Goal: Transaction & Acquisition: Purchase product/service

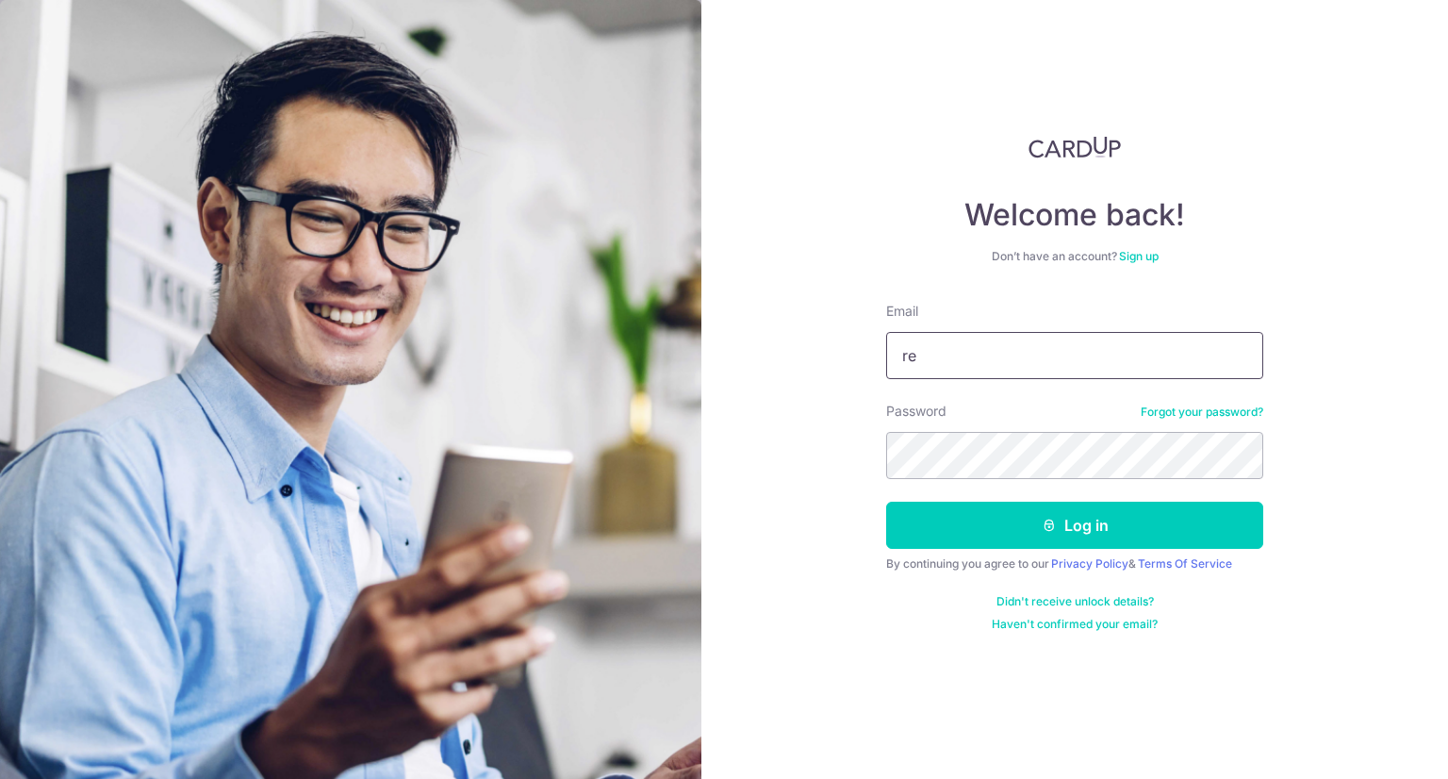
type input "[EMAIL_ADDRESS][DOMAIN_NAME]"
click at [1076, 485] on form "Email [EMAIL_ADDRESS][DOMAIN_NAME] Password Forgot your password? Log in By con…" at bounding box center [1074, 467] width 377 height 330
click at [886, 502] on button "Log in" at bounding box center [1074, 525] width 377 height 47
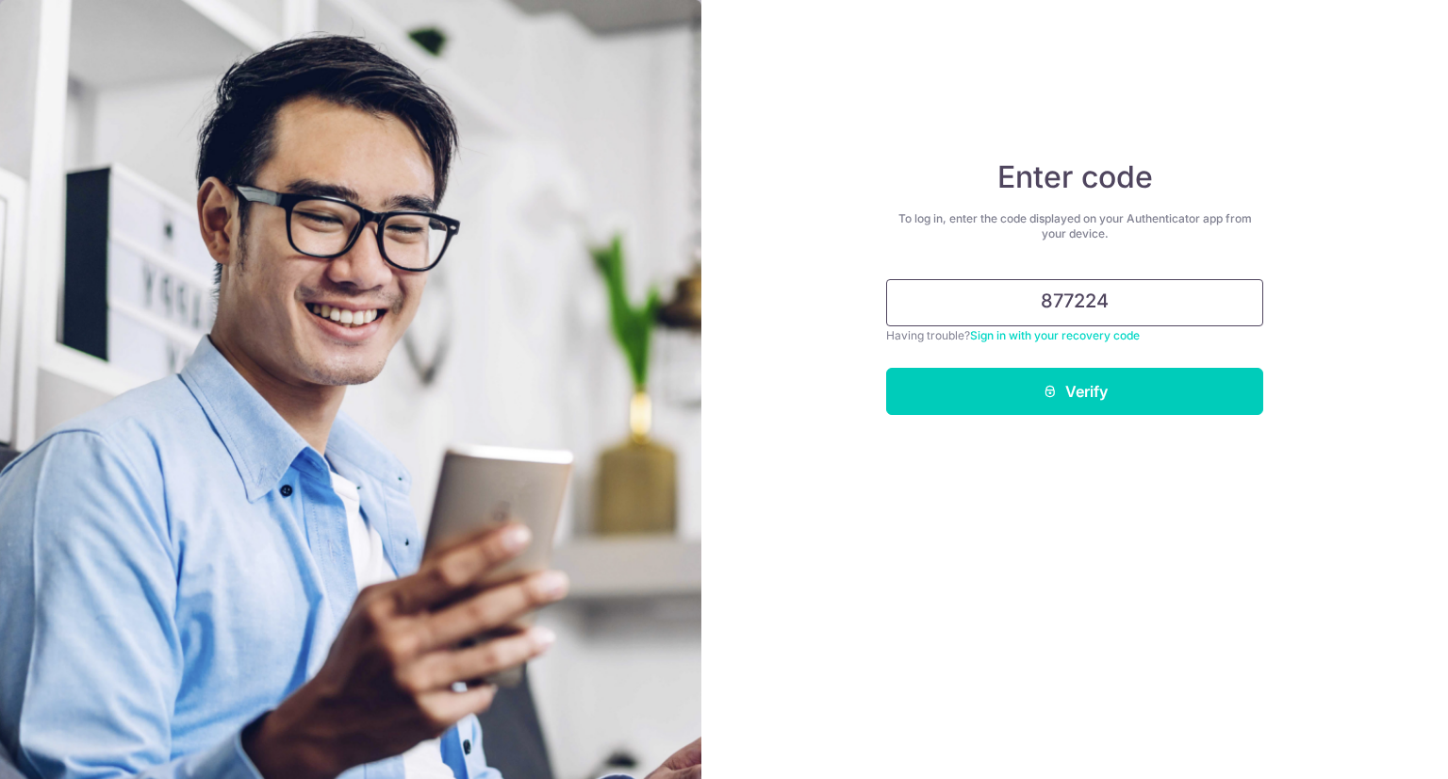
type input "877224"
click at [886, 368] on button "Verify" at bounding box center [1074, 391] width 377 height 47
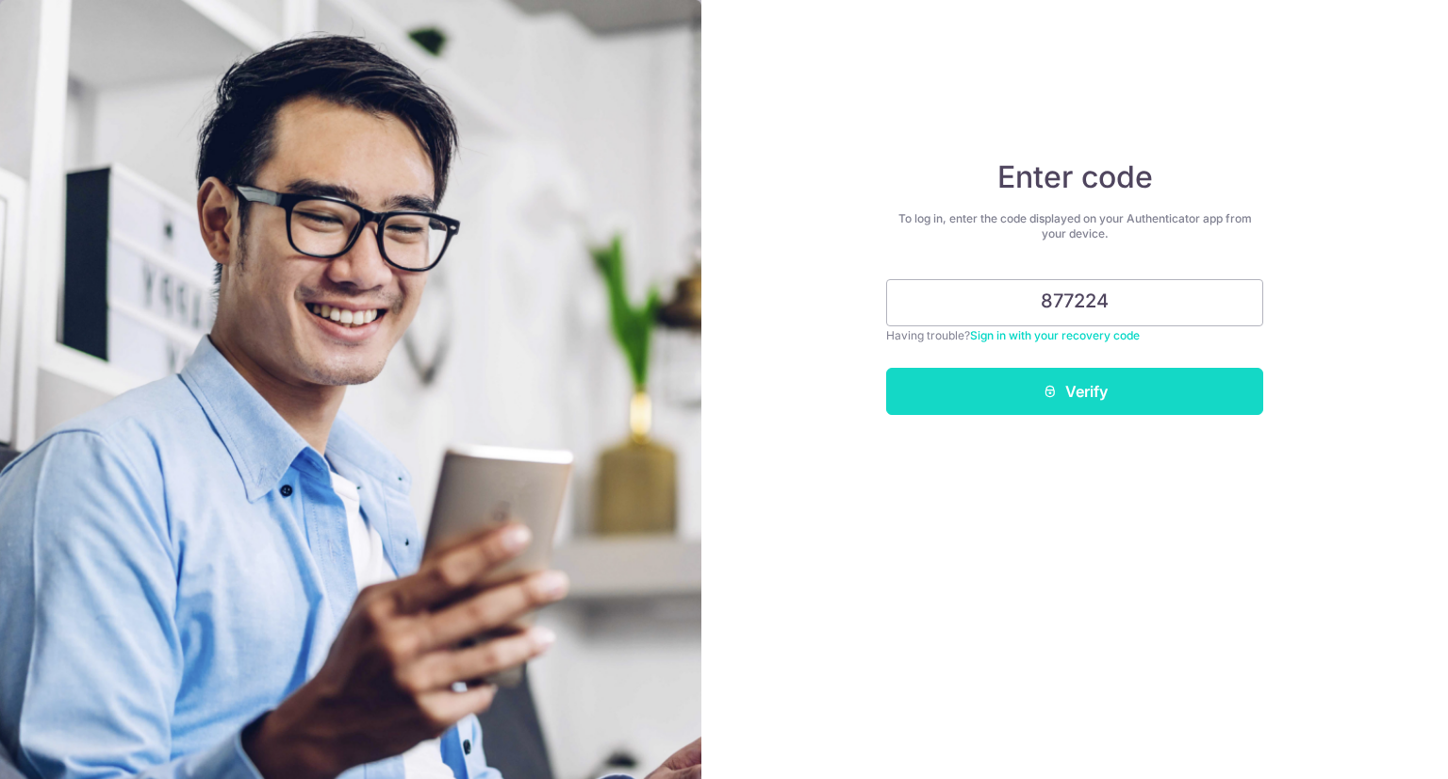
click at [1075, 403] on button "Verify" at bounding box center [1074, 391] width 377 height 47
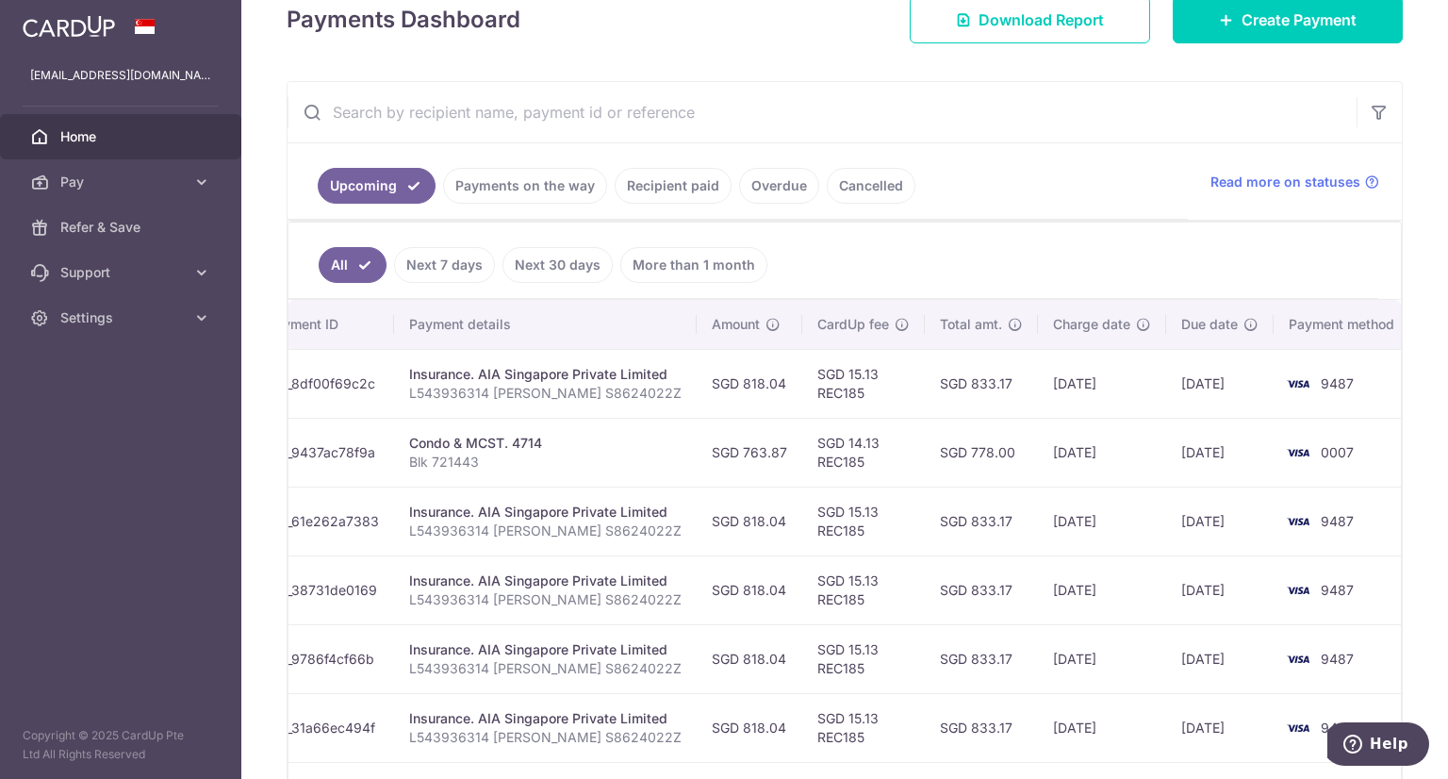
scroll to position [433, 0]
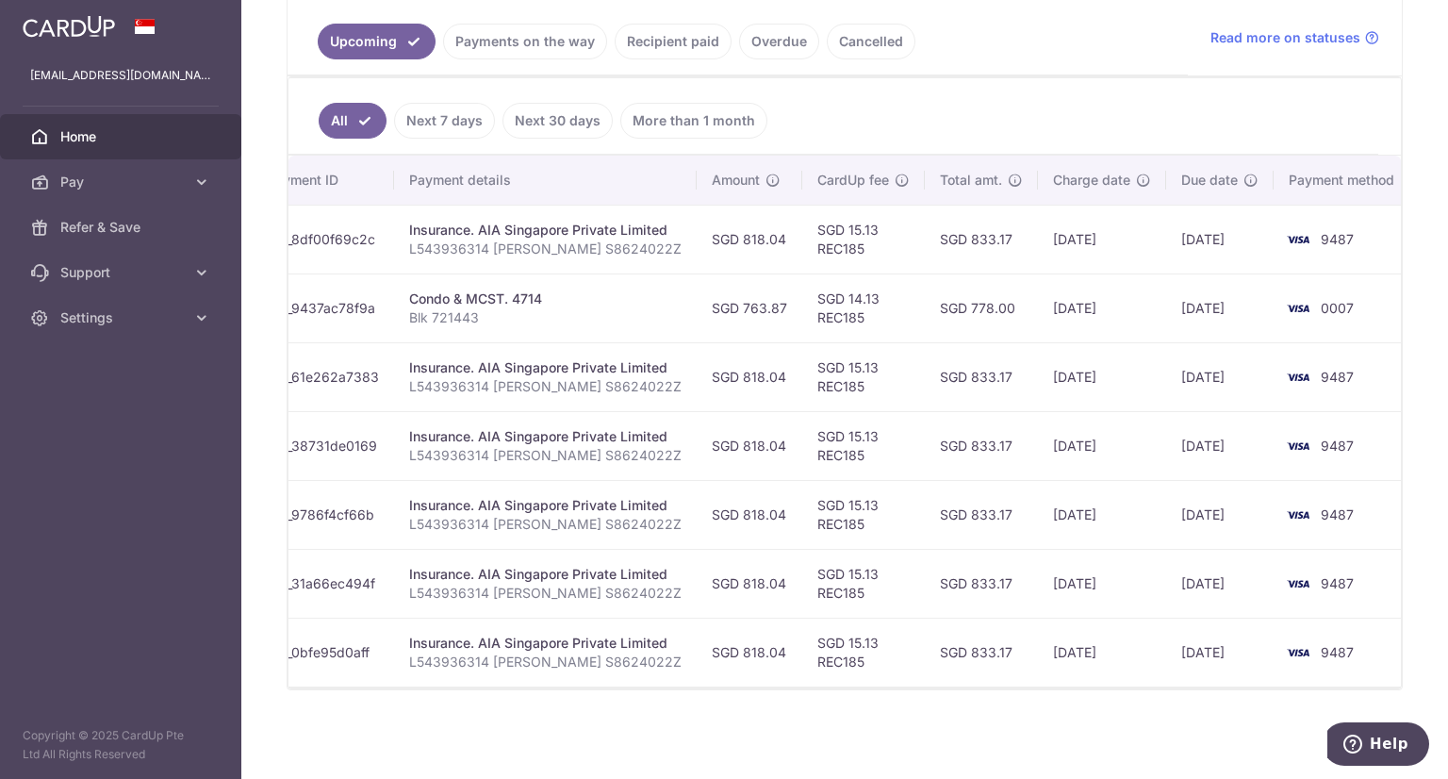
click at [664, 45] on link "Recipient paid" at bounding box center [673, 42] width 117 height 36
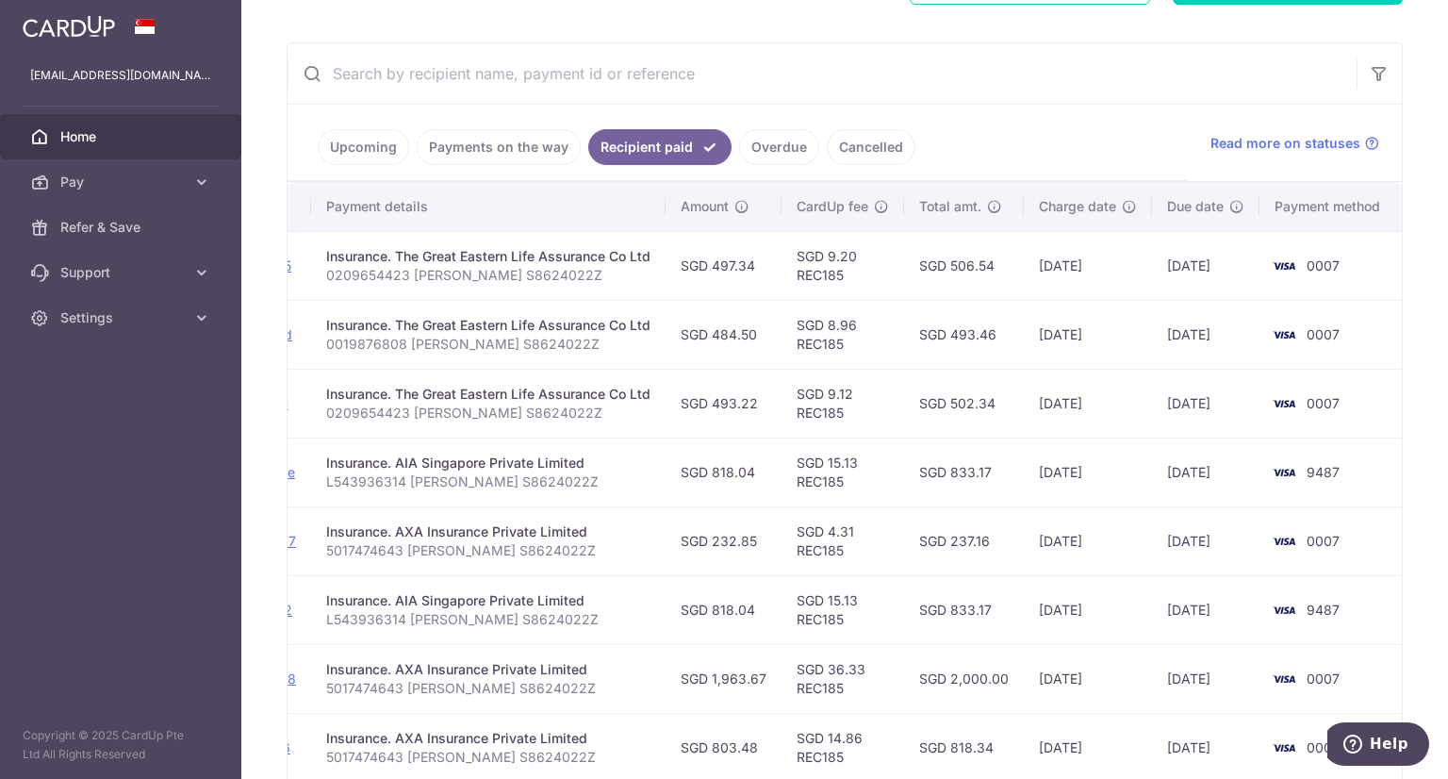
scroll to position [604, 0]
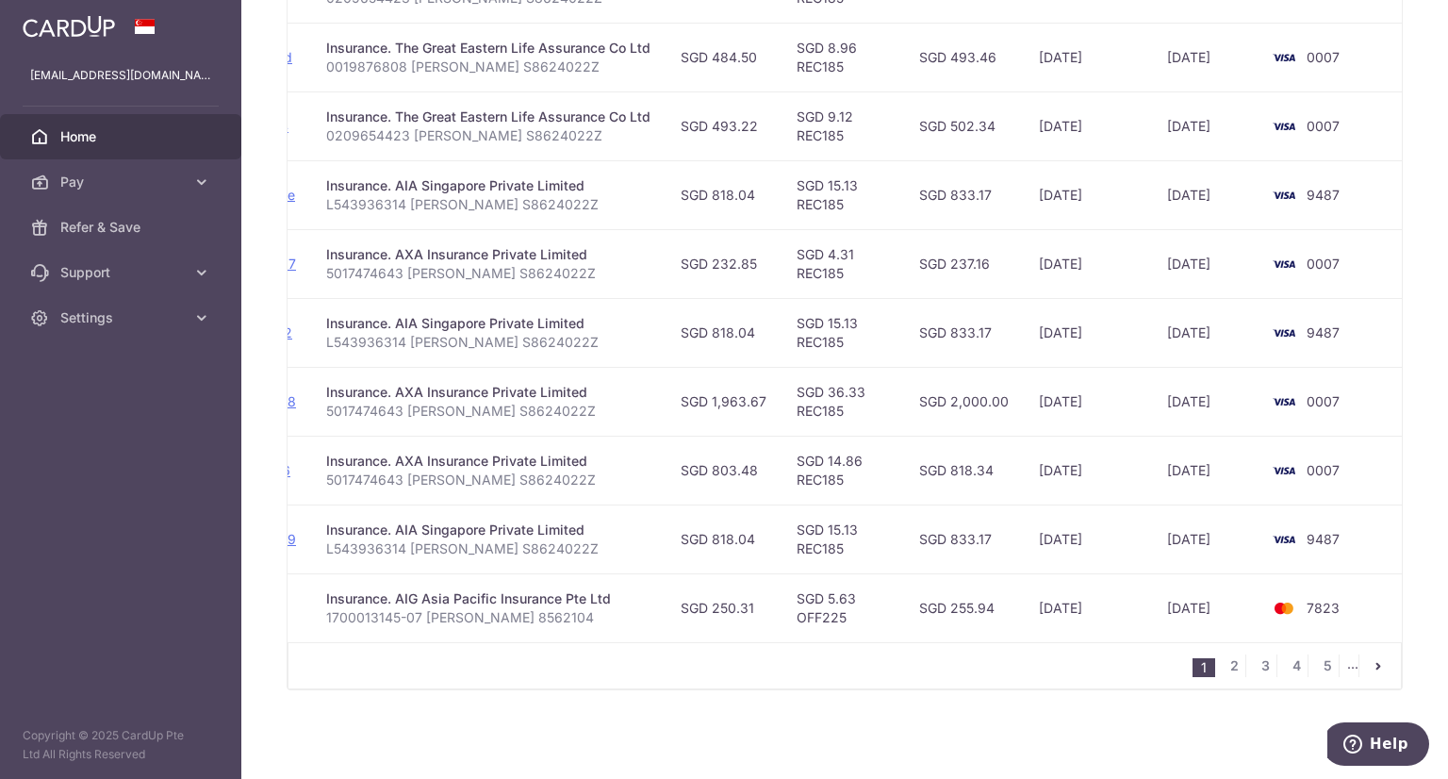
click at [801, 608] on td "SGD 5.63 OFF225" at bounding box center [843, 607] width 123 height 69
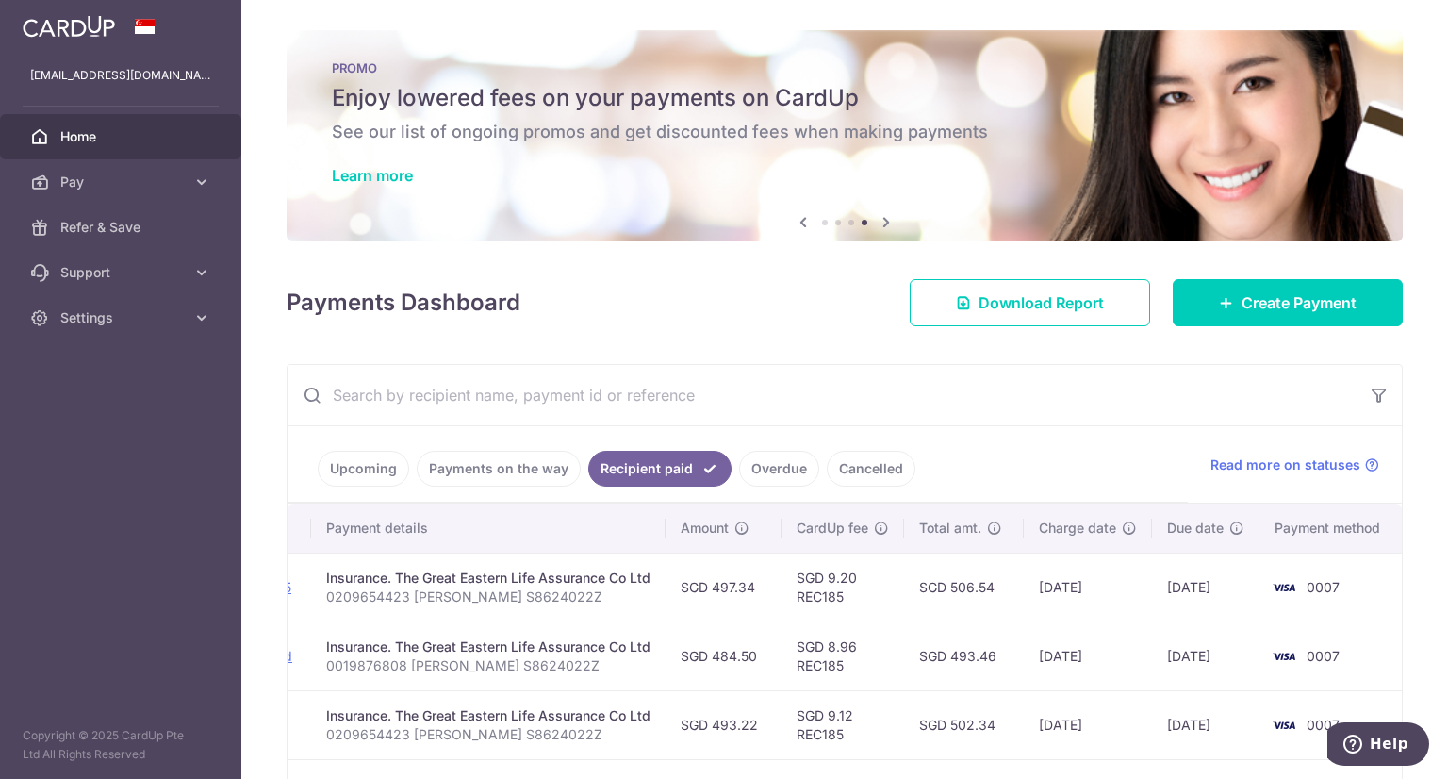
click at [385, 465] on link "Upcoming" at bounding box center [363, 469] width 91 height 36
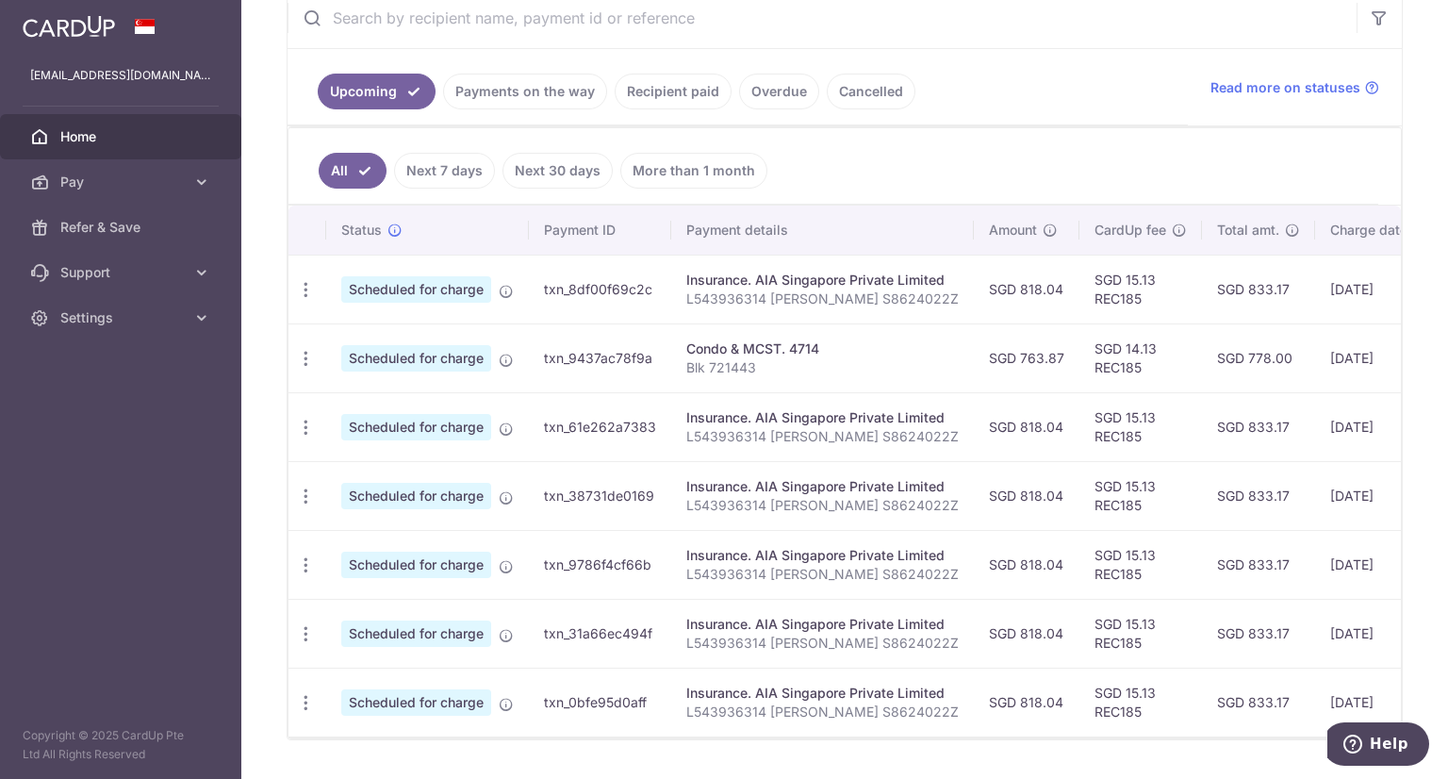
scroll to position [433, 0]
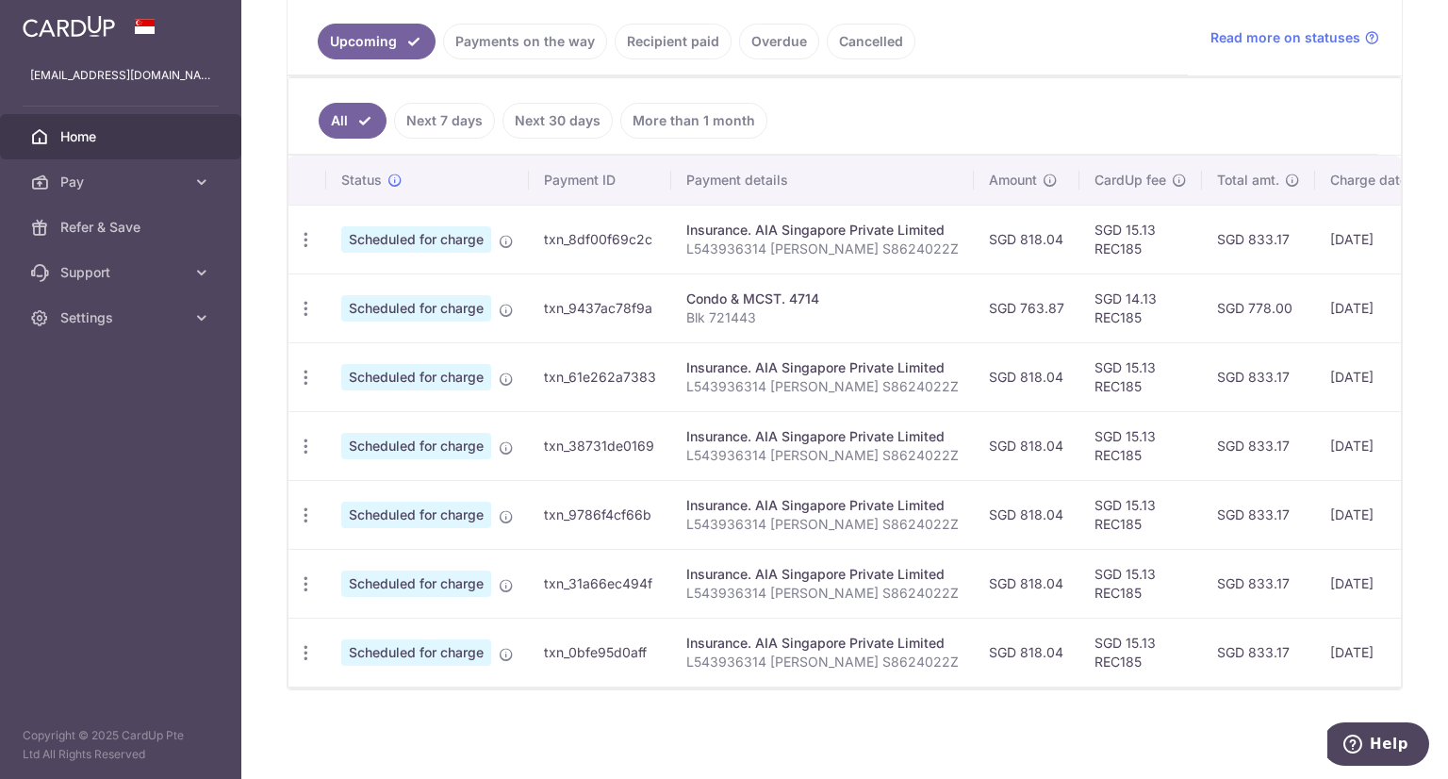
click at [683, 125] on link "More than 1 month" at bounding box center [693, 121] width 147 height 36
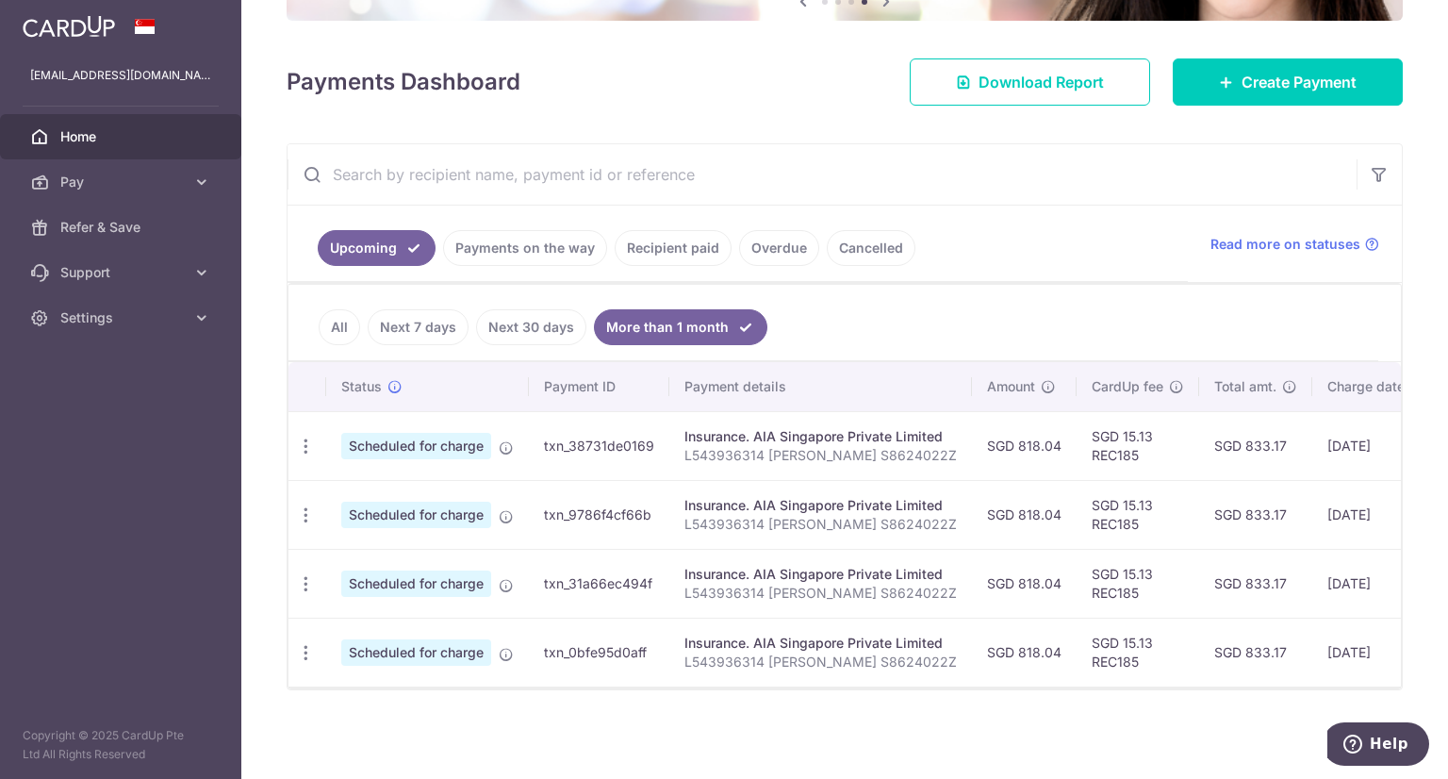
scroll to position [0, 0]
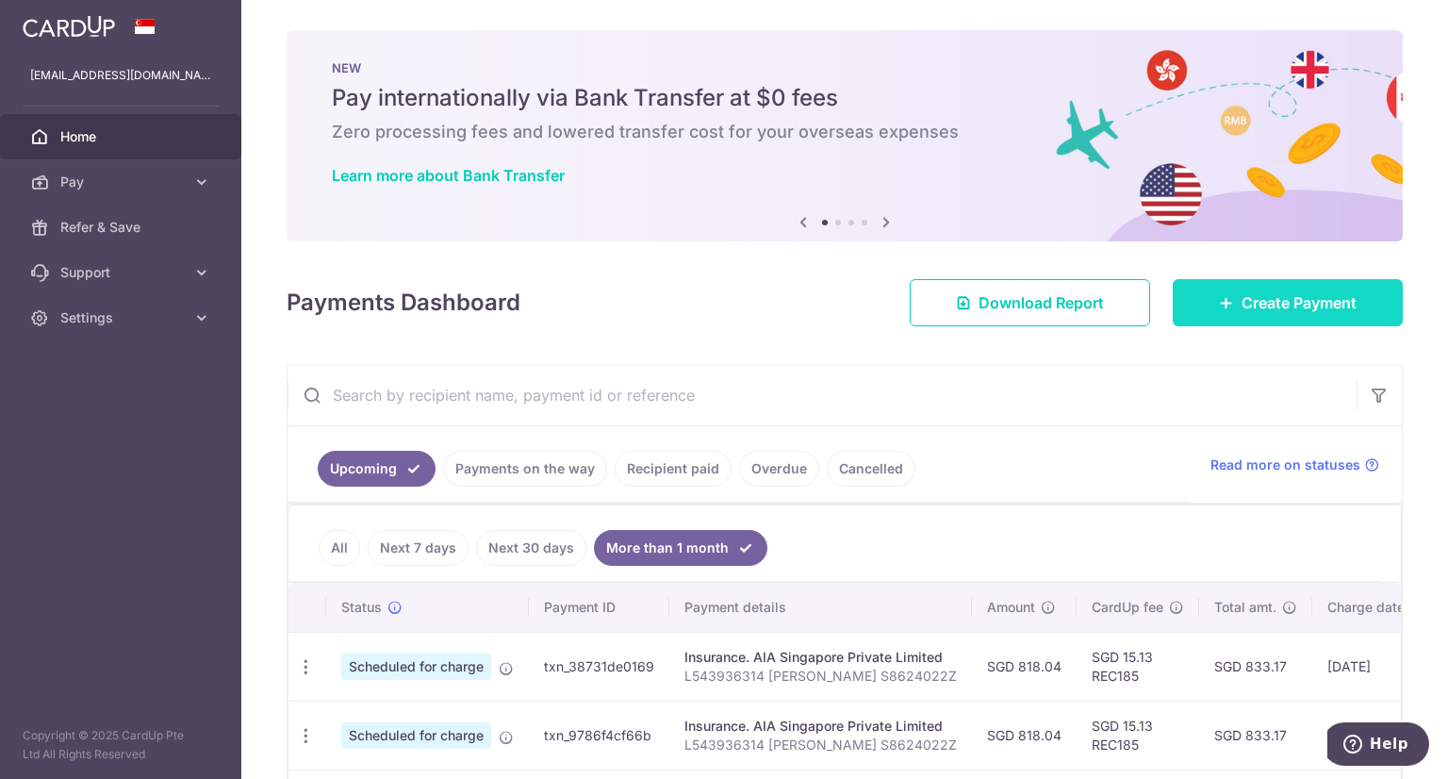
click at [1263, 305] on span "Create Payment" at bounding box center [1299, 302] width 115 height 23
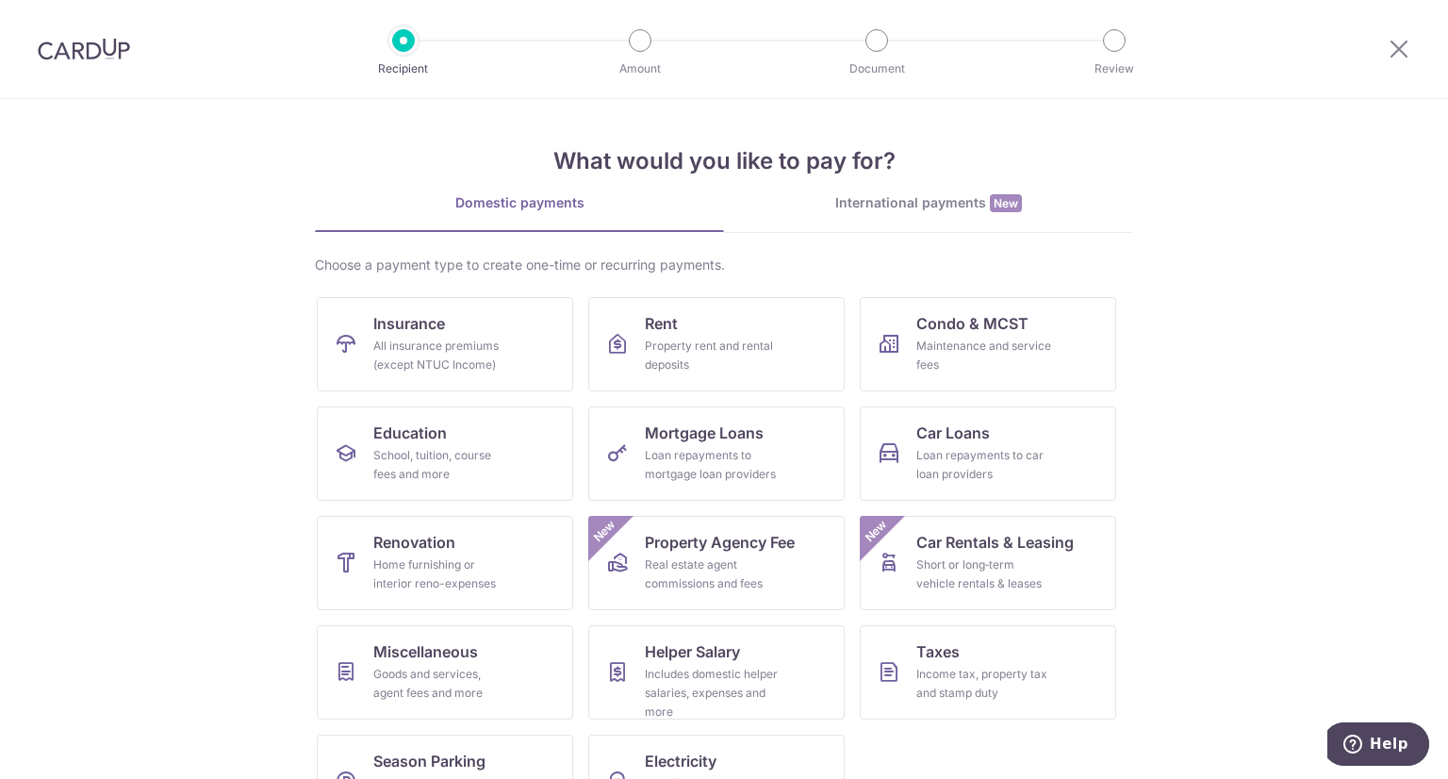
click at [568, 355] on ul "Insurance All insurance premiums (except NTUC Income) Rent Property rent and re…" at bounding box center [724, 570] width 814 height 547
click at [563, 356] on link "Insurance All insurance premiums (except NTUC Income)" at bounding box center [445, 344] width 256 height 94
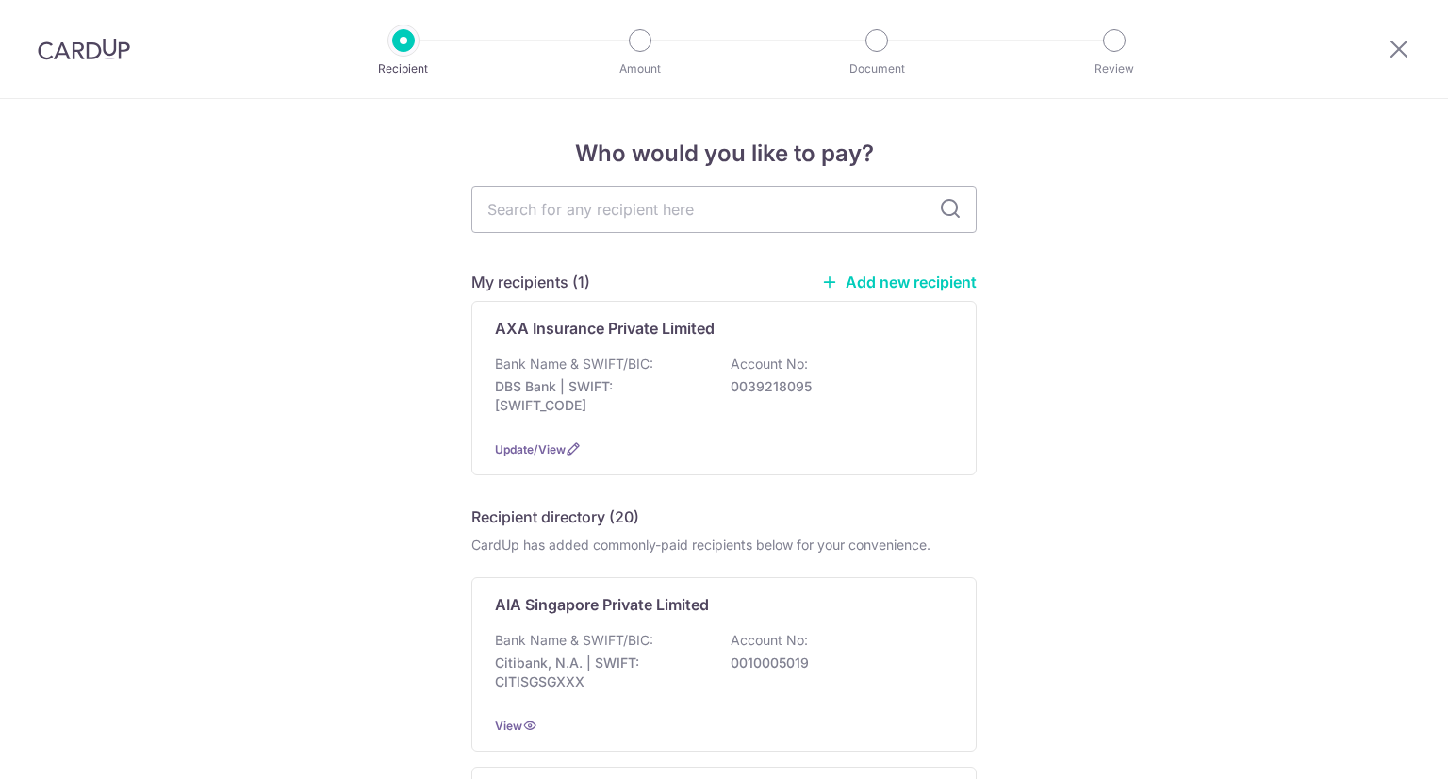
click at [739, 226] on input "text" at bounding box center [723, 209] width 505 height 47
type input "great"
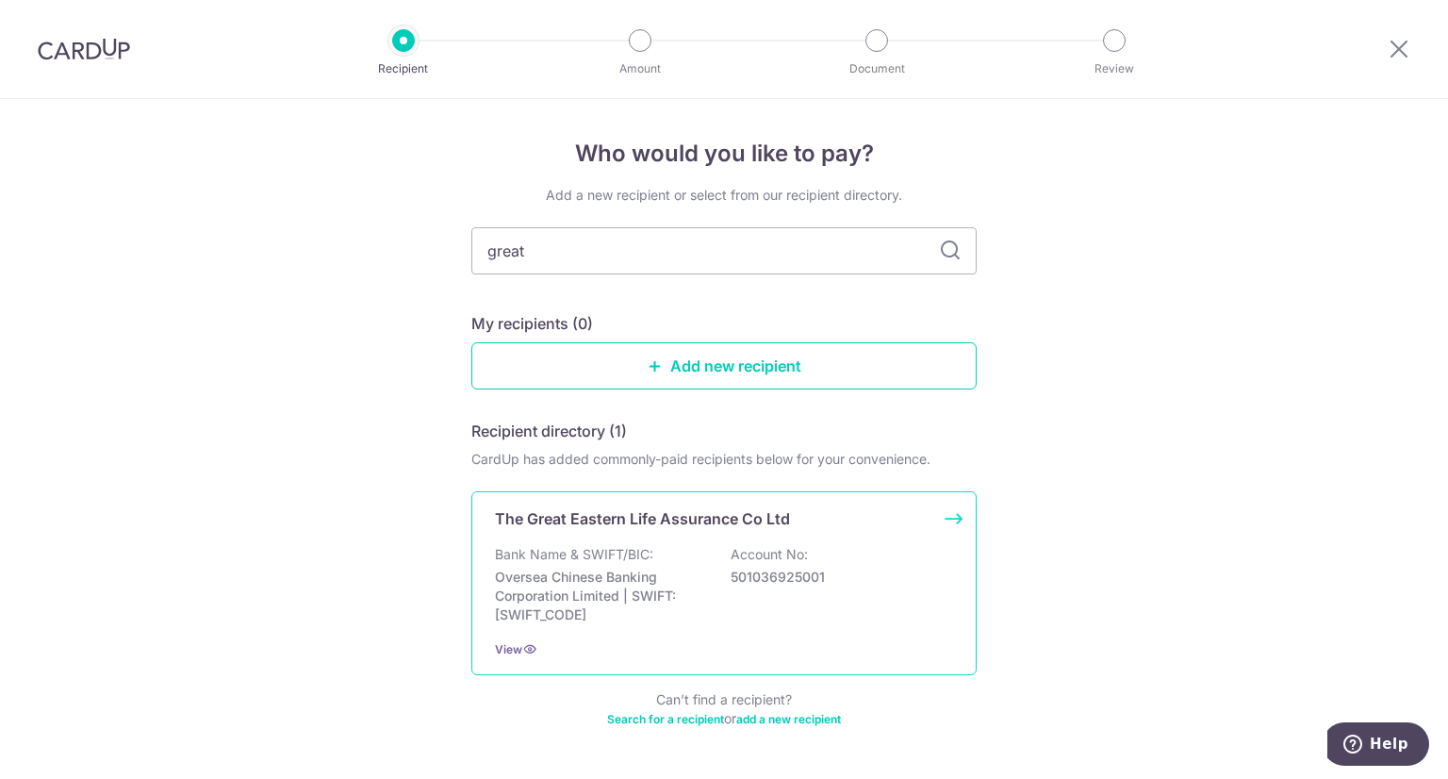
click at [709, 535] on div "The Great Eastern Life Assurance Co Ltd Bank Name & SWIFT/BIC: Oversea Chinese …" at bounding box center [723, 583] width 505 height 184
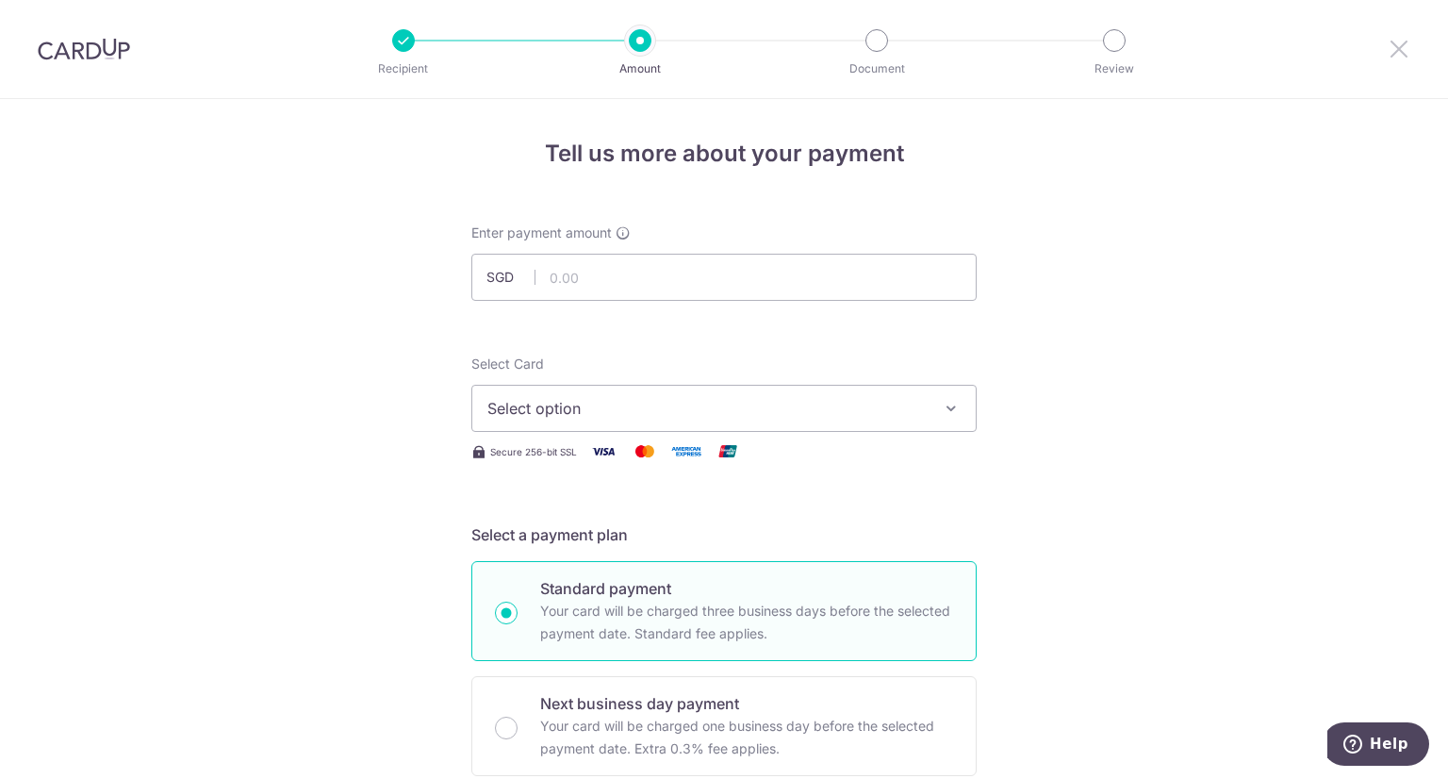
drag, startPoint x: 1394, startPoint y: 44, endPoint x: 812, endPoint y: 110, distance: 586.3
click at [1394, 44] on icon at bounding box center [1399, 49] width 23 height 24
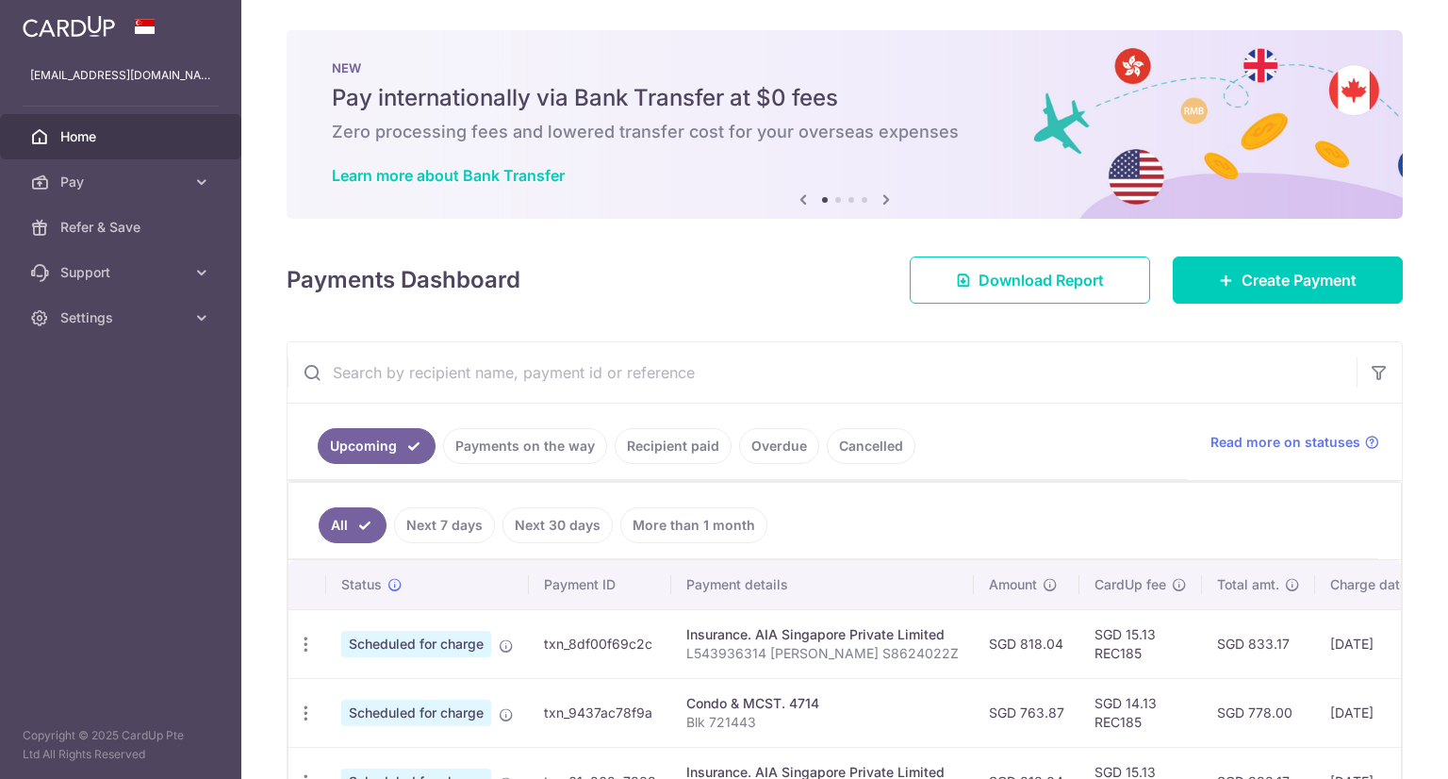
click at [639, 450] on link "Recipient paid" at bounding box center [673, 446] width 117 height 36
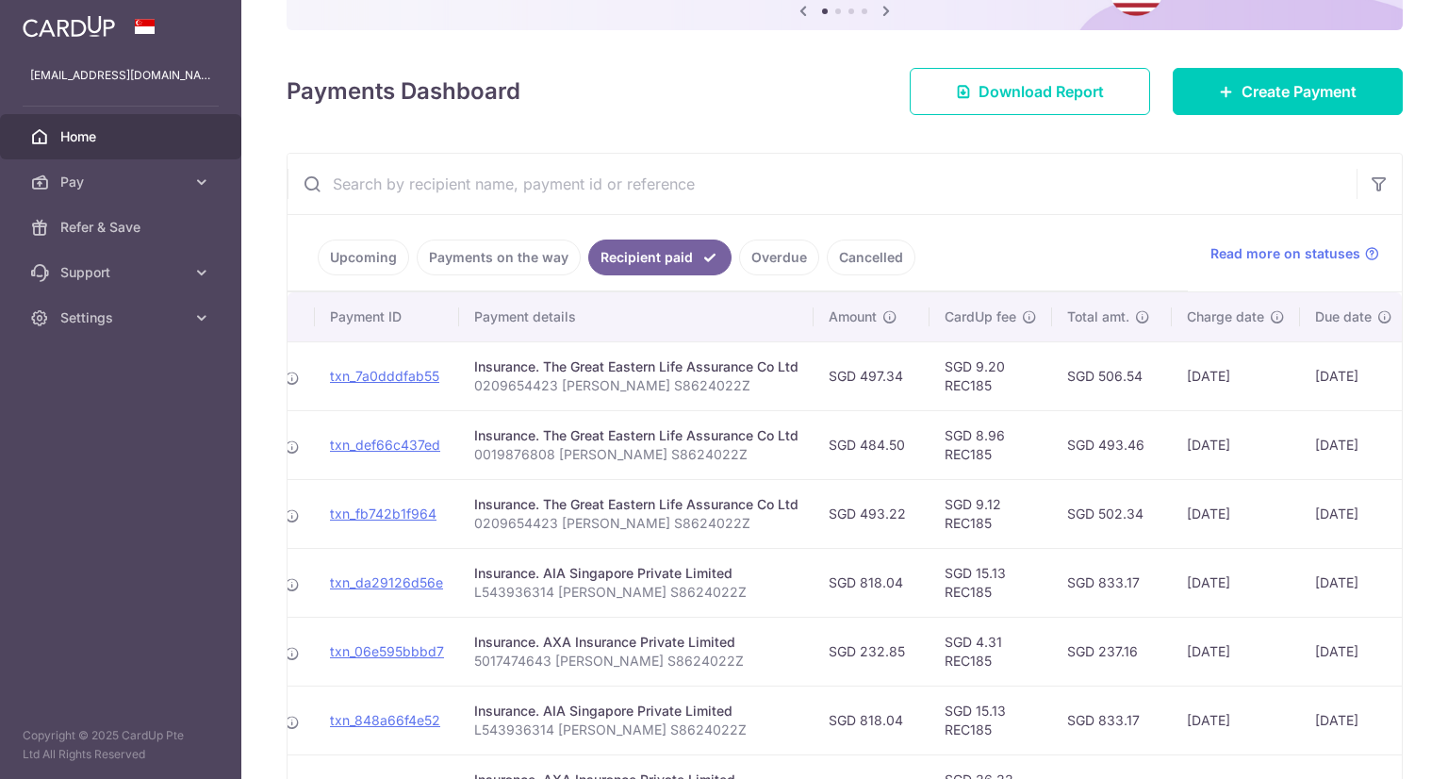
scroll to position [0, 313]
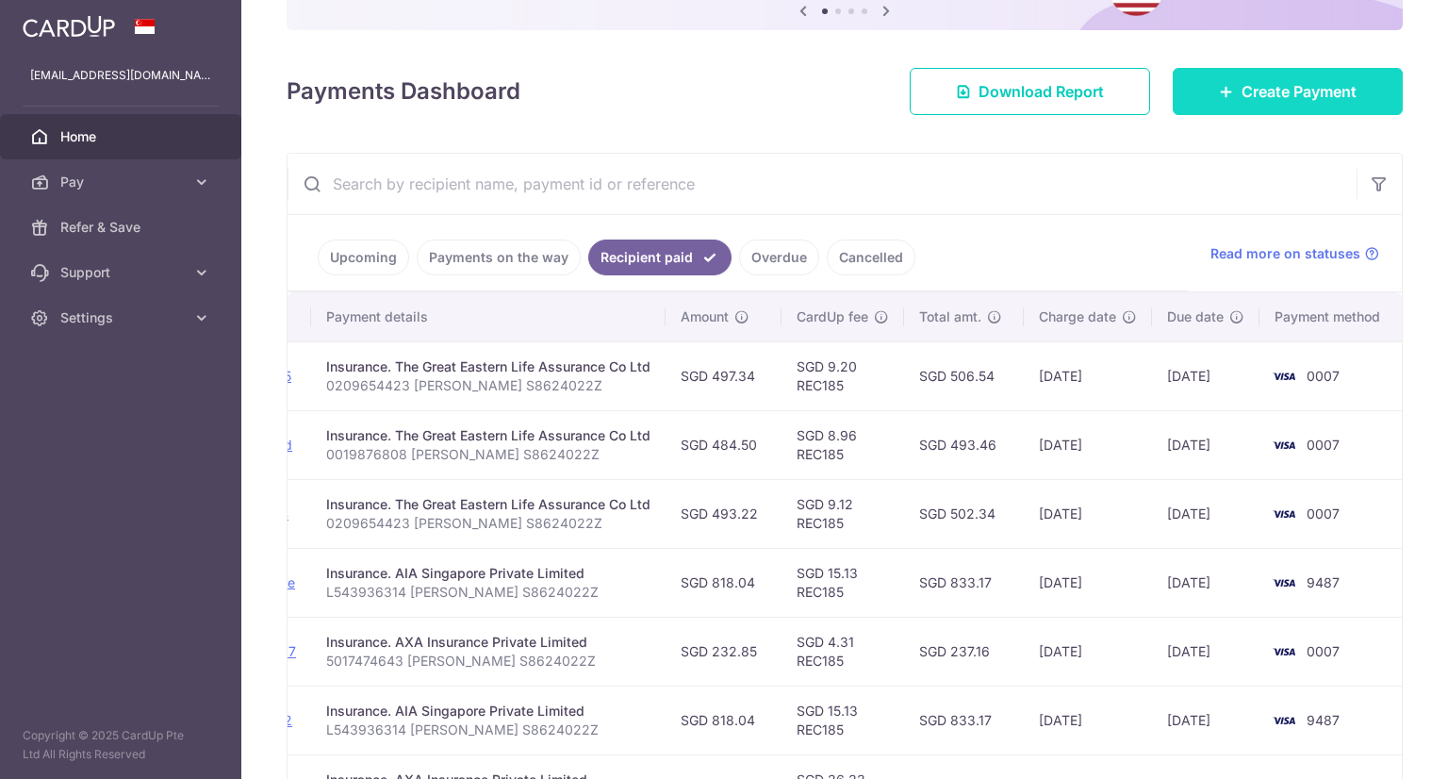
click at [1277, 89] on span "Create Payment" at bounding box center [1299, 91] width 115 height 23
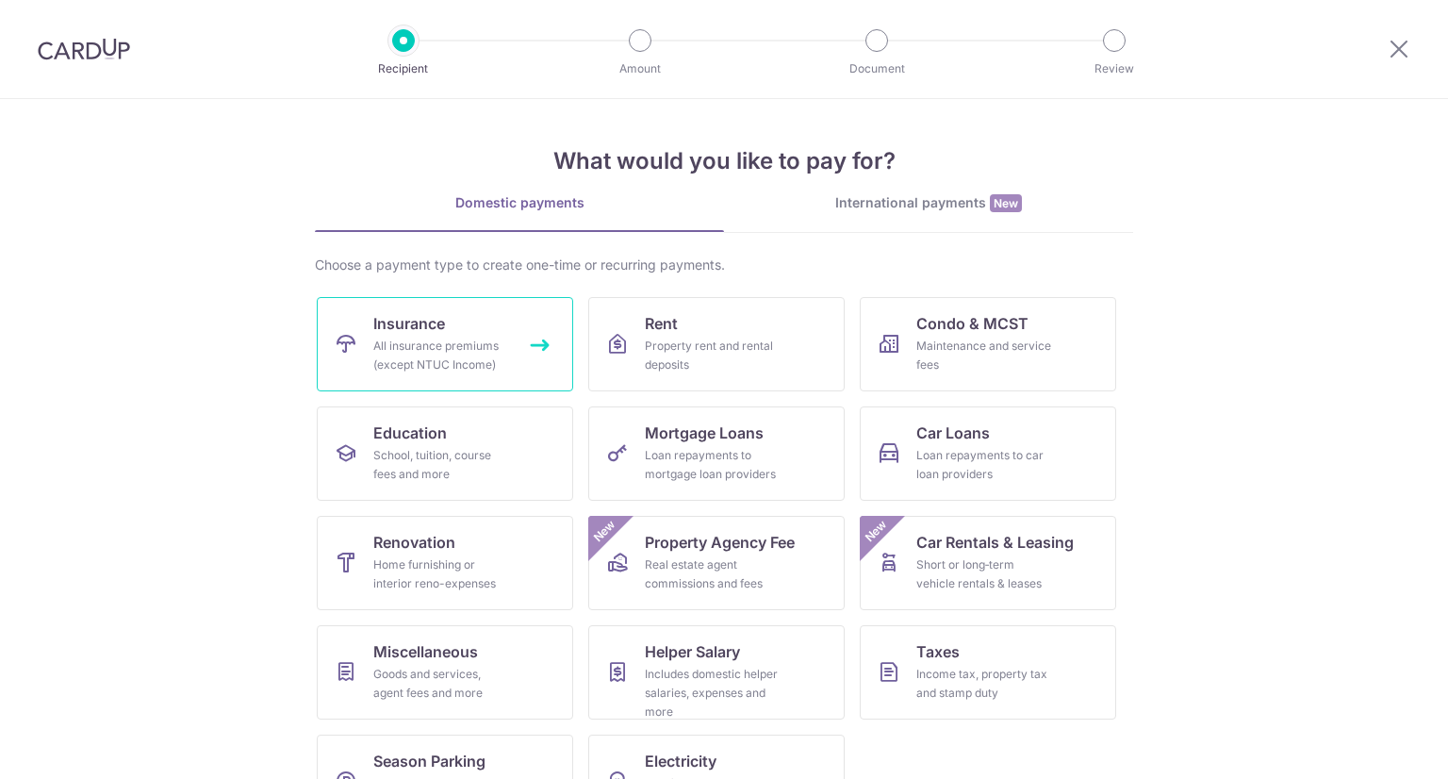
click at [457, 359] on div "All insurance premiums (except NTUC Income)" at bounding box center [441, 356] width 136 height 38
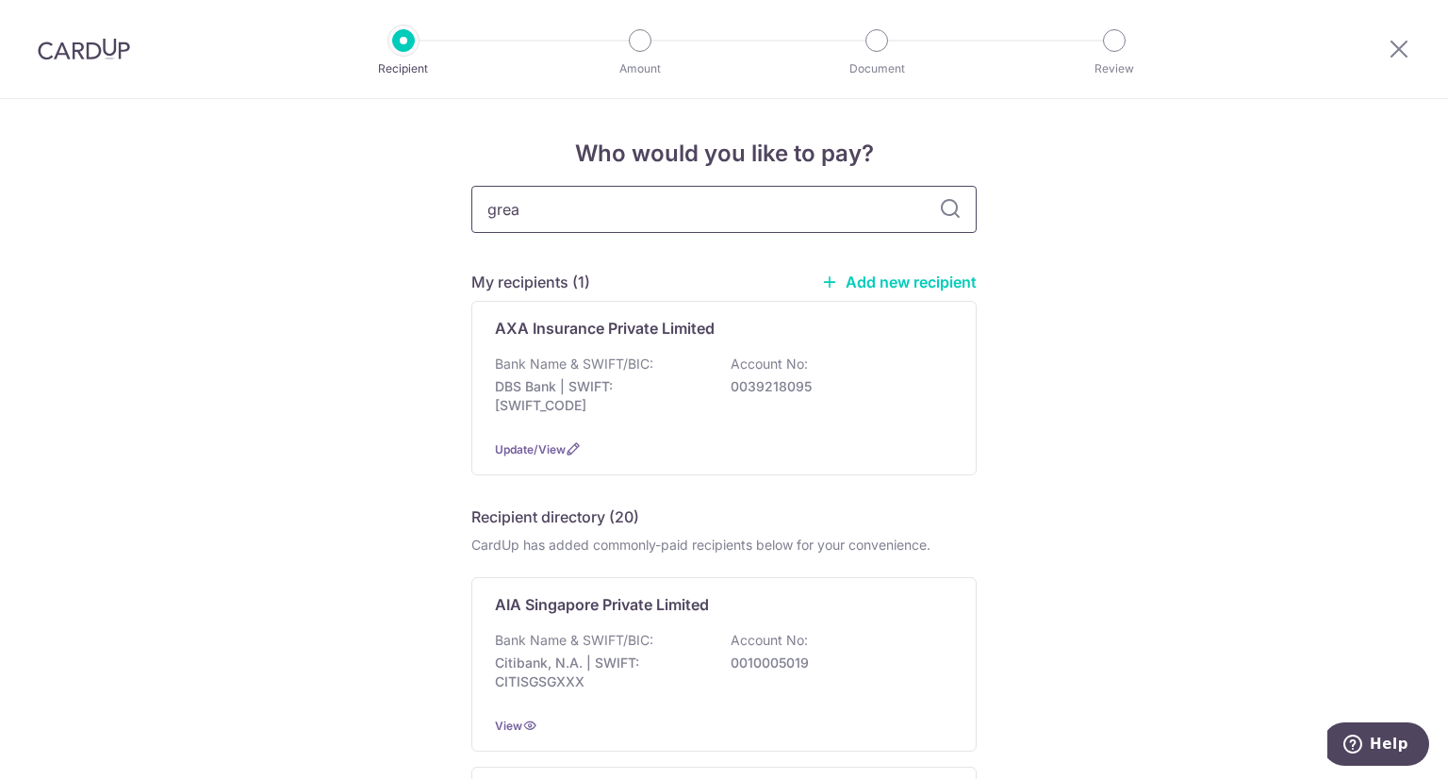
type input "great"
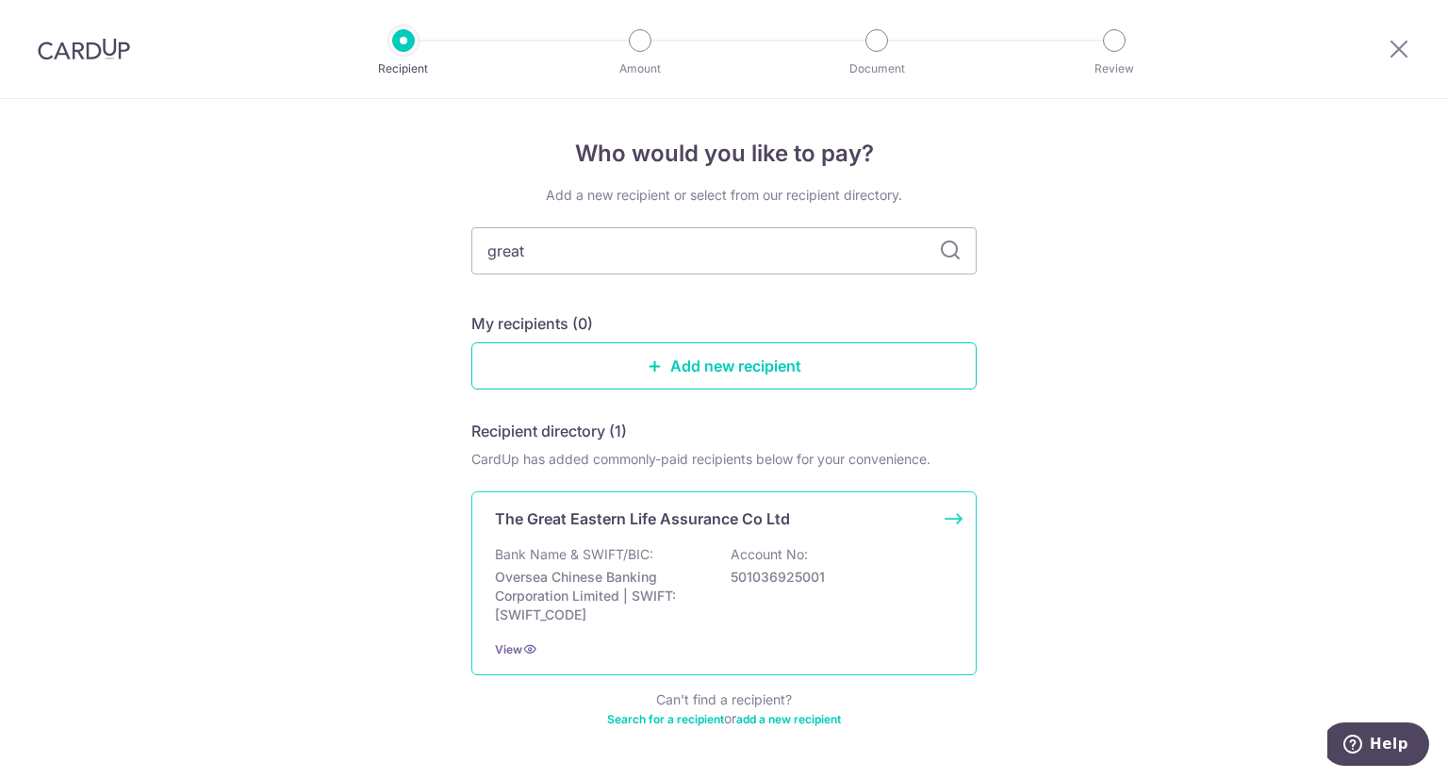
click at [903, 612] on div "Bank Name & SWIFT/BIC: Oversea Chinese Banking Corporation Limited | SWIFT: [SW…" at bounding box center [724, 584] width 458 height 79
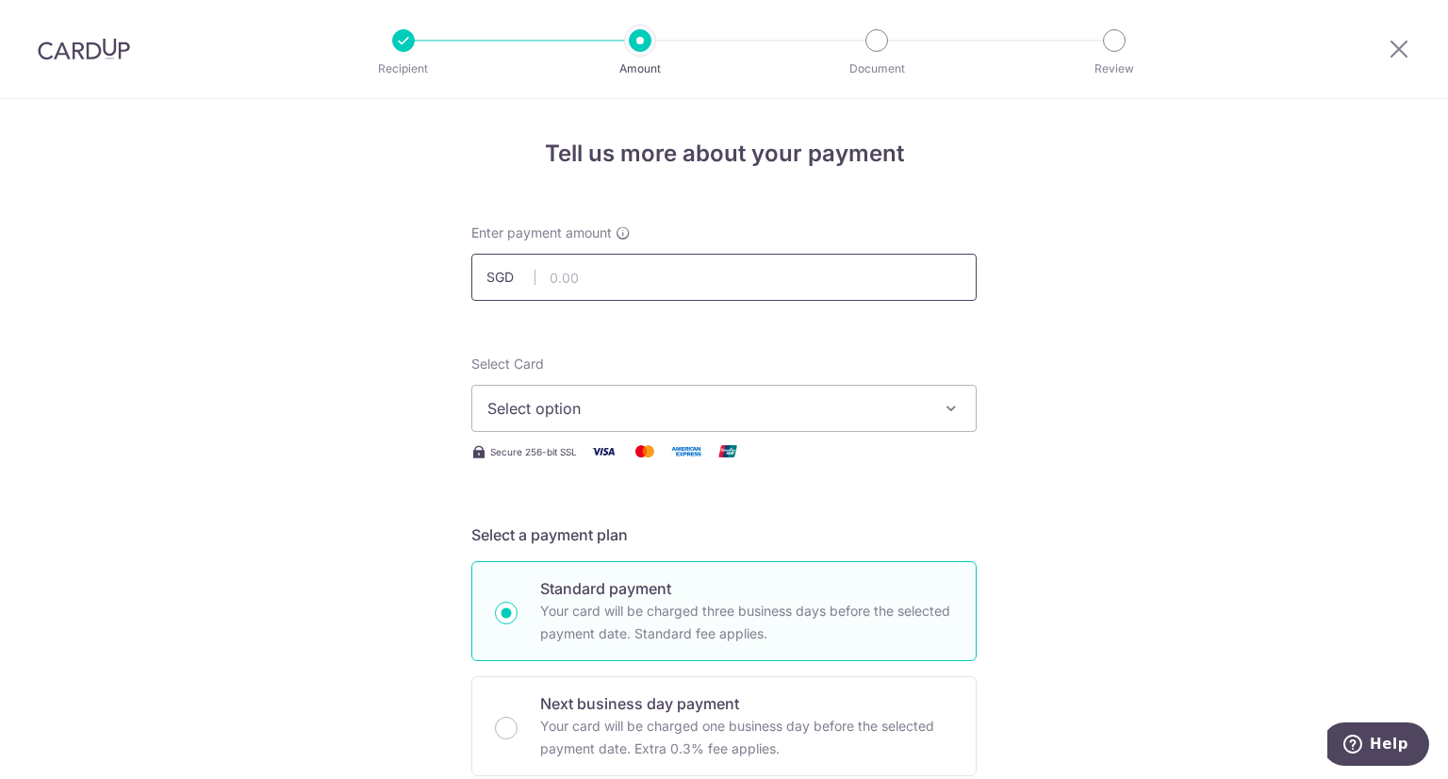
drag, startPoint x: 0, startPoint y: 0, endPoint x: 716, endPoint y: 281, distance: 769.6
click at [716, 281] on input "text" at bounding box center [723, 277] width 505 height 47
click at [633, 275] on input "text" at bounding box center [723, 277] width 505 height 47
paste input "3670.41"
type input "3,670.41"
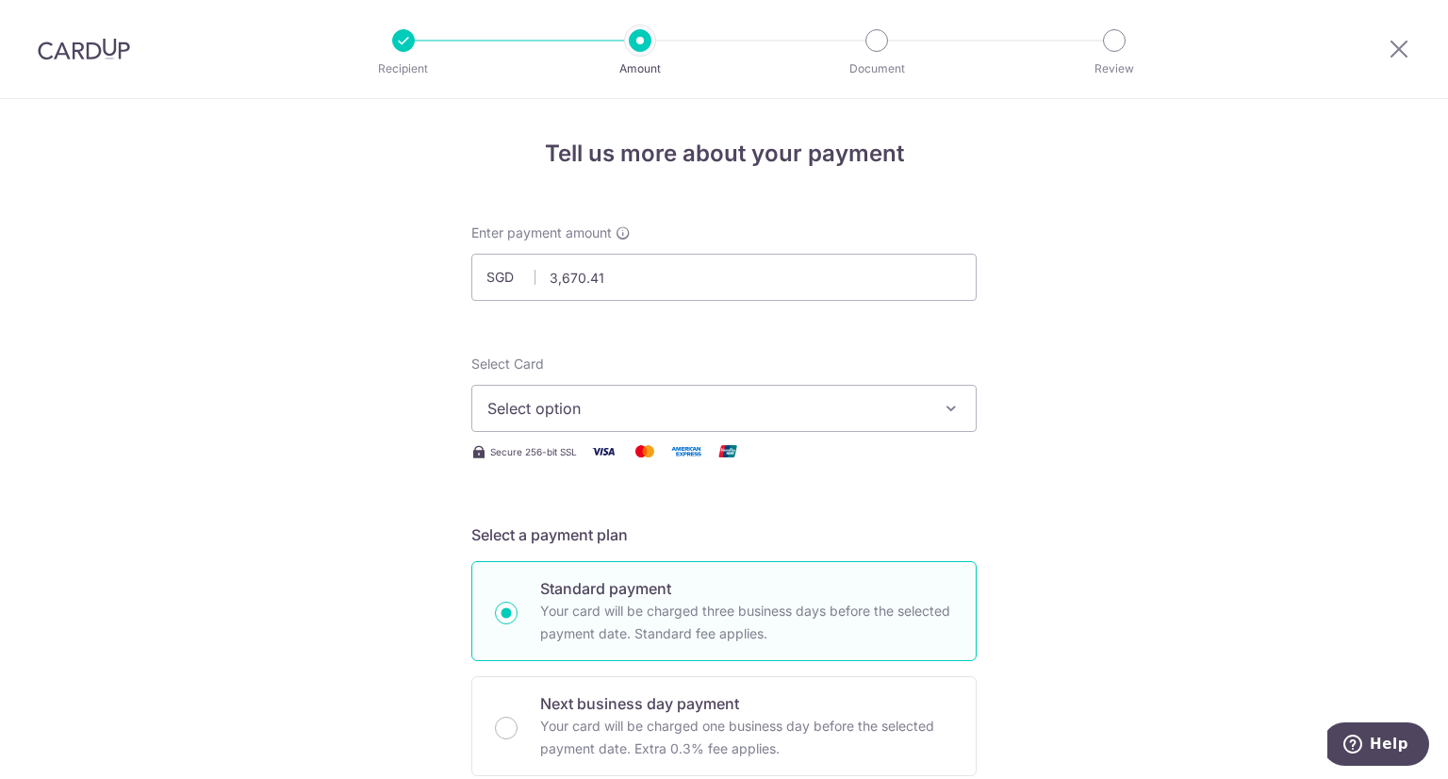
click at [758, 394] on button "Select option" at bounding box center [723, 408] width 505 height 47
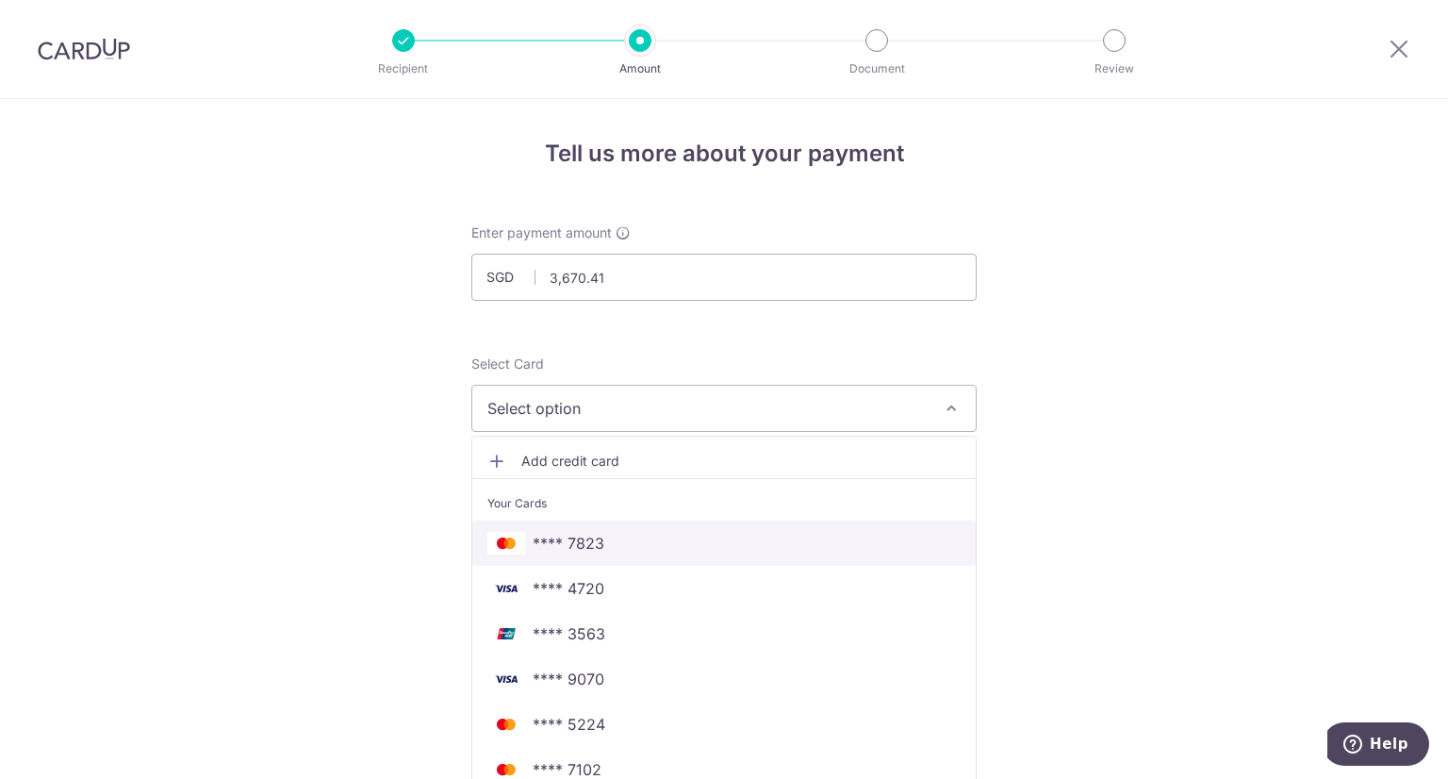
click at [682, 544] on span "**** 7823" at bounding box center [723, 543] width 473 height 23
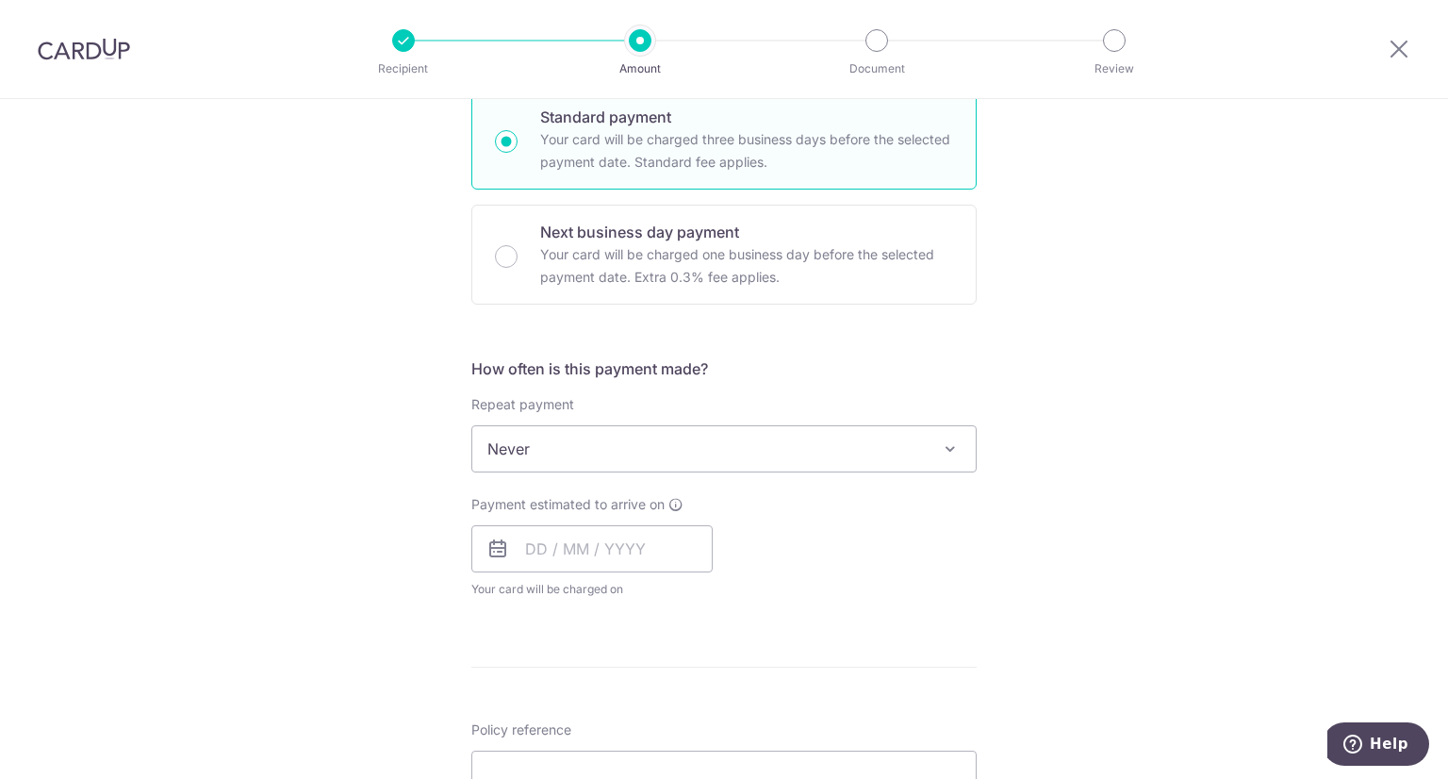
scroll to position [566, 0]
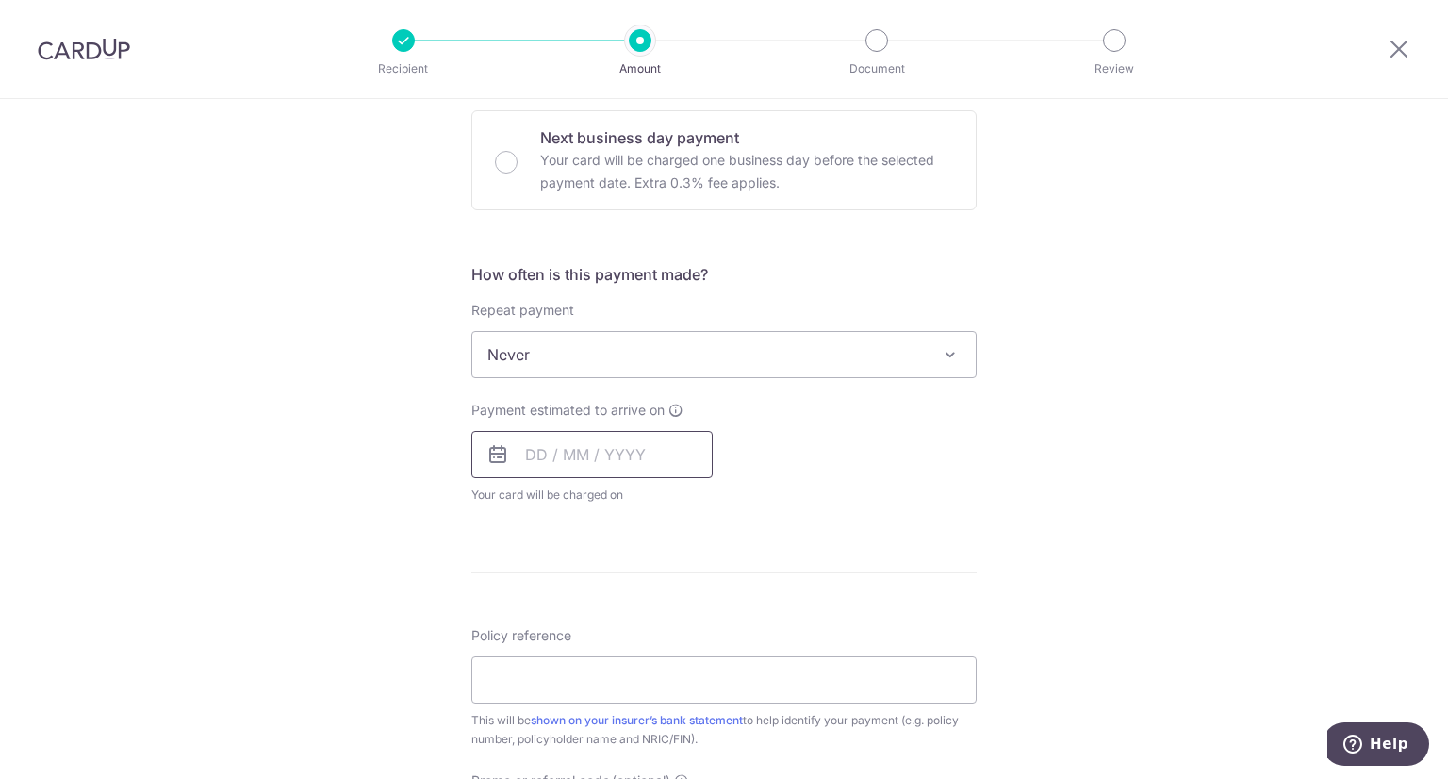
click at [611, 469] on input "text" at bounding box center [591, 454] width 241 height 47
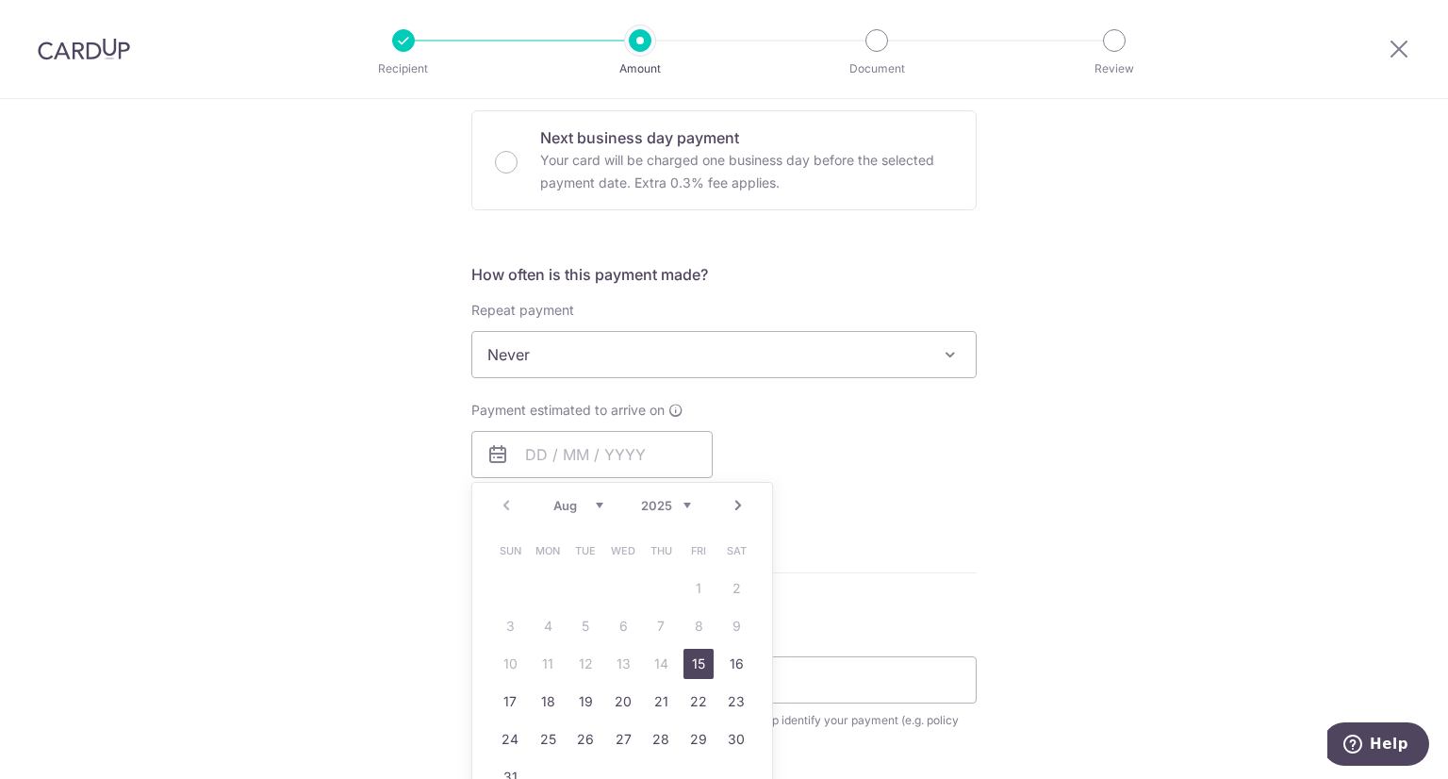
click at [686, 664] on link "15" at bounding box center [698, 664] width 30 height 30
type input "[DATE]"
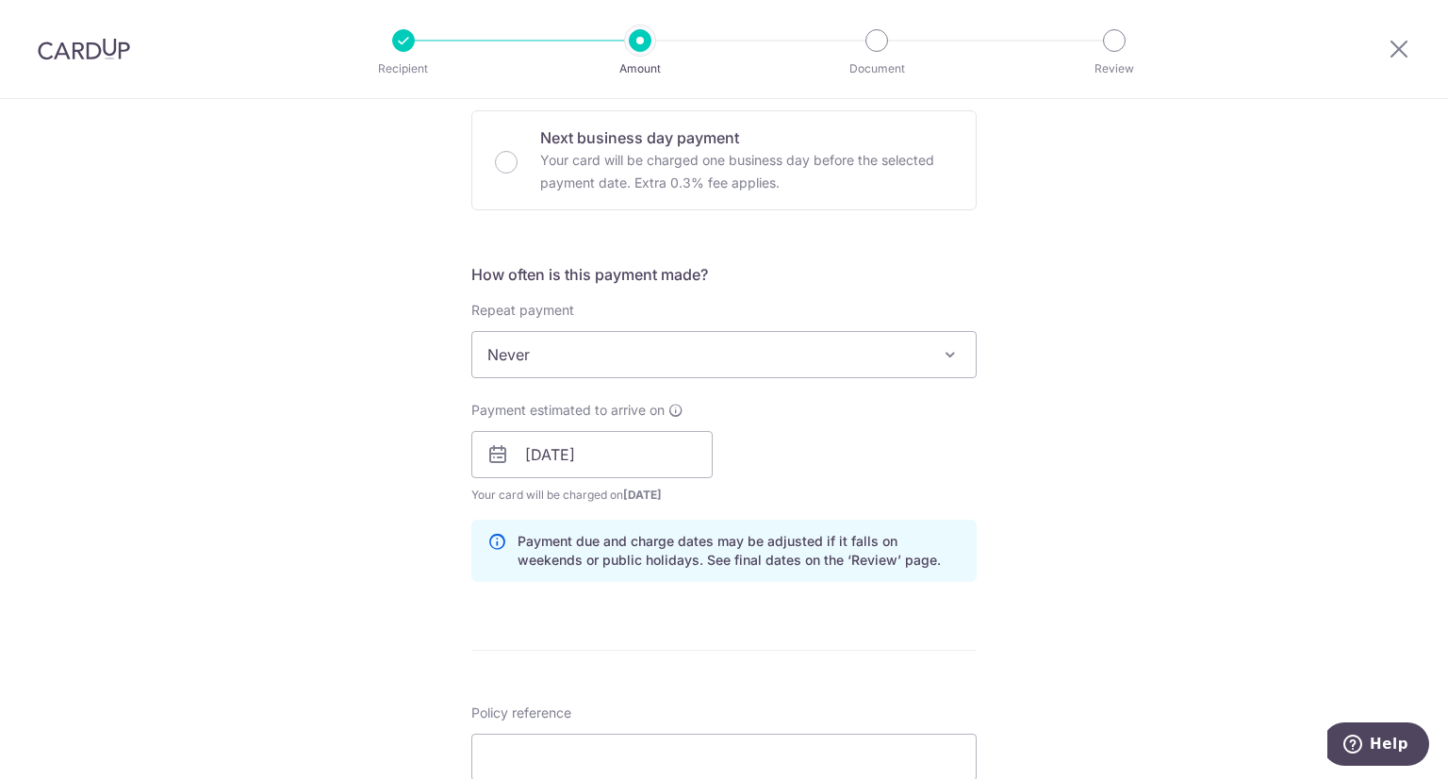
click at [1060, 455] on div "Tell us more about your payment Enter payment amount SGD 3,670.41 3670.41 Selec…" at bounding box center [724, 424] width 1448 height 1783
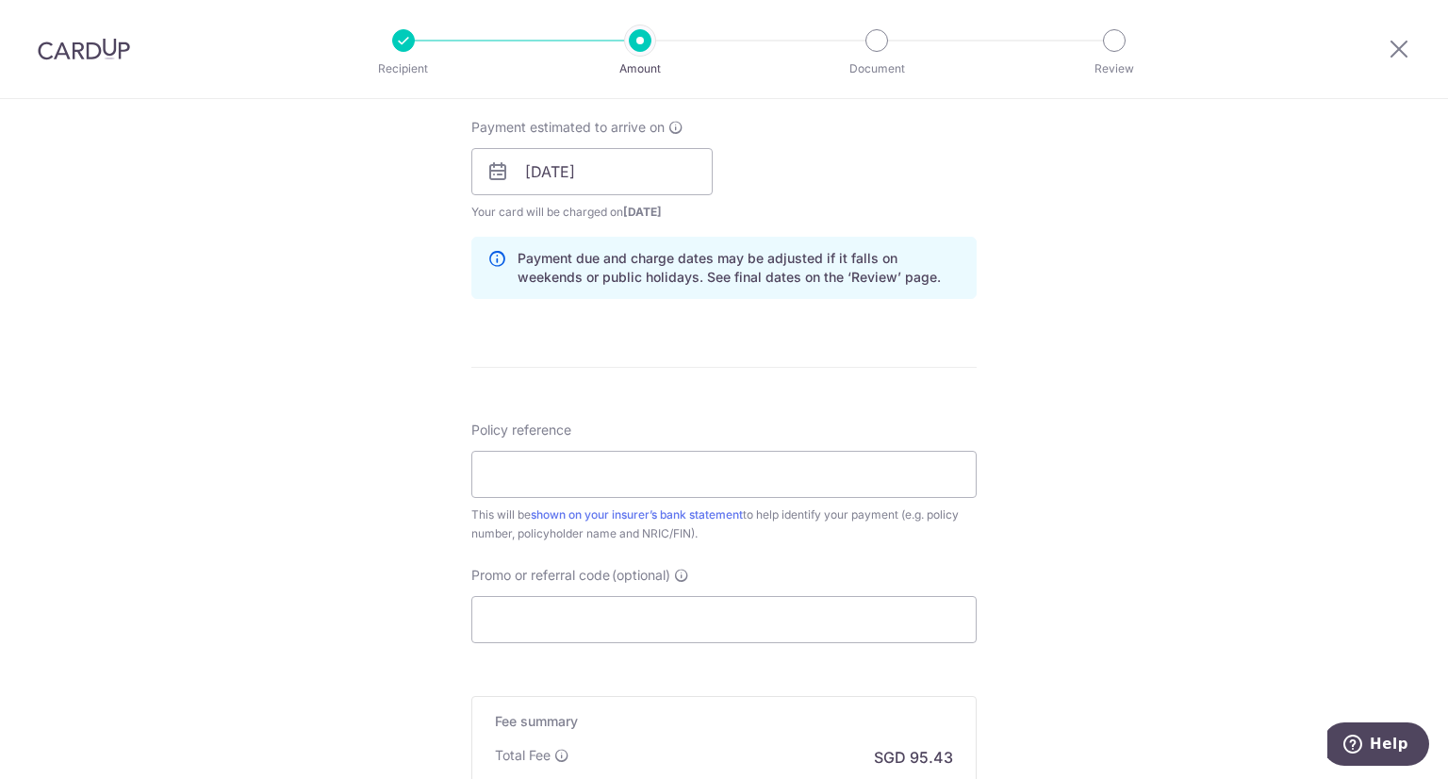
scroll to position [943, 0]
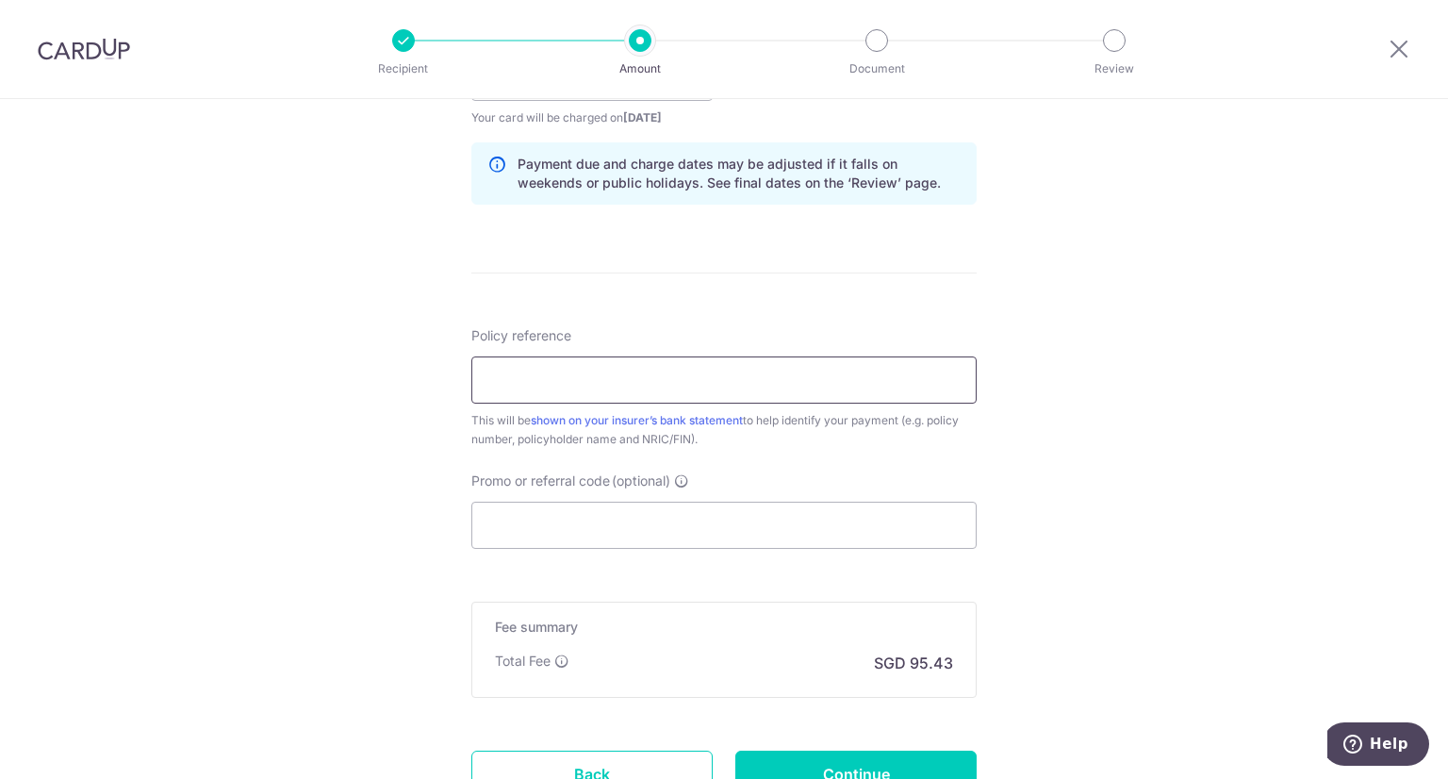
click at [520, 397] on input "Policy reference" at bounding box center [723, 379] width 505 height 47
type input "0209654423 [PERSON_NAME] S8624022Z"
click at [605, 510] on input "Promo or referral code (optional)" at bounding box center [723, 525] width 505 height 47
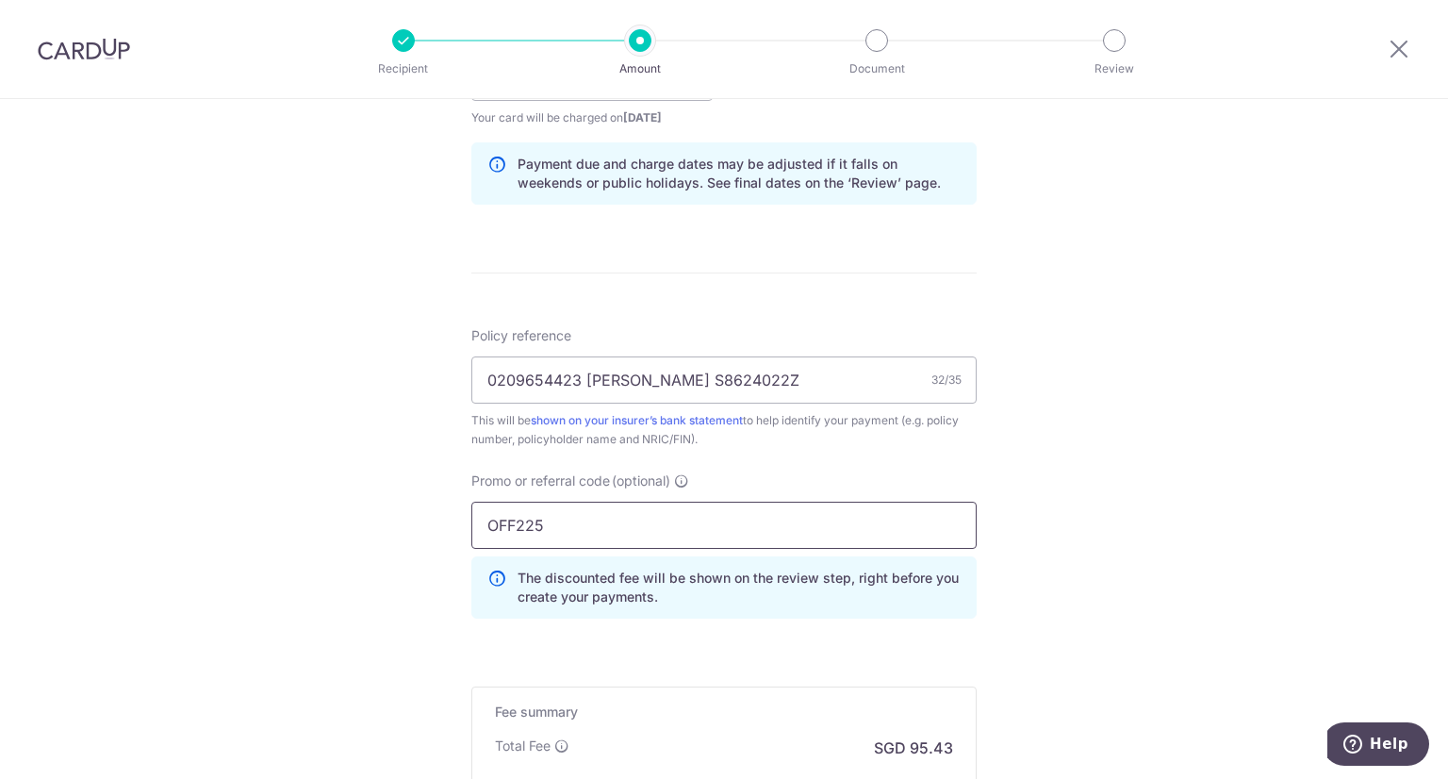
scroll to position [1185, 0]
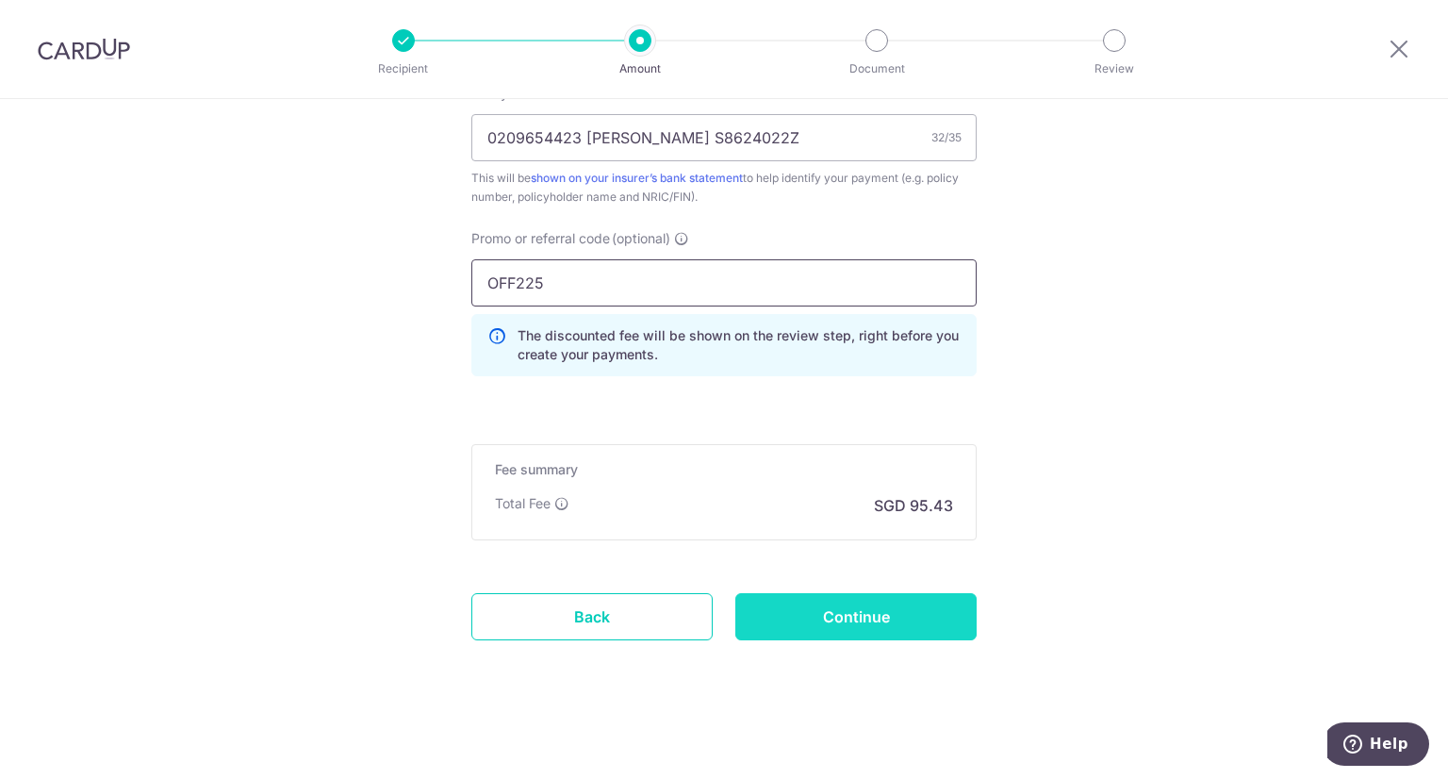
type input "OFF225"
click at [856, 608] on input "Continue" at bounding box center [855, 616] width 241 height 47
type input "Create Schedule"
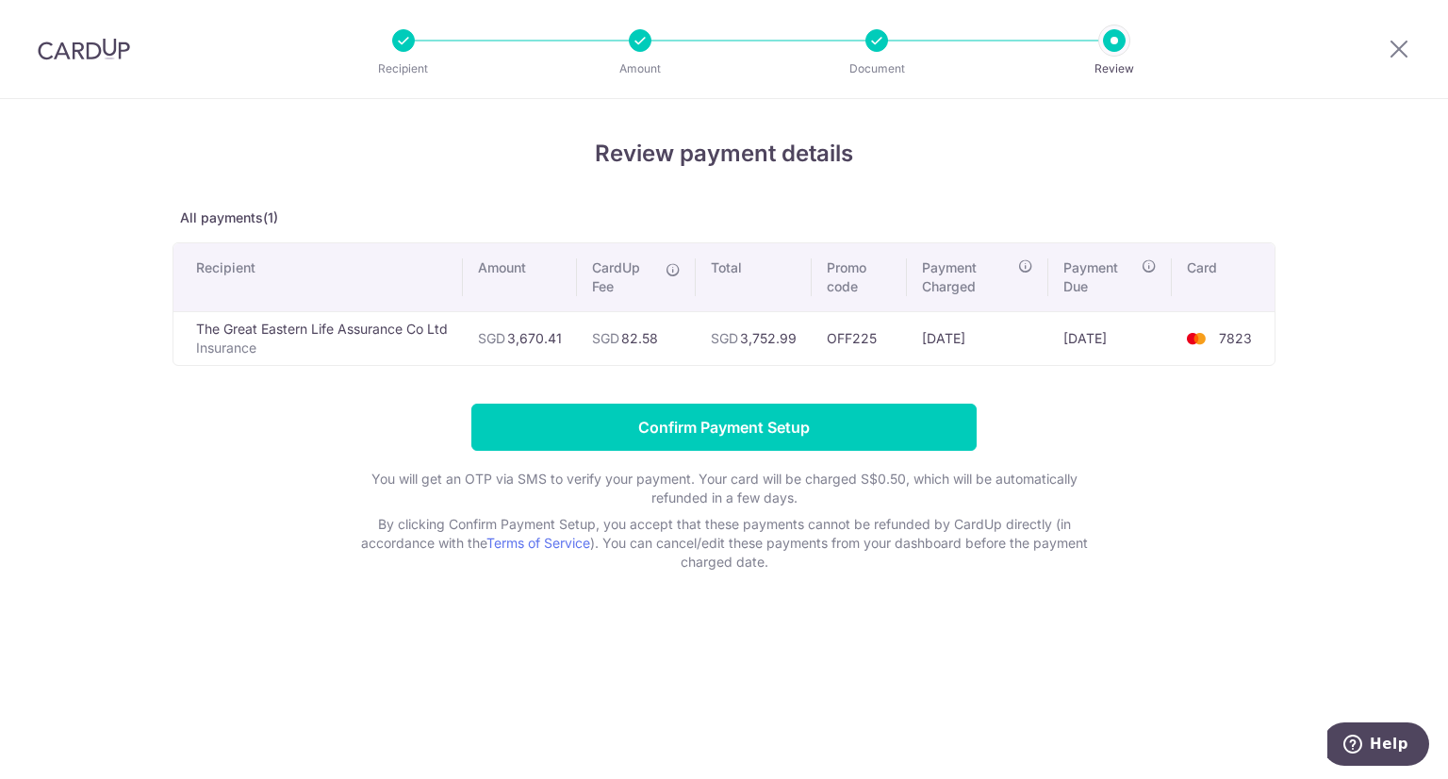
drag, startPoint x: 750, startPoint y: 337, endPoint x: 794, endPoint y: 336, distance: 43.4
click at [794, 336] on td "SGD 3,752.99" at bounding box center [754, 338] width 116 height 54
drag, startPoint x: 801, startPoint y: 336, endPoint x: 749, endPoint y: 344, distance: 52.5
click at [749, 344] on td "SGD 3,752.99" at bounding box center [754, 338] width 116 height 54
copy td "3,752.99"
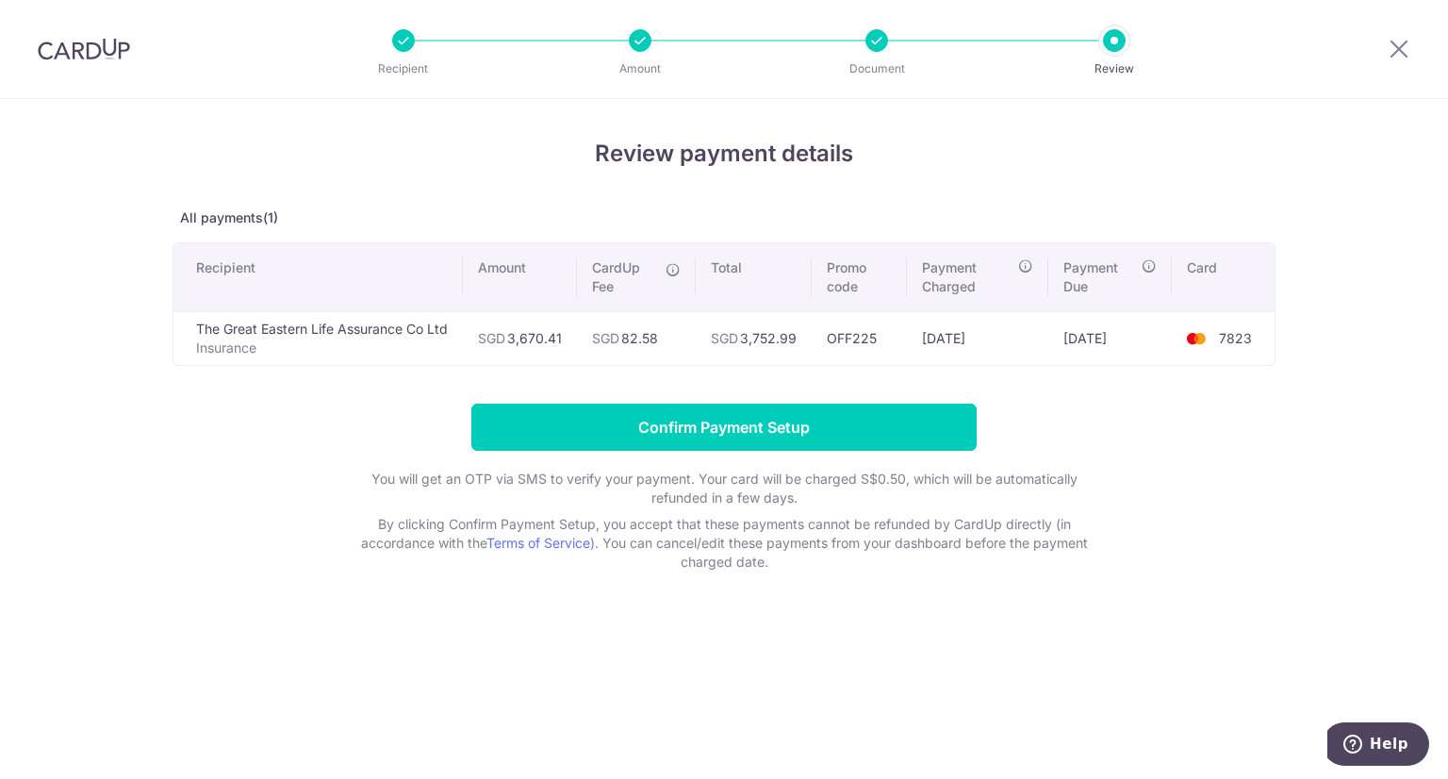
click at [1209, 471] on form "Confirm Payment Setup You will get an OTP via SMS to verify your payment. Your …" at bounding box center [724, 487] width 1103 height 168
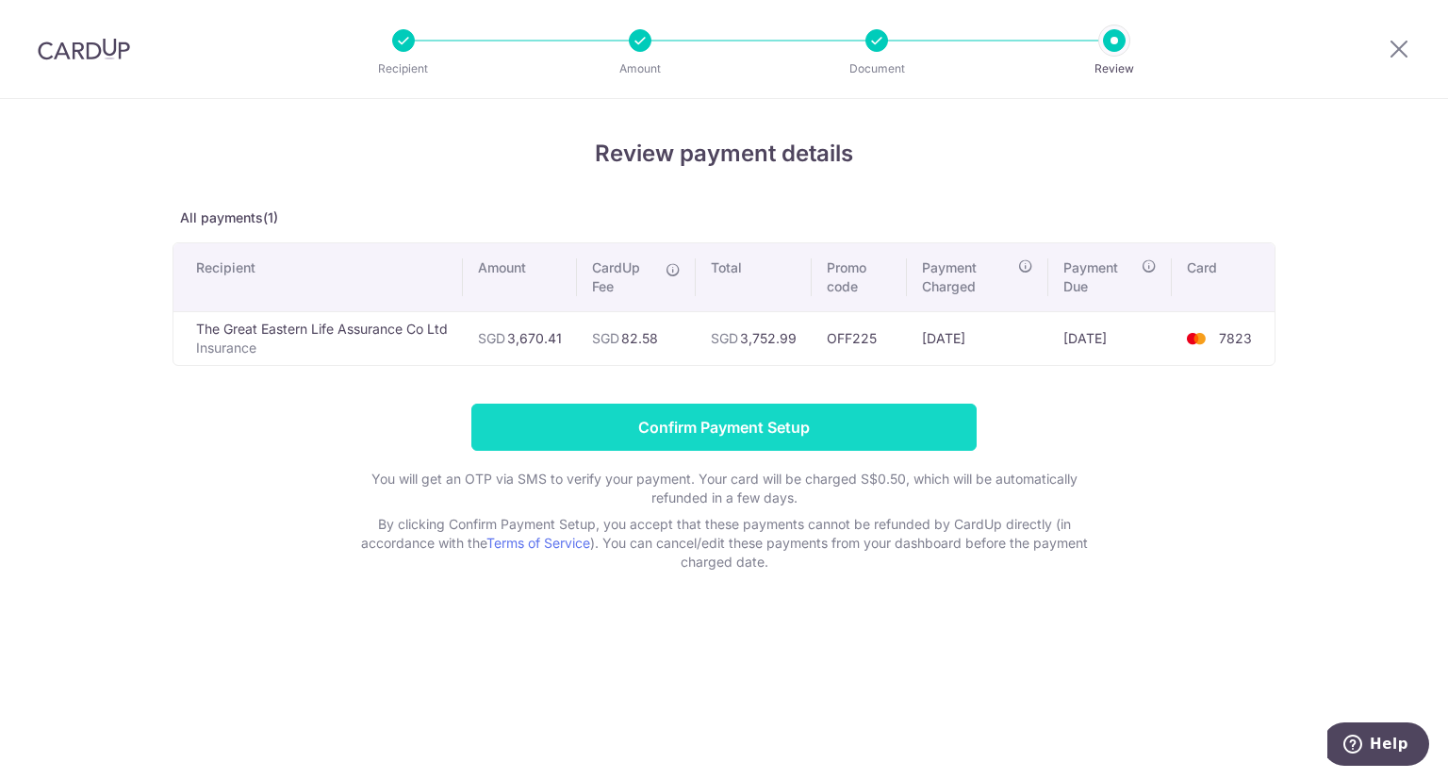
click at [803, 429] on input "Confirm Payment Setup" at bounding box center [723, 426] width 505 height 47
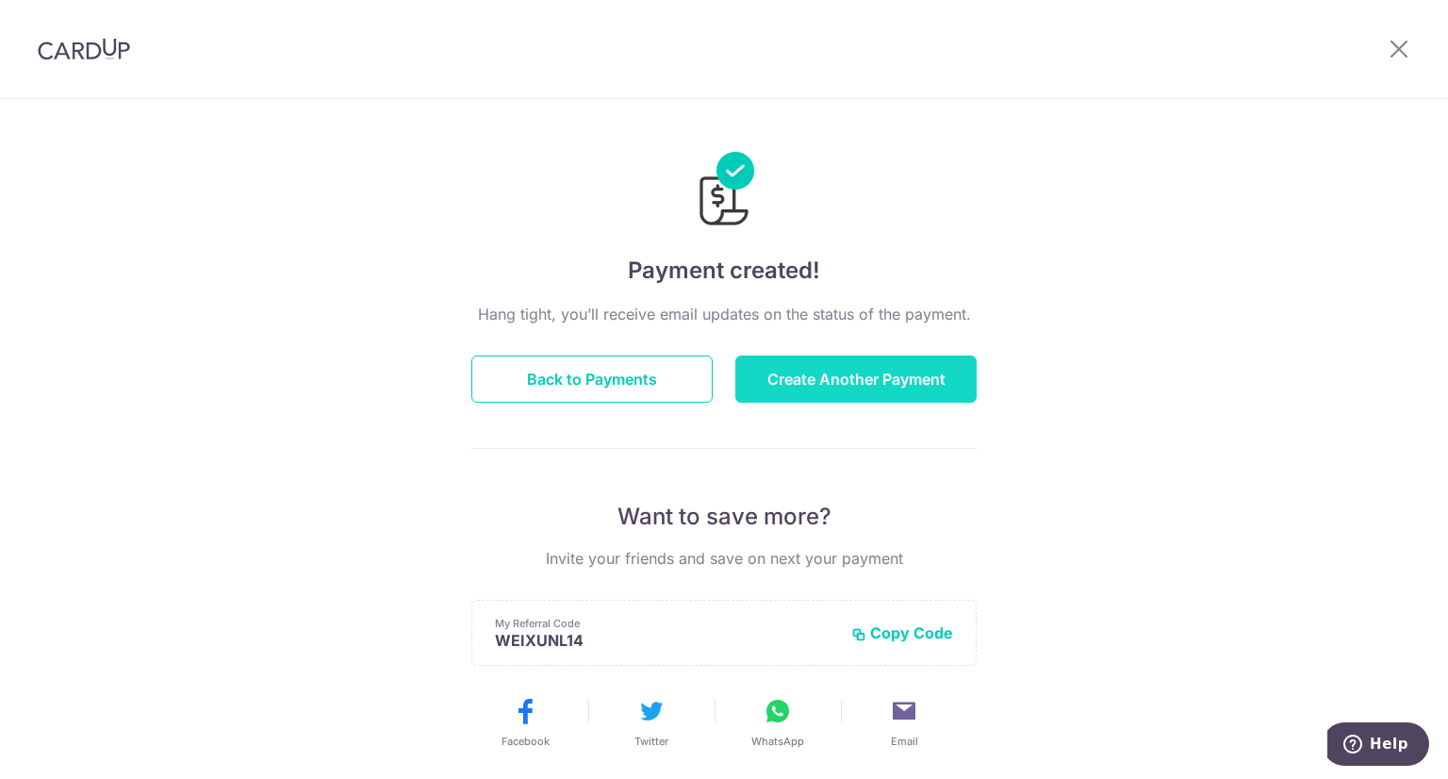
click at [784, 378] on button "Create Another Payment" at bounding box center [855, 378] width 241 height 47
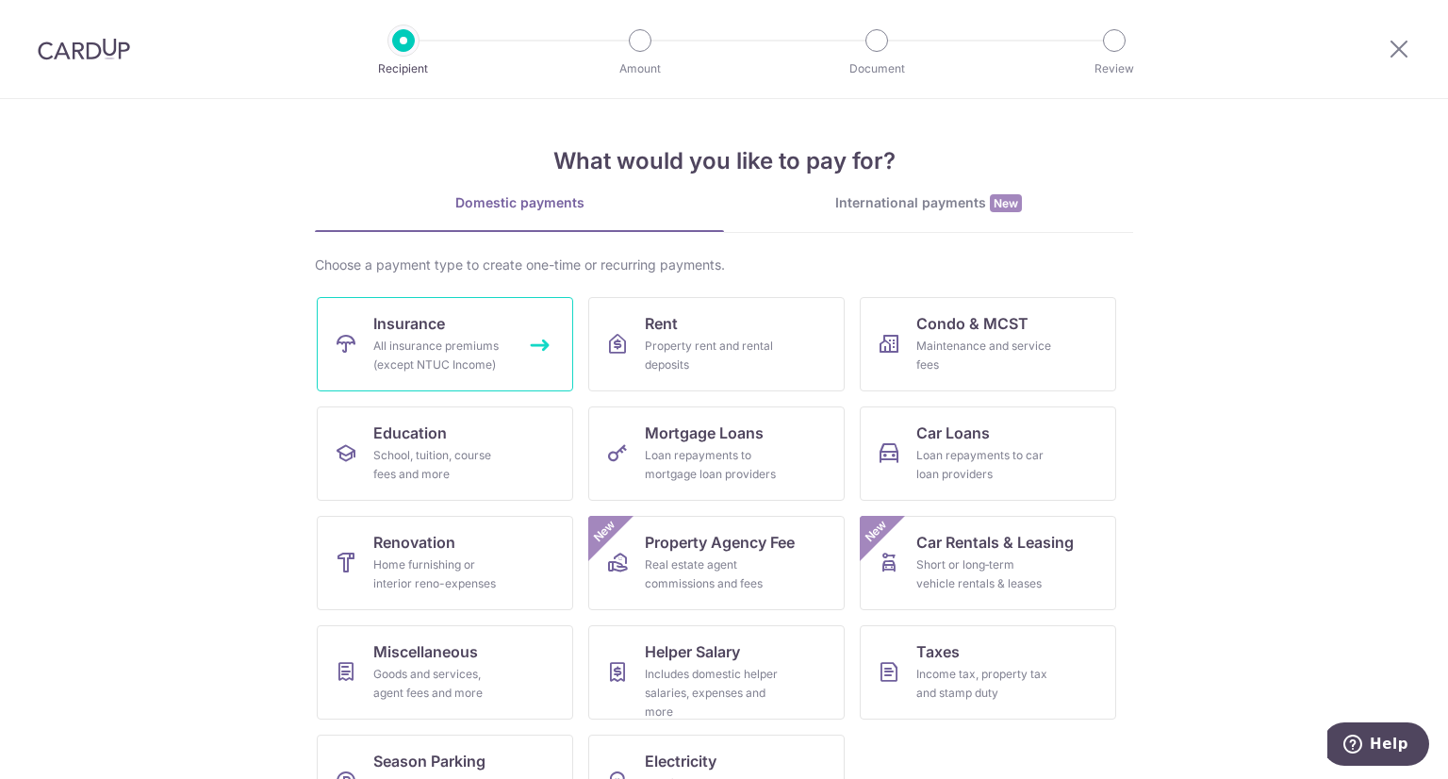
click at [498, 357] on div "All insurance premiums (except NTUC Income)" at bounding box center [441, 356] width 136 height 38
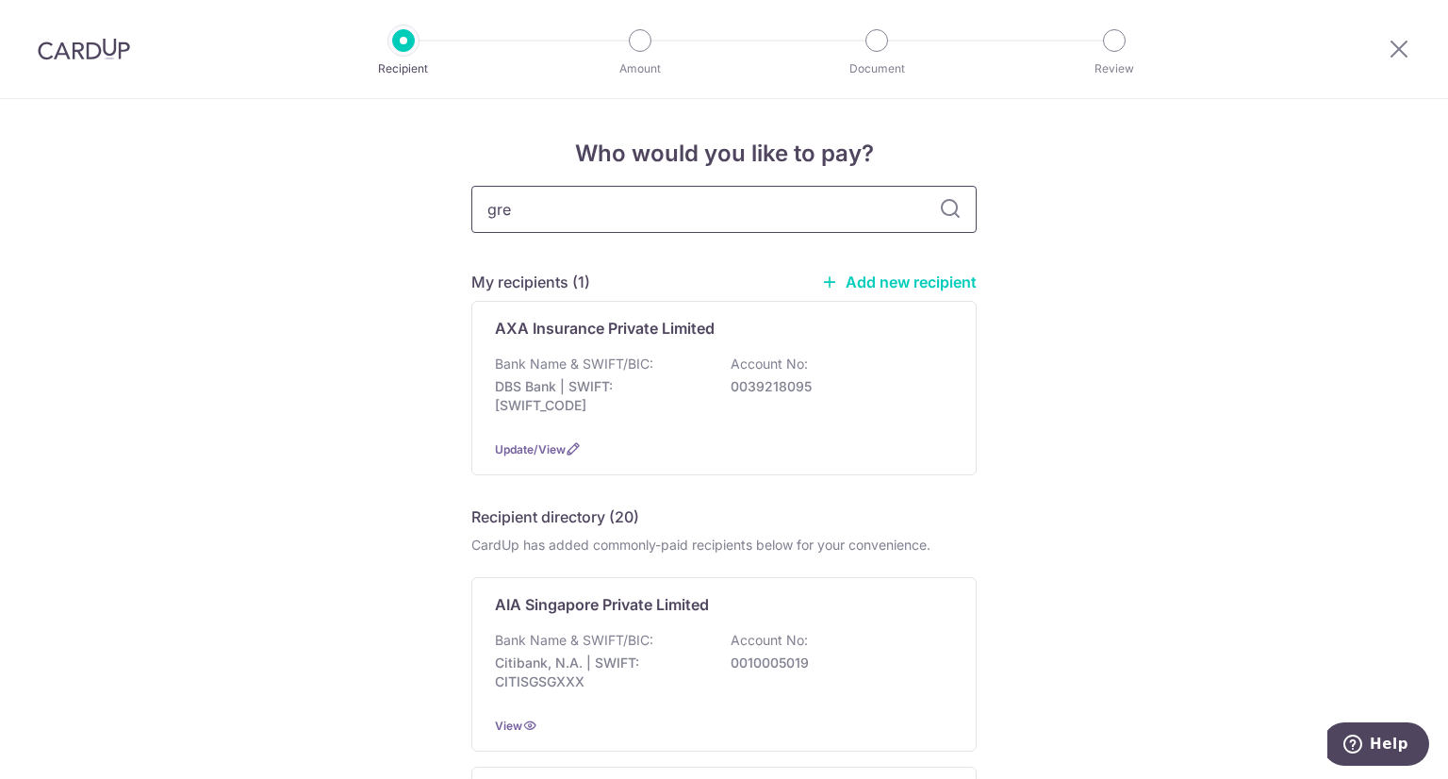
type input "grea"
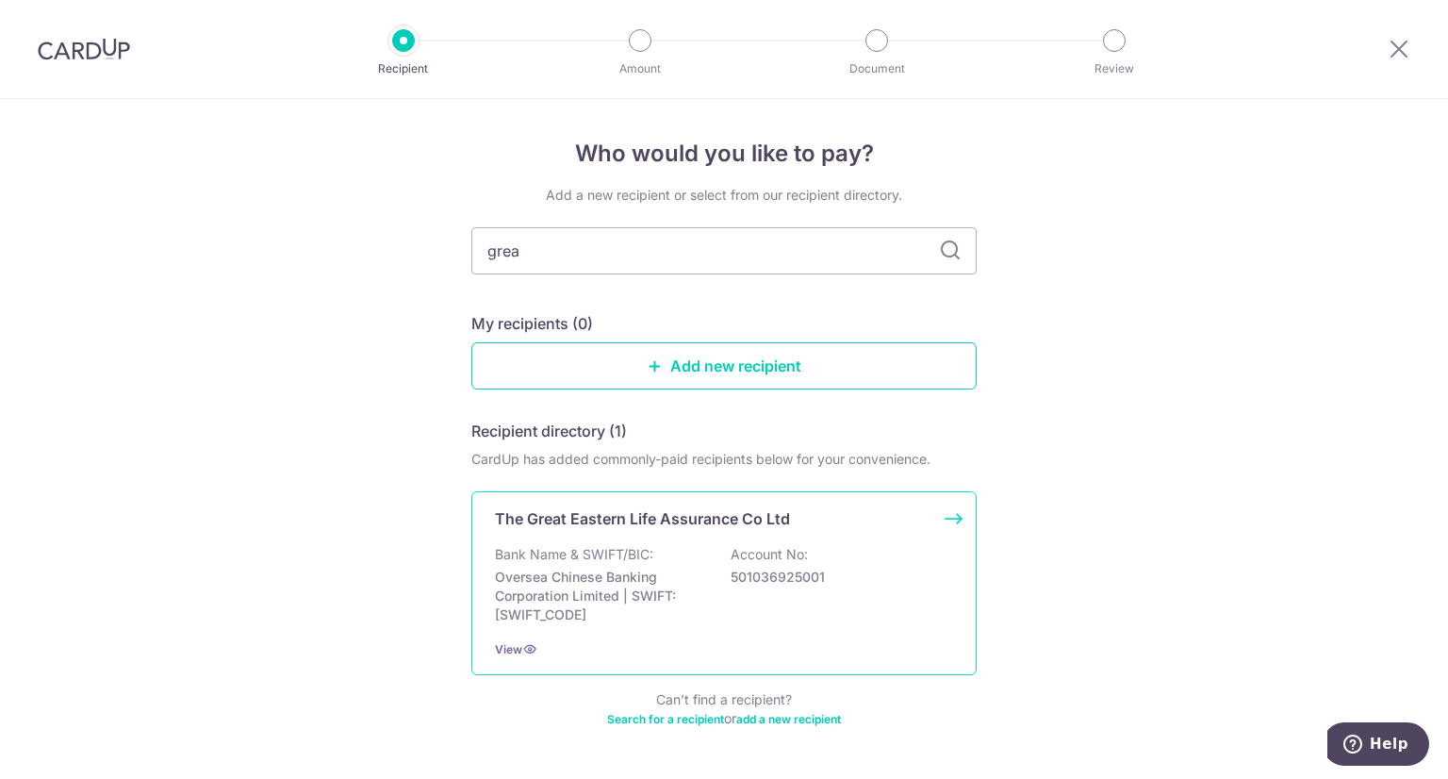
click at [713, 518] on p "The Great Eastern Life Assurance Co Ltd" at bounding box center [642, 518] width 295 height 23
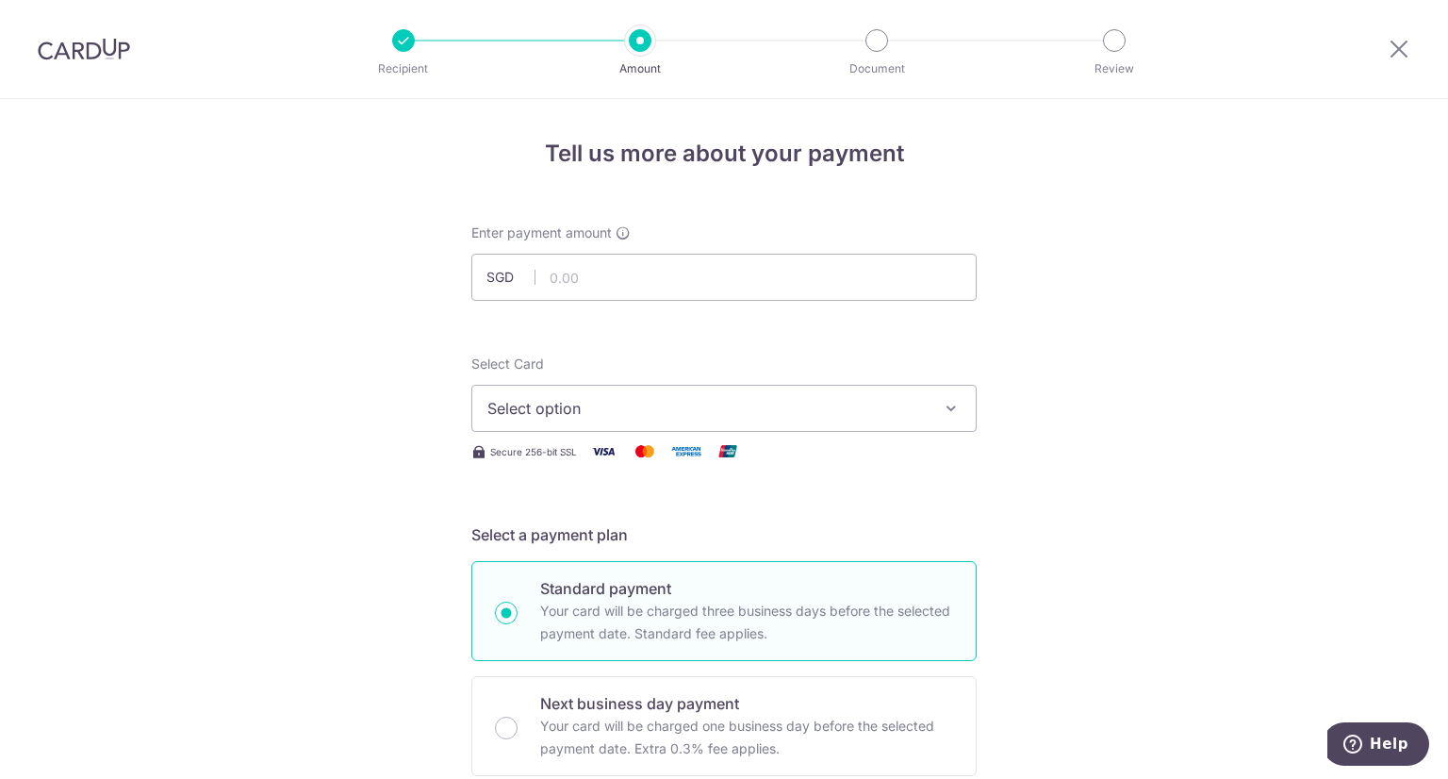
click at [662, 405] on span "Select option" at bounding box center [706, 408] width 439 height 23
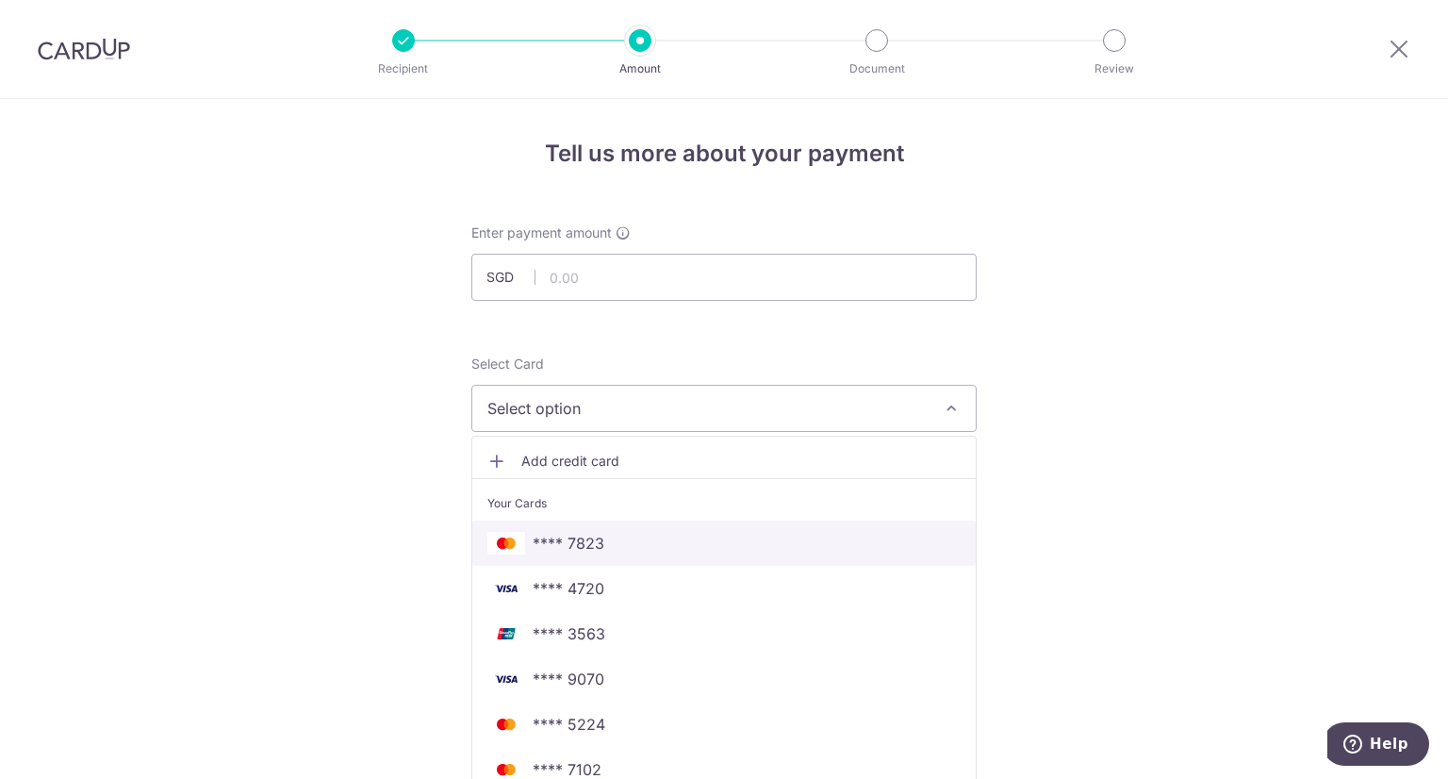
click at [633, 540] on span "**** 7823" at bounding box center [723, 543] width 473 height 23
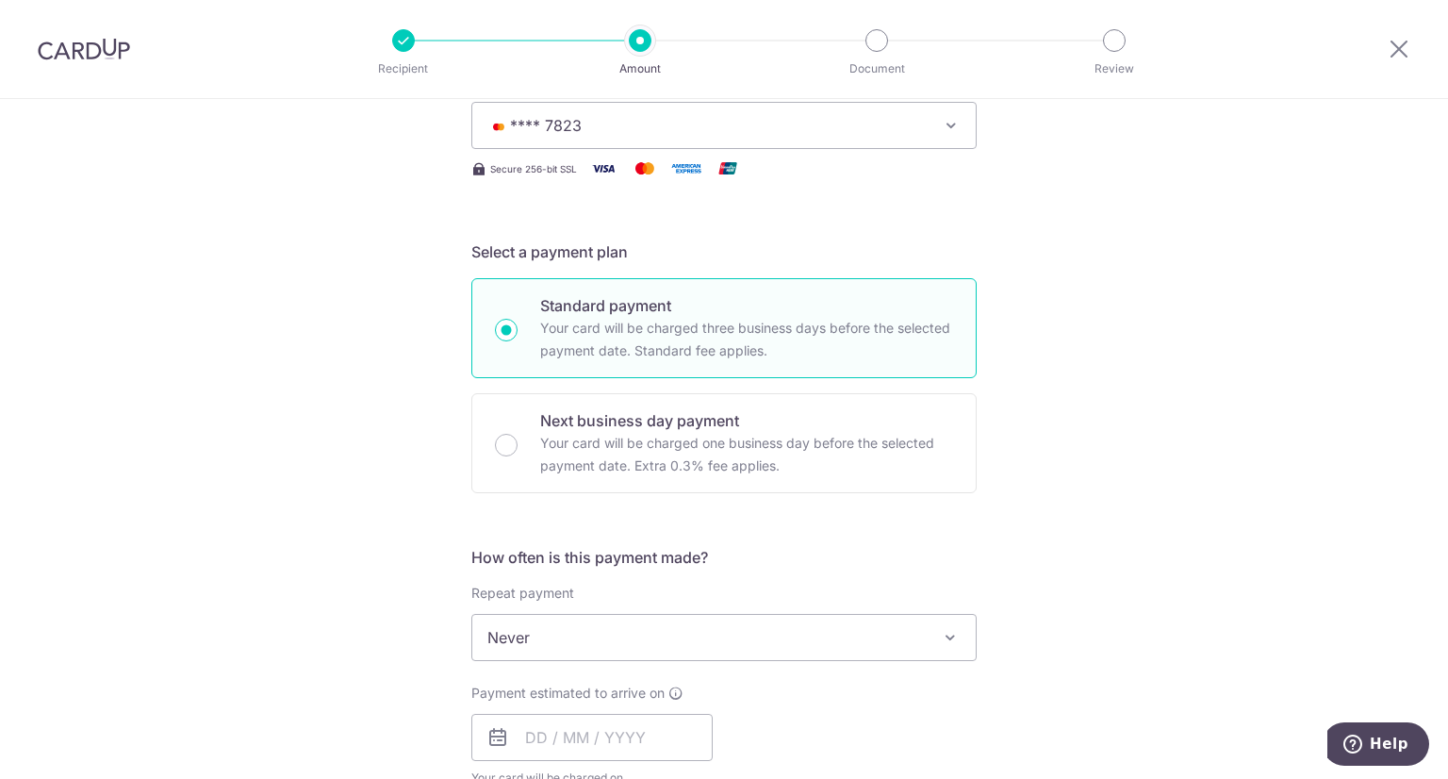
scroll to position [471, 0]
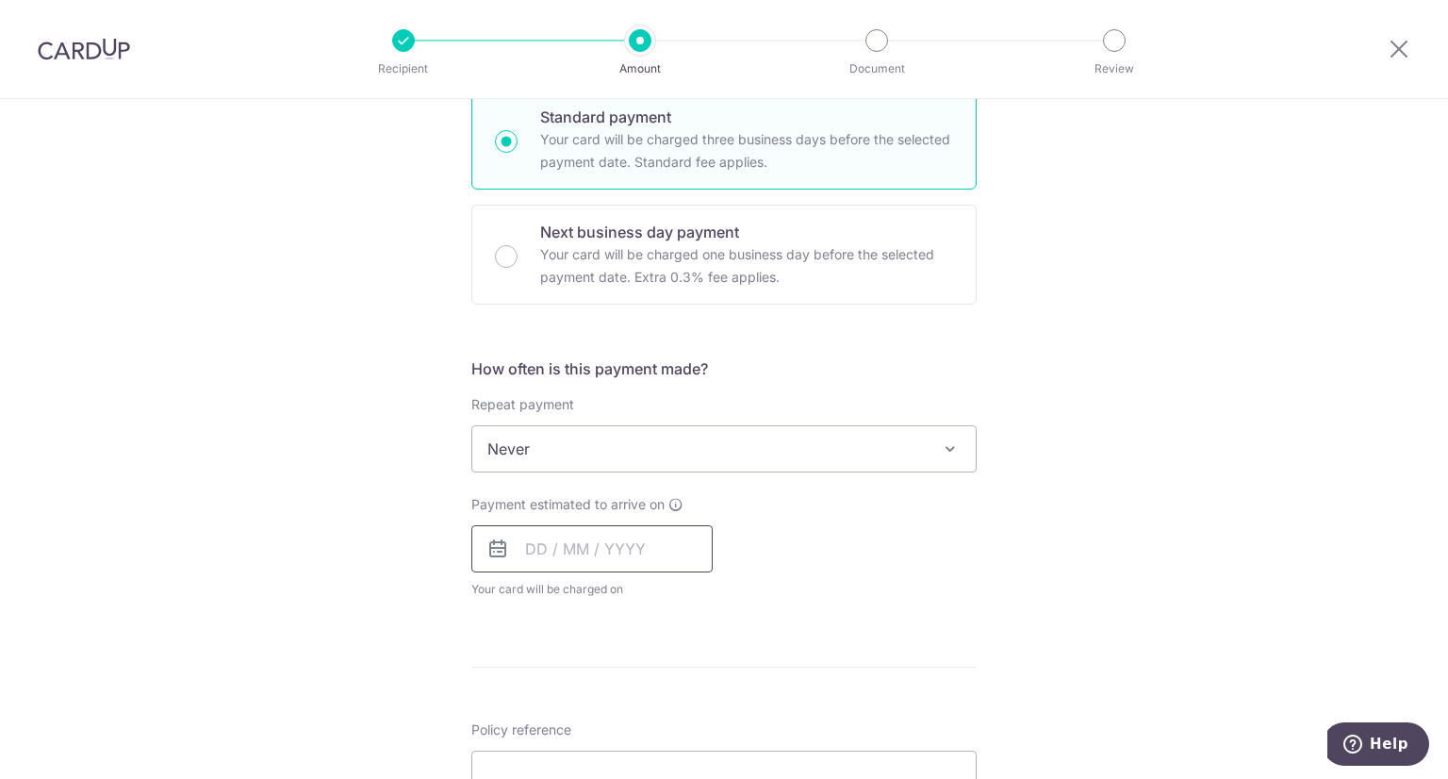
click at [532, 551] on input "text" at bounding box center [591, 548] width 241 height 47
drag, startPoint x: 690, startPoint y: 751, endPoint x: 268, endPoint y: 533, distance: 475.6
click at [690, 751] on link "15" at bounding box center [698, 758] width 30 height 30
type input "[DATE]"
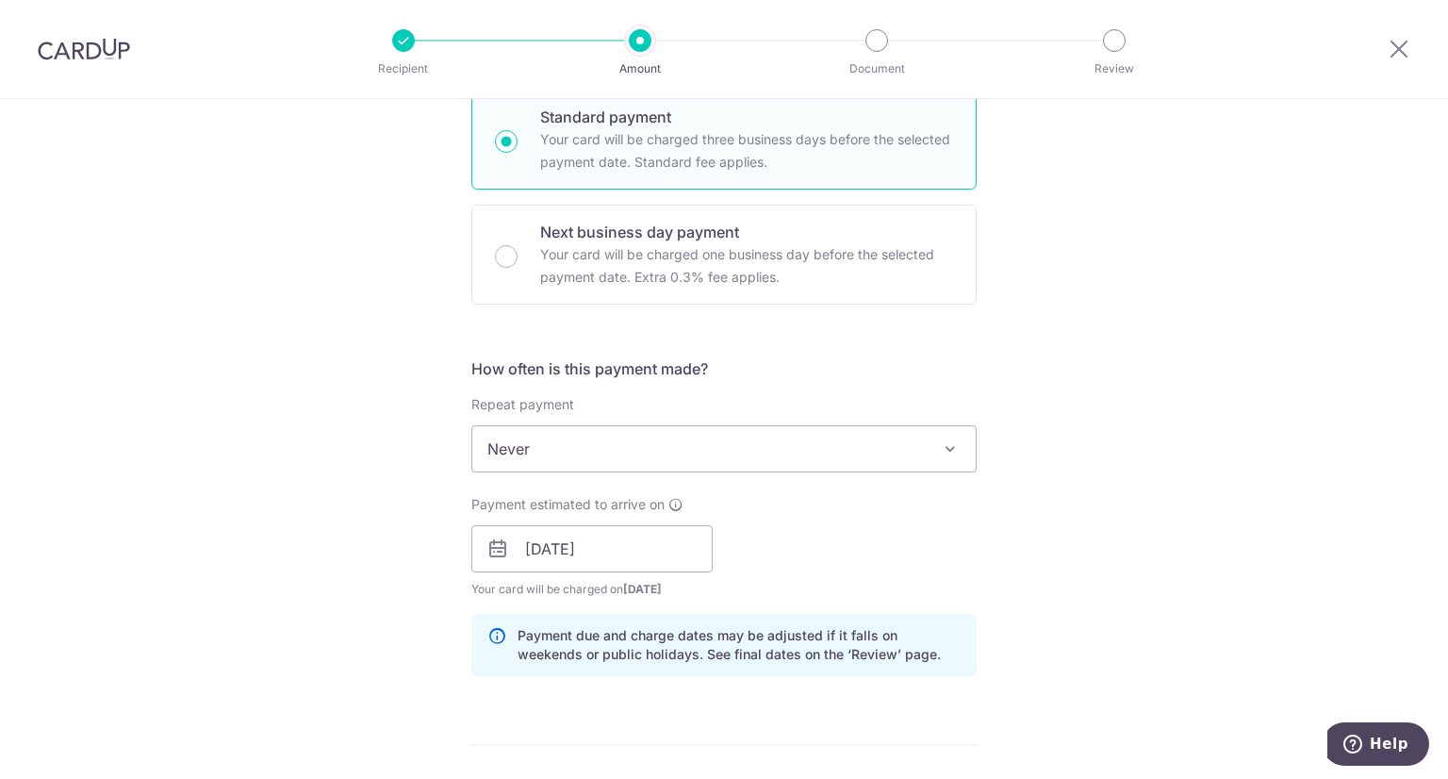
click at [268, 530] on div "Tell us more about your payment Enter payment amount SGD Select Card **** 7823 …" at bounding box center [724, 519] width 1448 height 1783
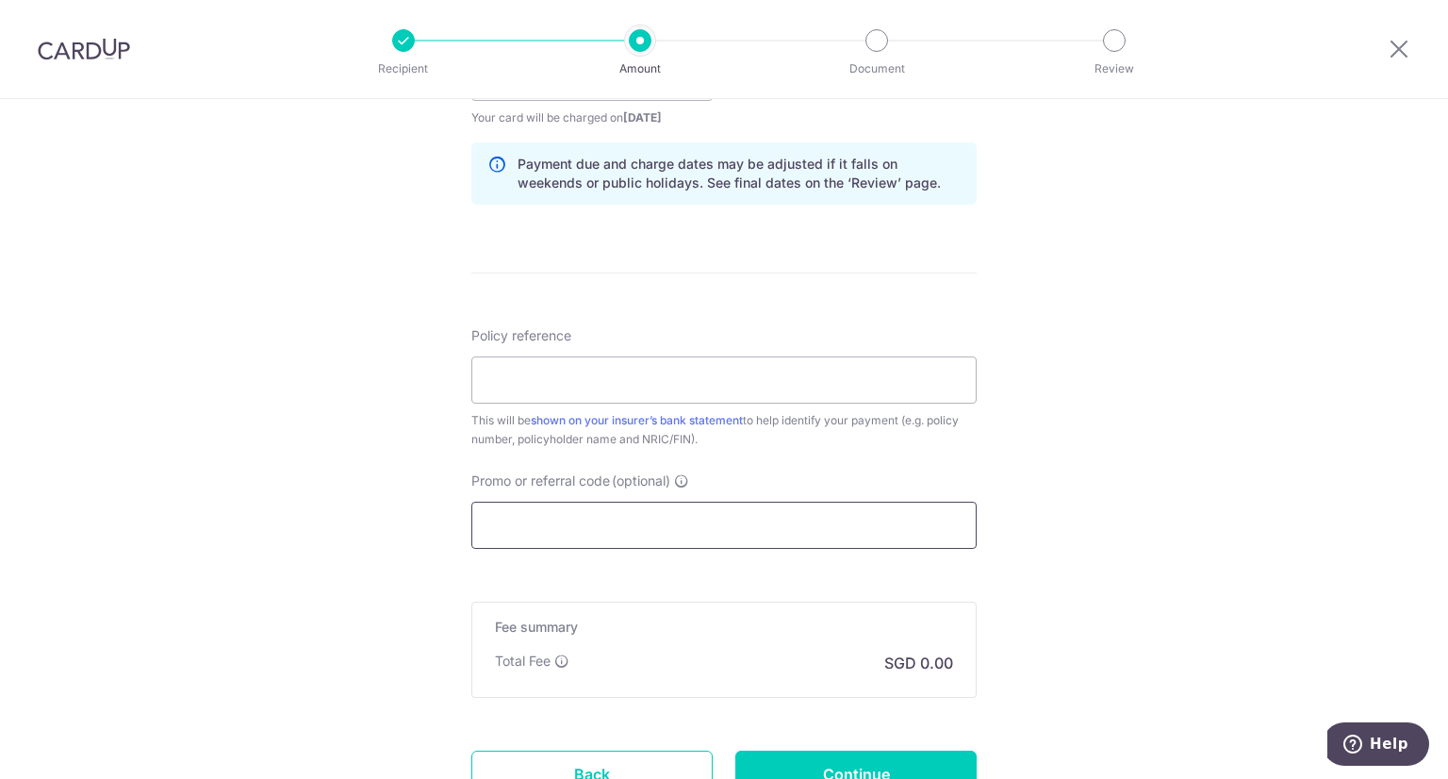
click at [576, 540] on input "Promo or referral code (optional)" at bounding box center [723, 525] width 505 height 47
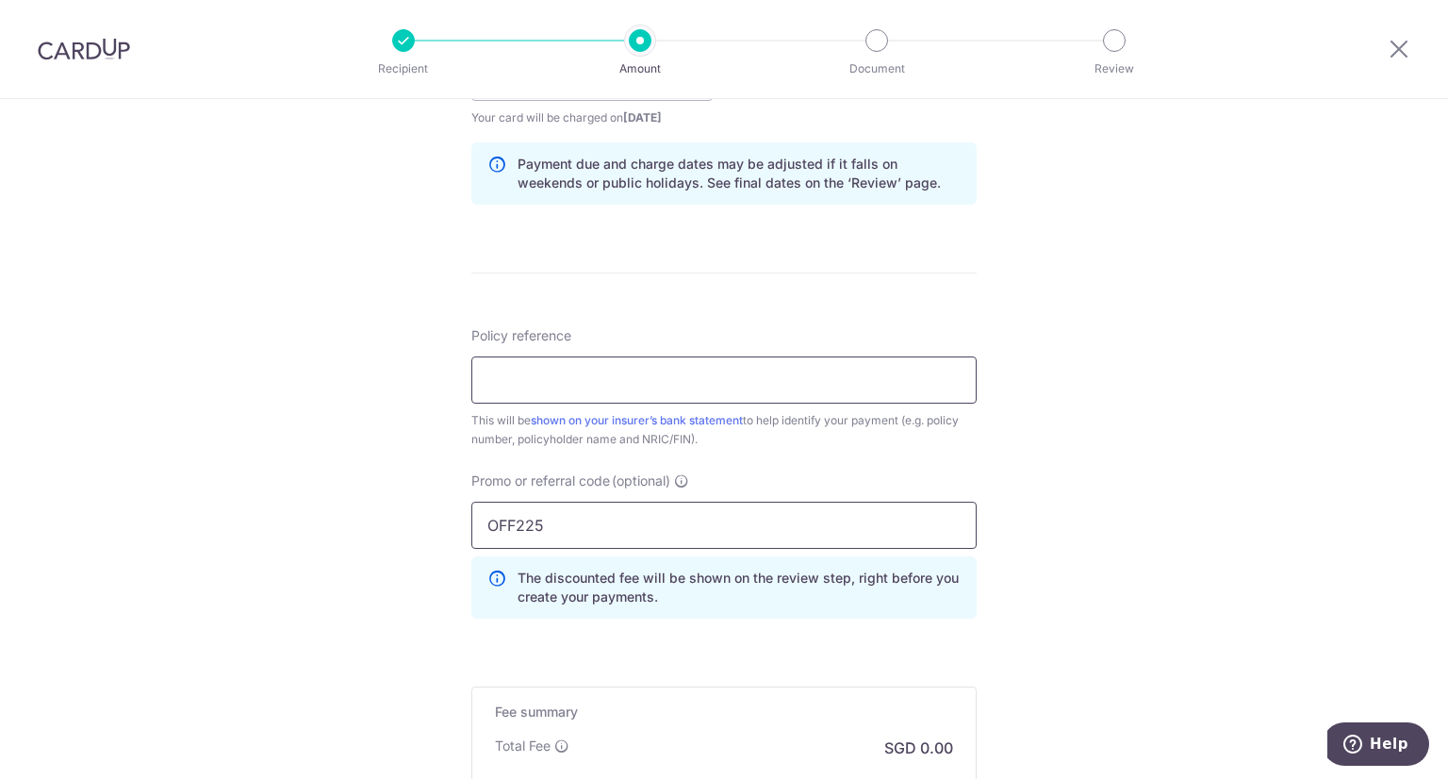
type input "OFF225"
click at [528, 386] on input "Policy reference" at bounding box center [723, 379] width 505 height 47
click at [523, 382] on input "0209654423 [PERSON_NAME] S8624022Z" at bounding box center [723, 379] width 505 height 47
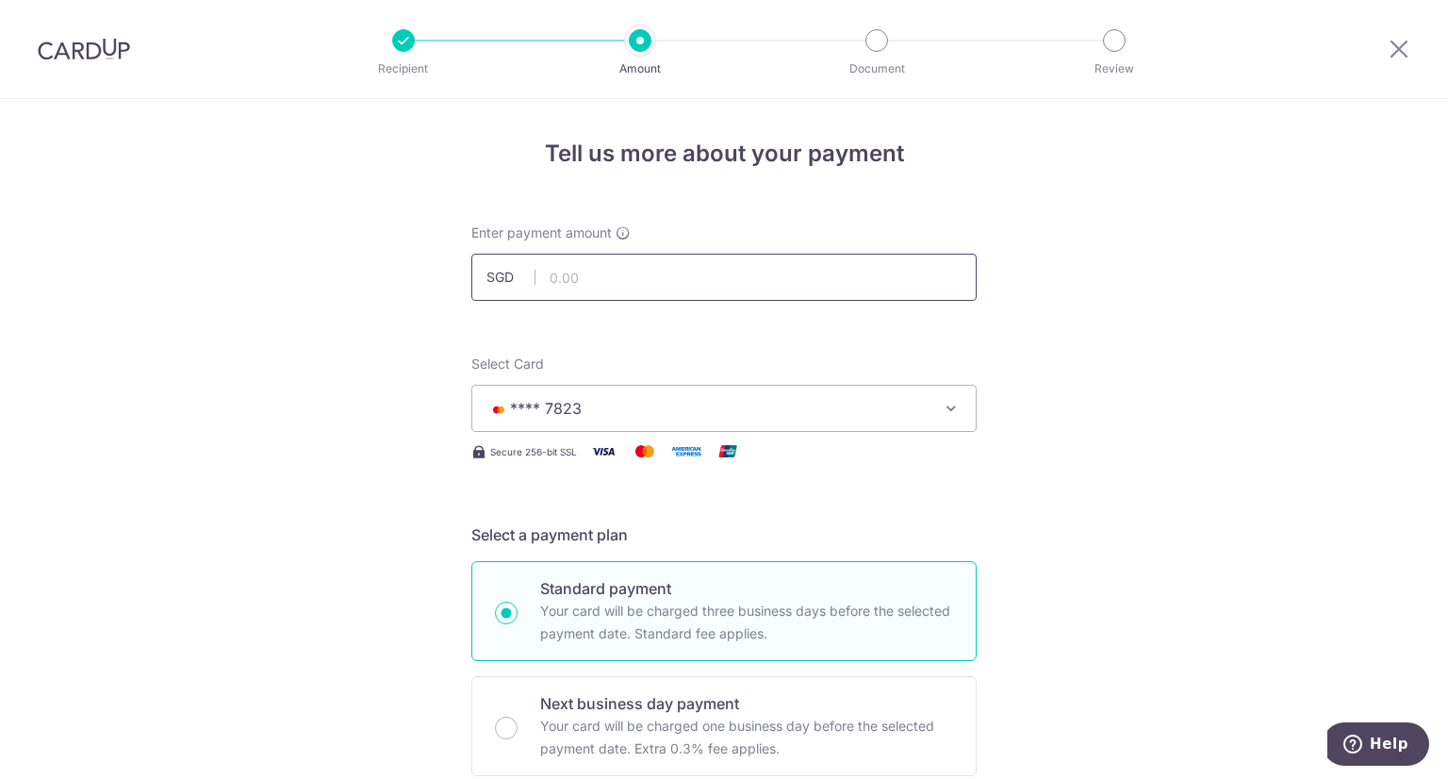
type input "0204342888 [PERSON_NAME] S8624022Z"
click at [568, 289] on input "text" at bounding box center [723, 277] width 505 height 47
drag, startPoint x: 1401, startPoint y: 34, endPoint x: 1401, endPoint y: 54, distance: 19.8
click at [1401, 34] on div at bounding box center [1399, 49] width 98 height 98
click at [1401, 54] on icon at bounding box center [1399, 49] width 23 height 24
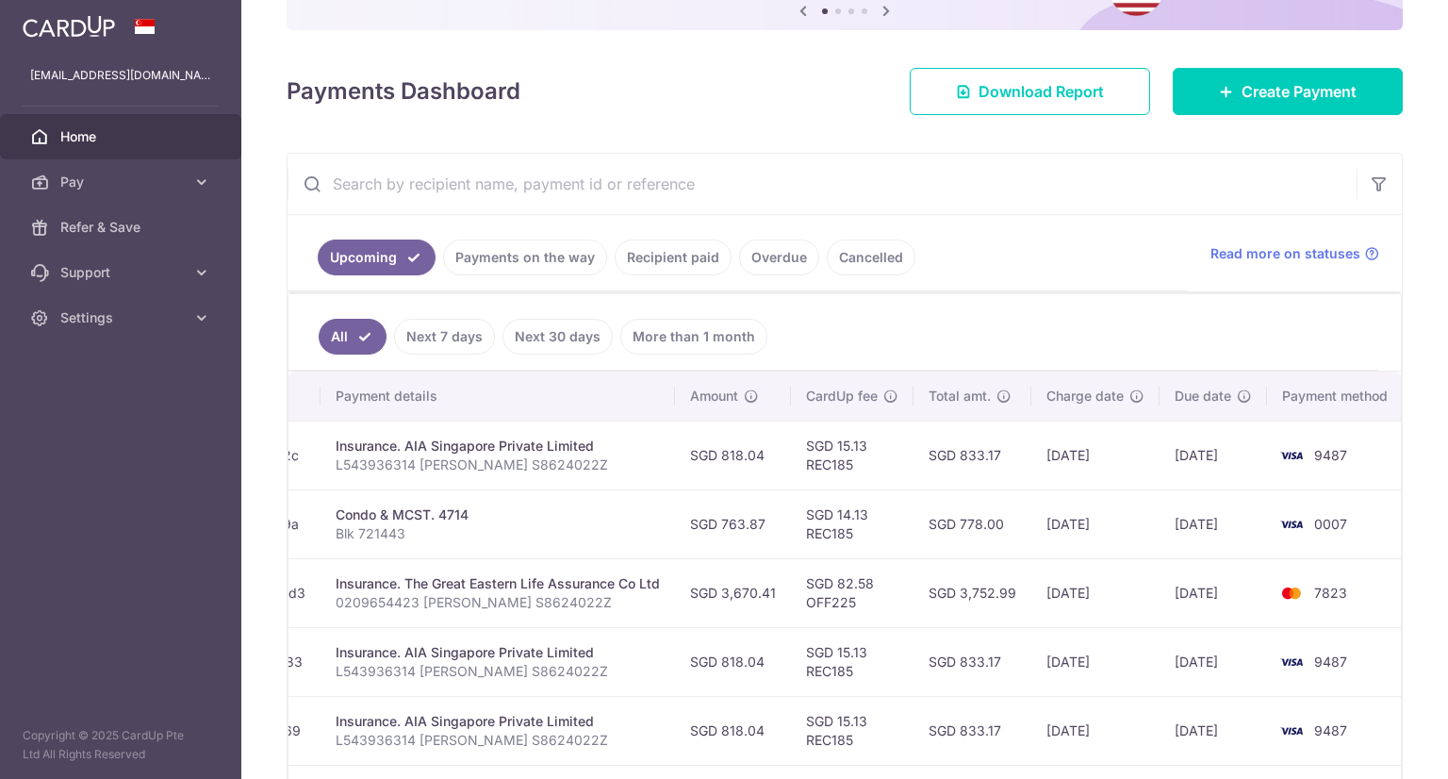
scroll to position [0, 362]
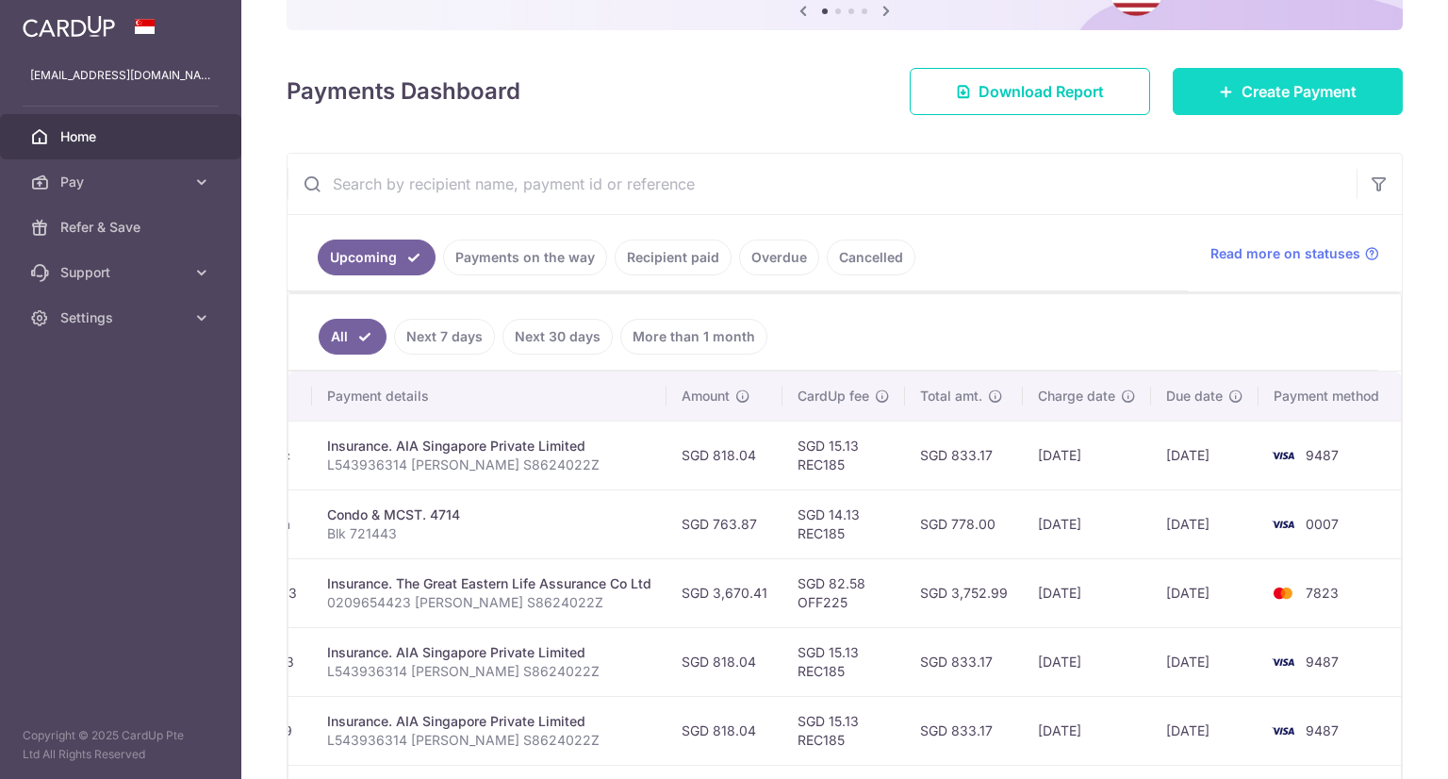
click at [1245, 99] on span "Create Payment" at bounding box center [1299, 91] width 115 height 23
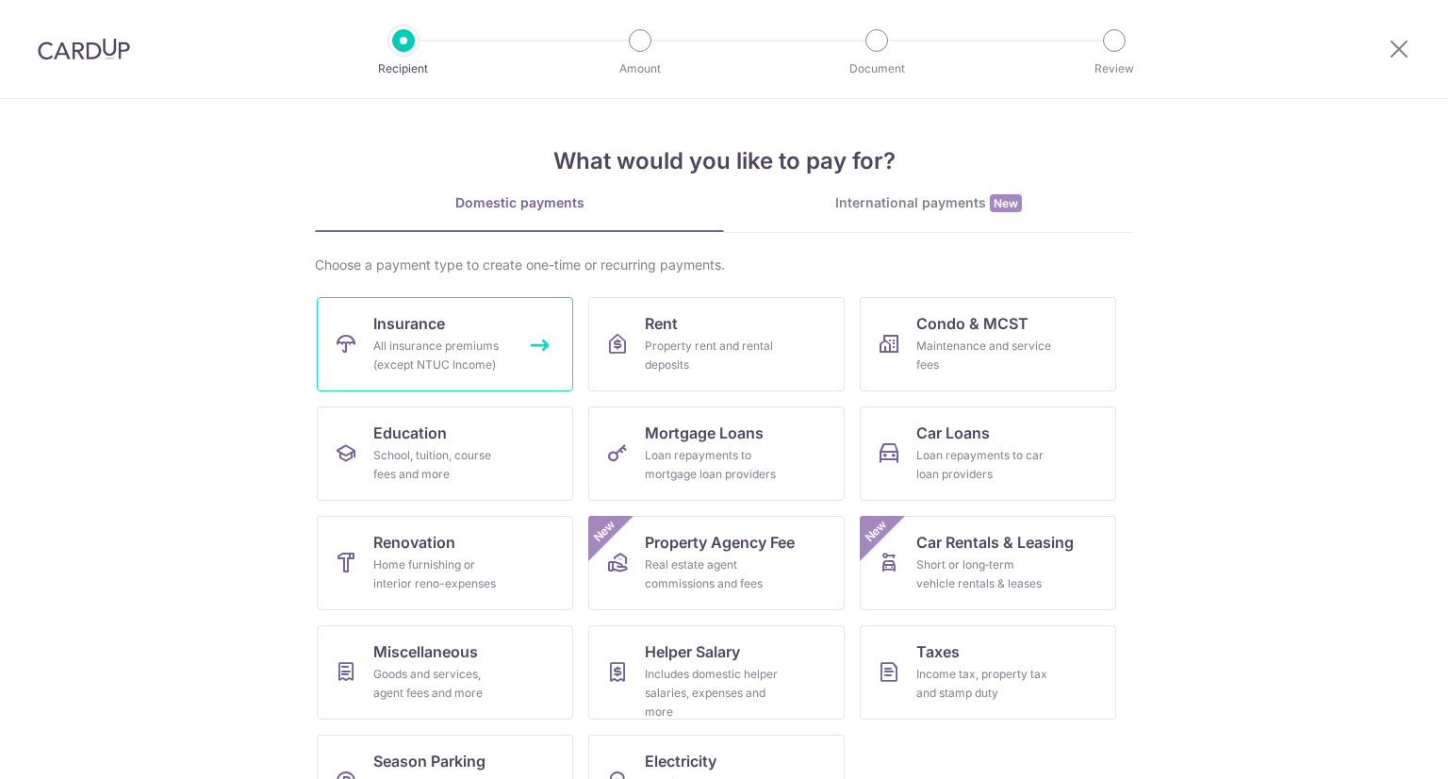
click at [425, 323] on span "Insurance" at bounding box center [409, 323] width 72 height 23
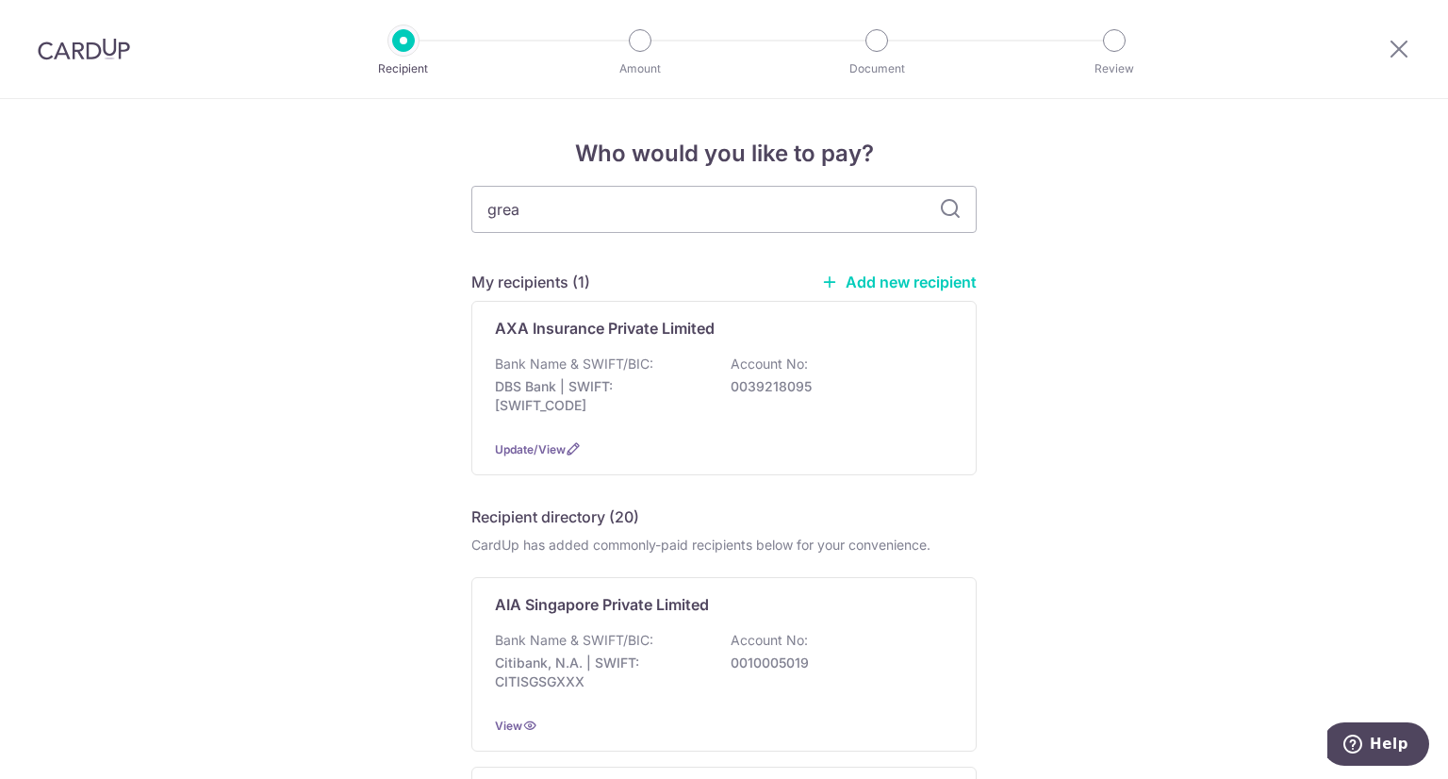
type input "great"
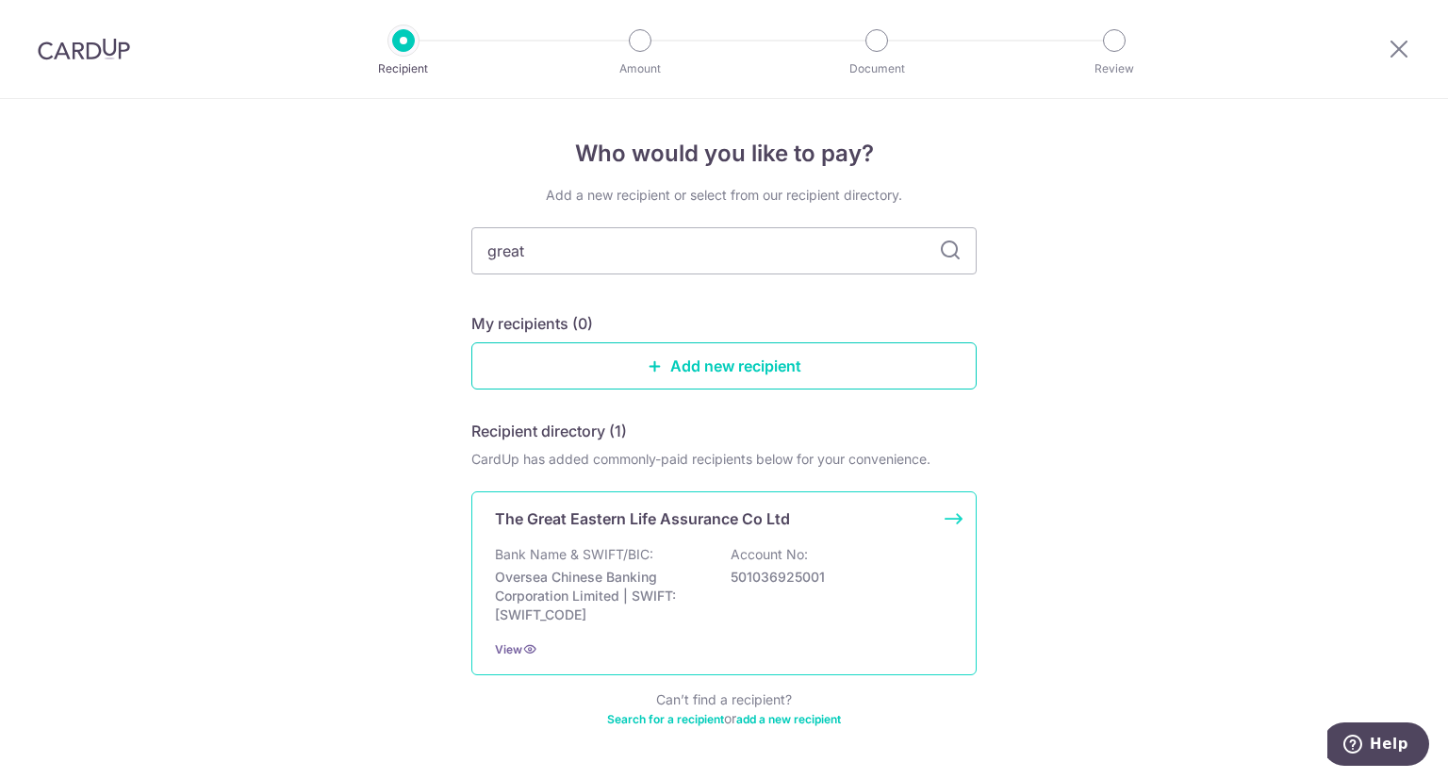
click at [636, 510] on p "The Great Eastern Life Assurance Co Ltd" at bounding box center [642, 518] width 295 height 23
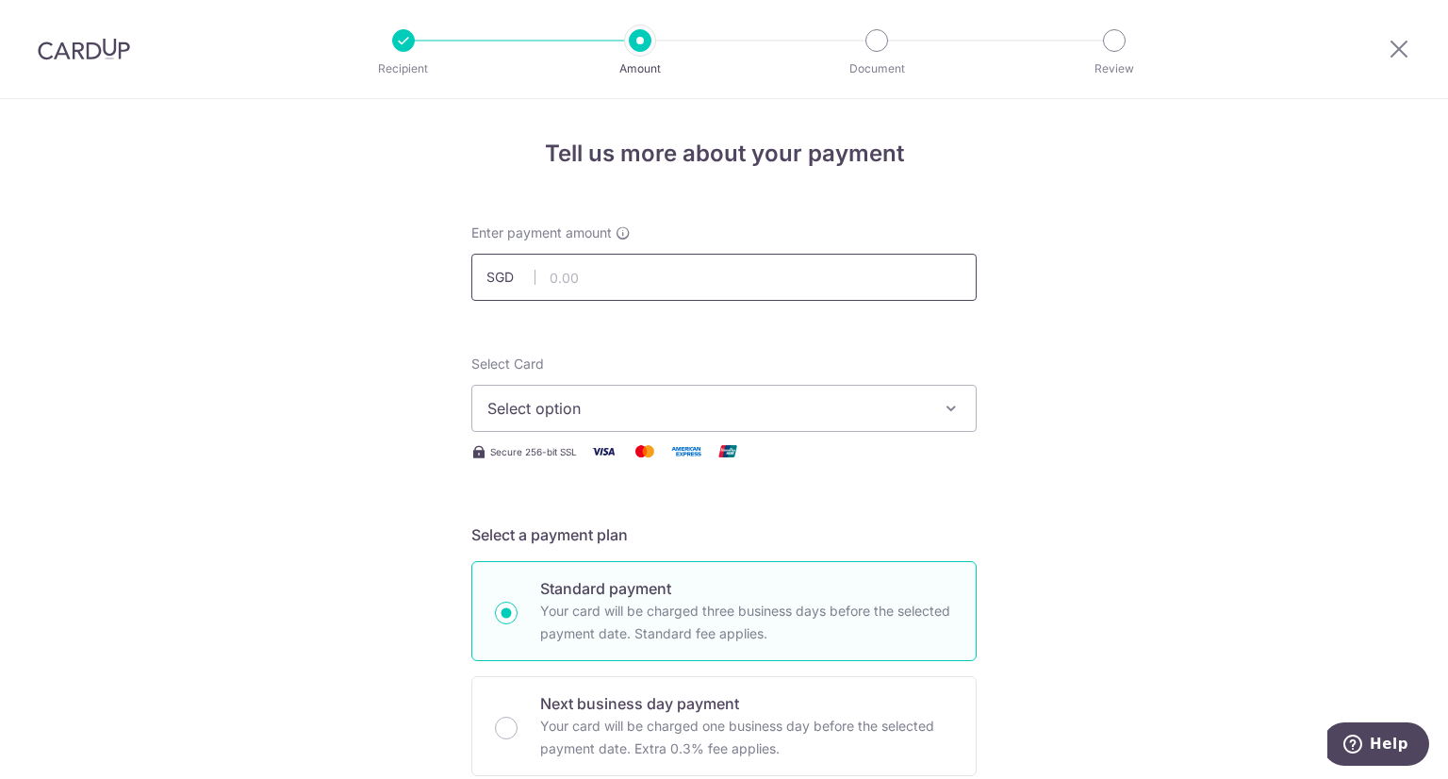
click at [607, 272] on input "text" at bounding box center [723, 277] width 505 height 47
paste input "2849.4"
type input "2,849.40"
click at [573, 411] on span "Select option" at bounding box center [706, 408] width 439 height 23
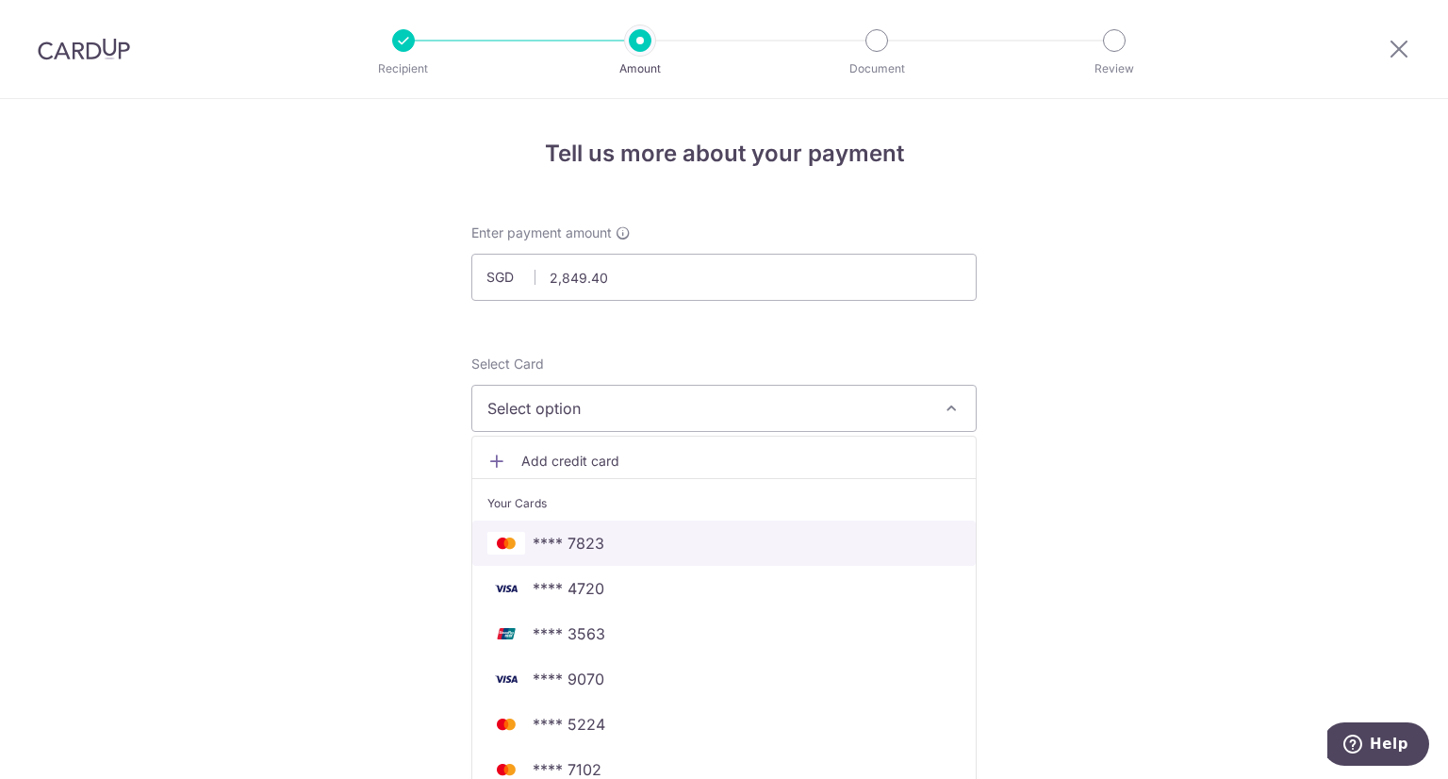
click at [603, 548] on span "**** 7823" at bounding box center [723, 543] width 473 height 23
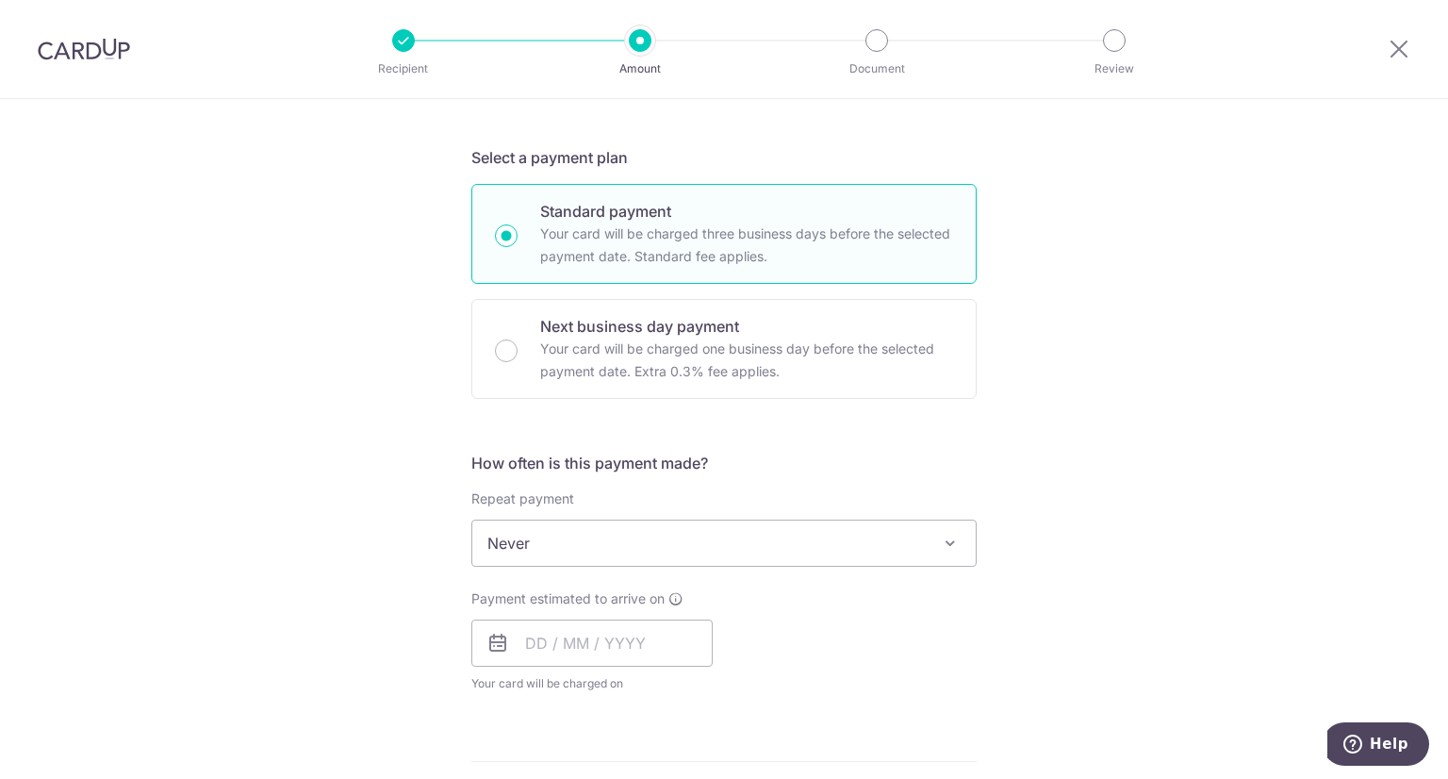
scroll to position [566, 0]
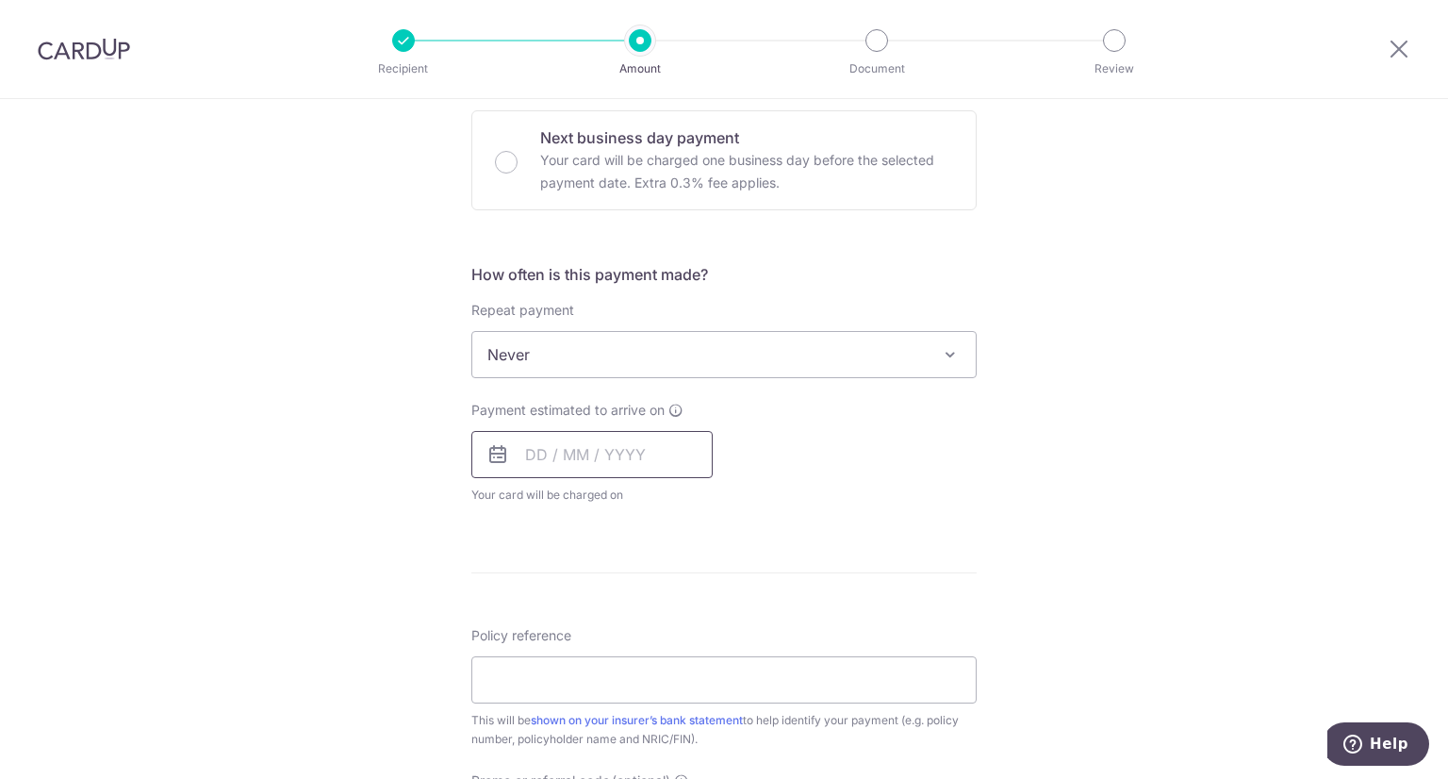
click at [569, 447] on input "text" at bounding box center [591, 454] width 241 height 47
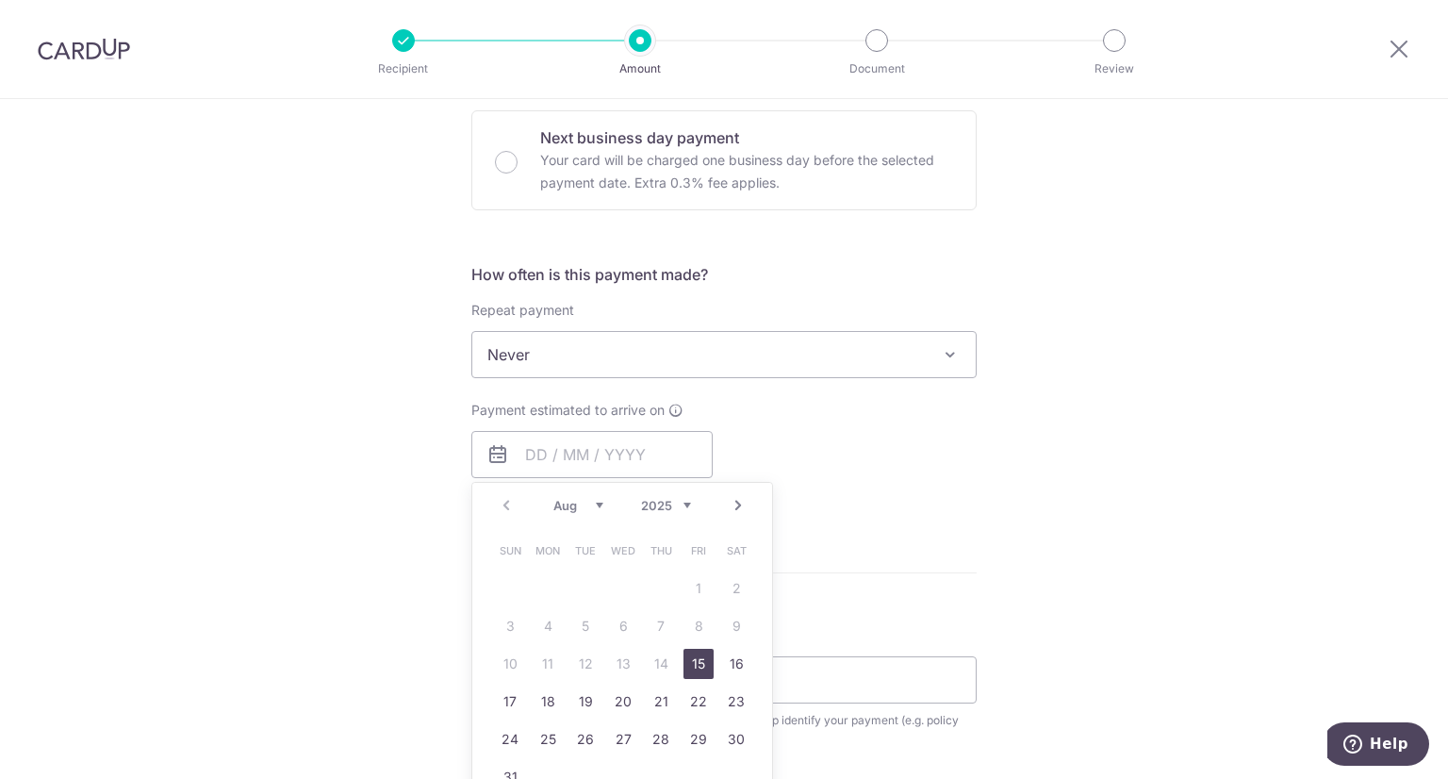
drag, startPoint x: 686, startPoint y: 661, endPoint x: 226, endPoint y: 425, distance: 516.9
click at [686, 661] on link "15" at bounding box center [698, 664] width 30 height 30
type input "[DATE]"
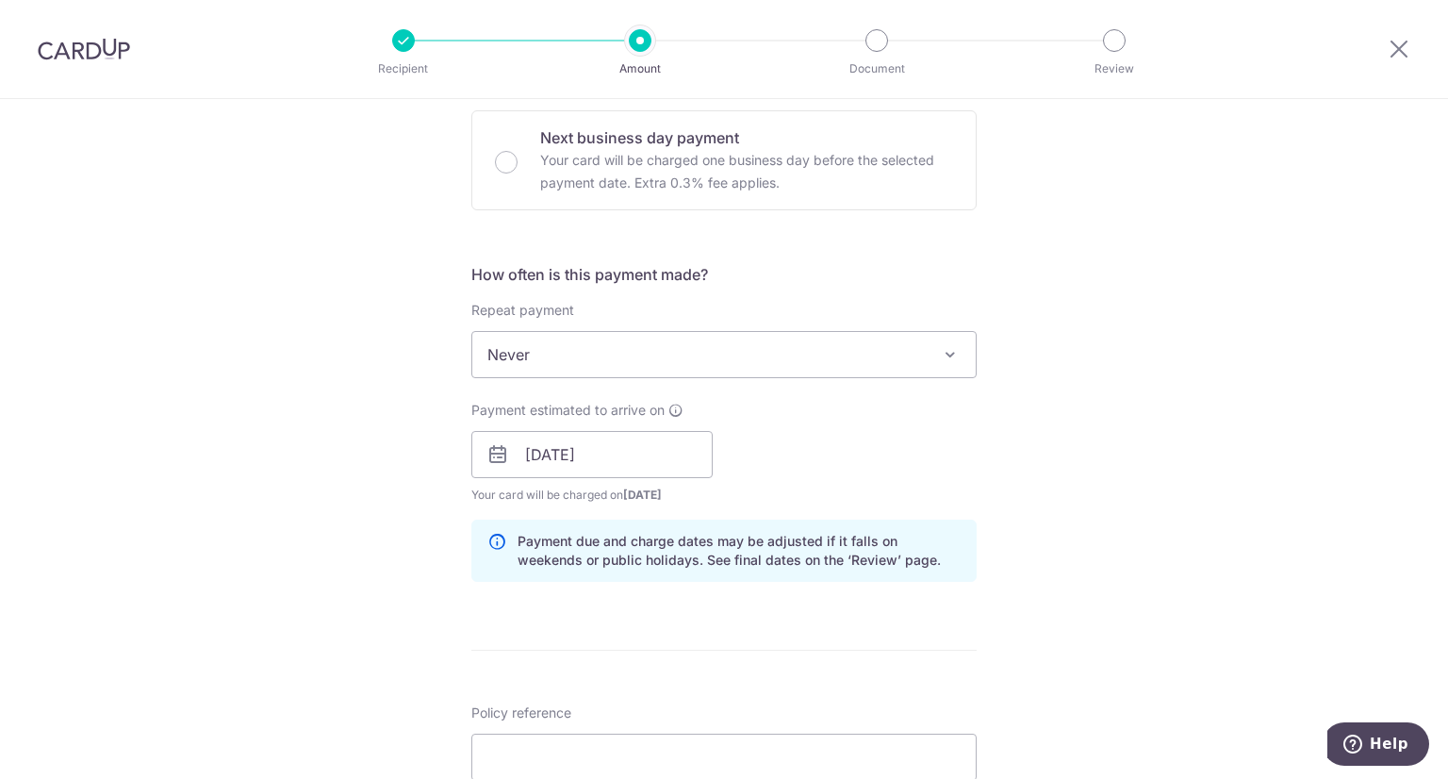
click at [226, 425] on div "Tell us more about your payment Enter payment amount SGD 2,849.40 2849.40 Selec…" at bounding box center [724, 424] width 1448 height 1783
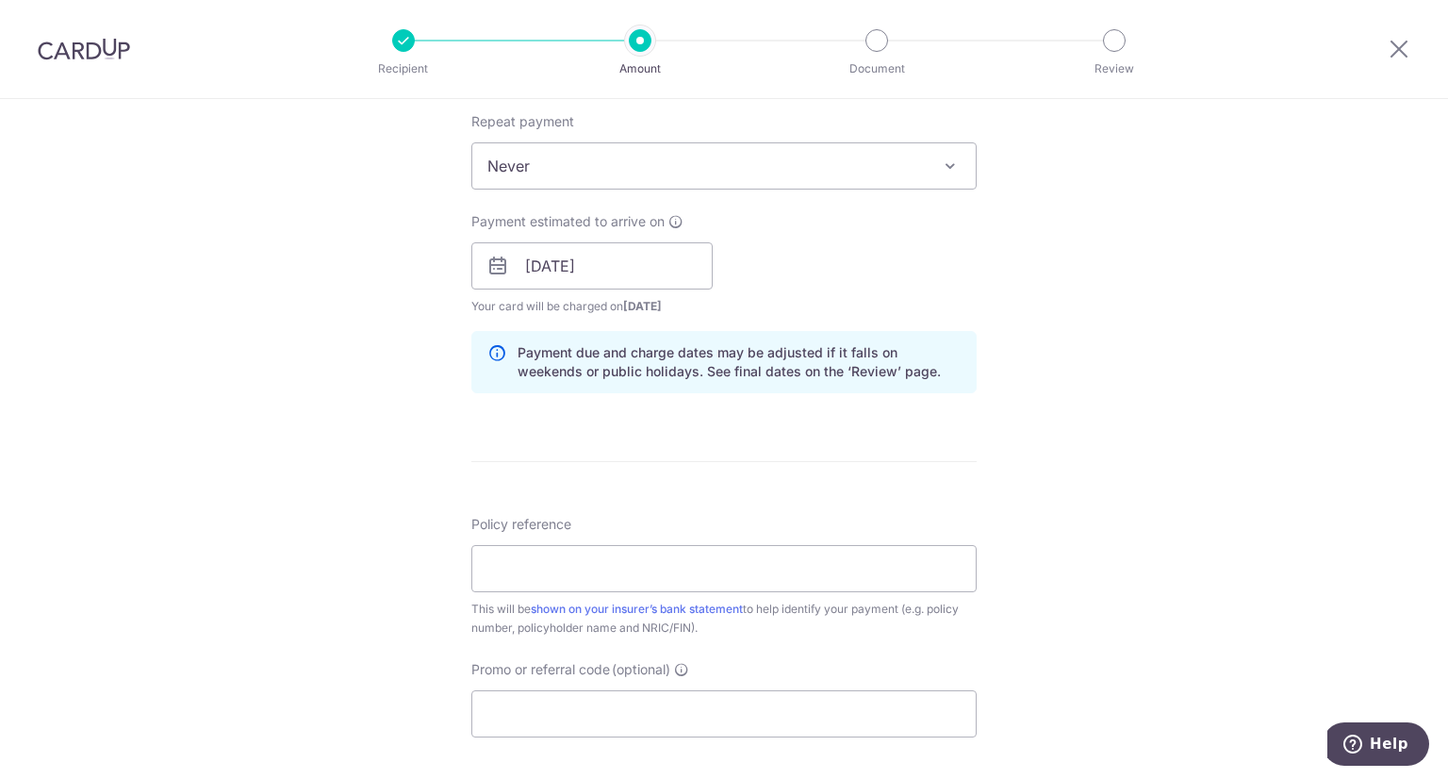
scroll to position [943, 0]
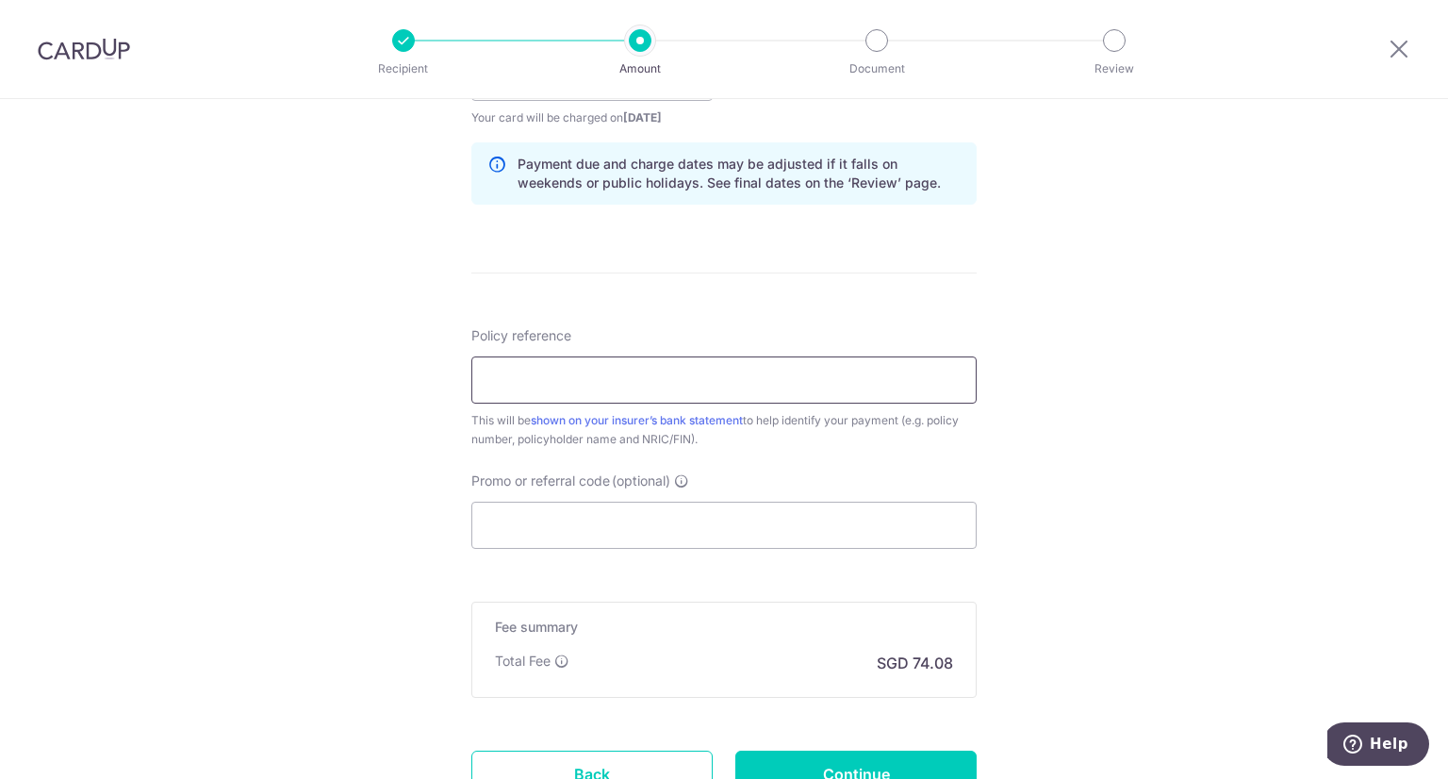
click at [541, 356] on input "Policy reference" at bounding box center [723, 379] width 505 height 47
drag, startPoint x: 573, startPoint y: 373, endPoint x: 381, endPoint y: 369, distance: 192.4
click at [364, 372] on div "Tell us more about your payment Enter payment amount SGD 2,849.40 2849.40 Selec…" at bounding box center [724, 47] width 1448 height 1783
type input "0204342888 [PERSON_NAME] S8624022Z"
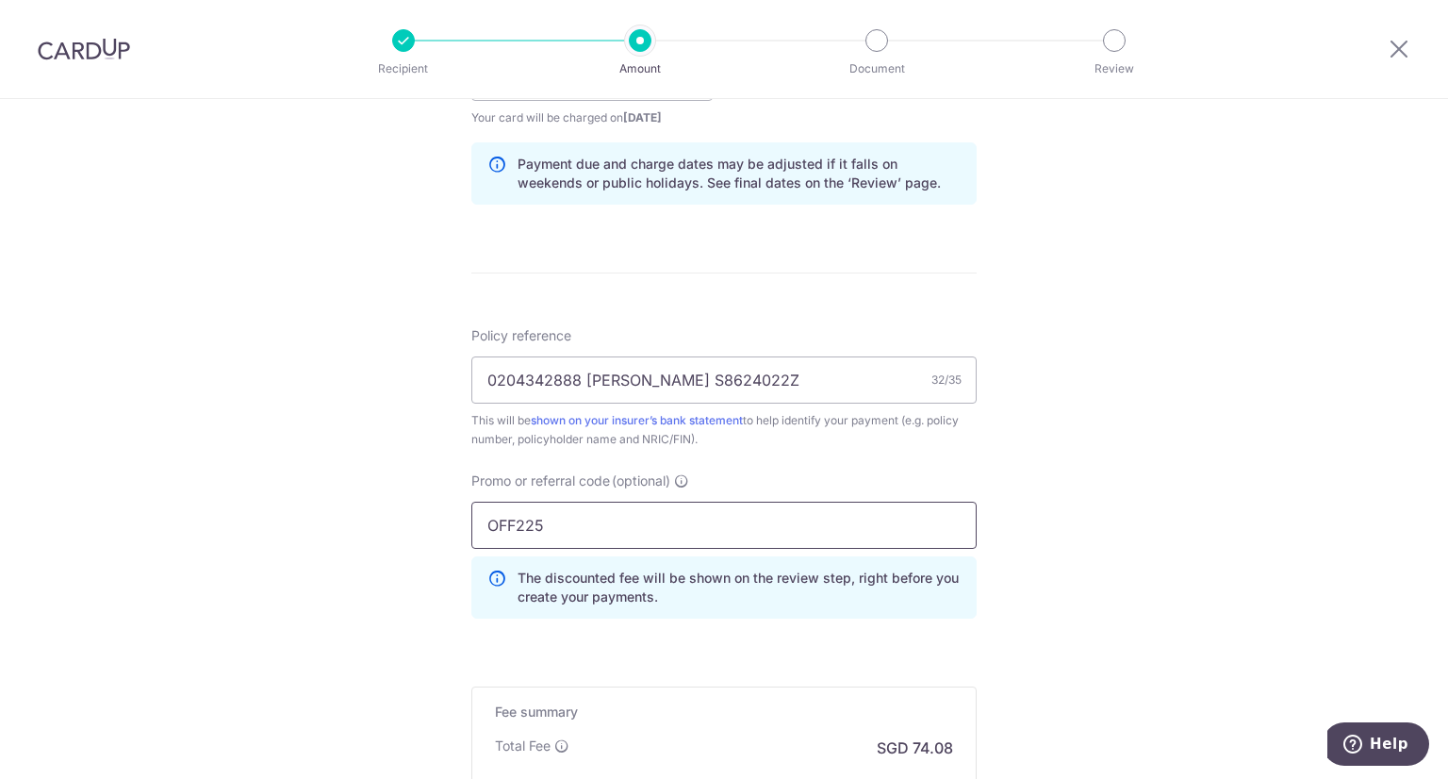
scroll to position [1131, 0]
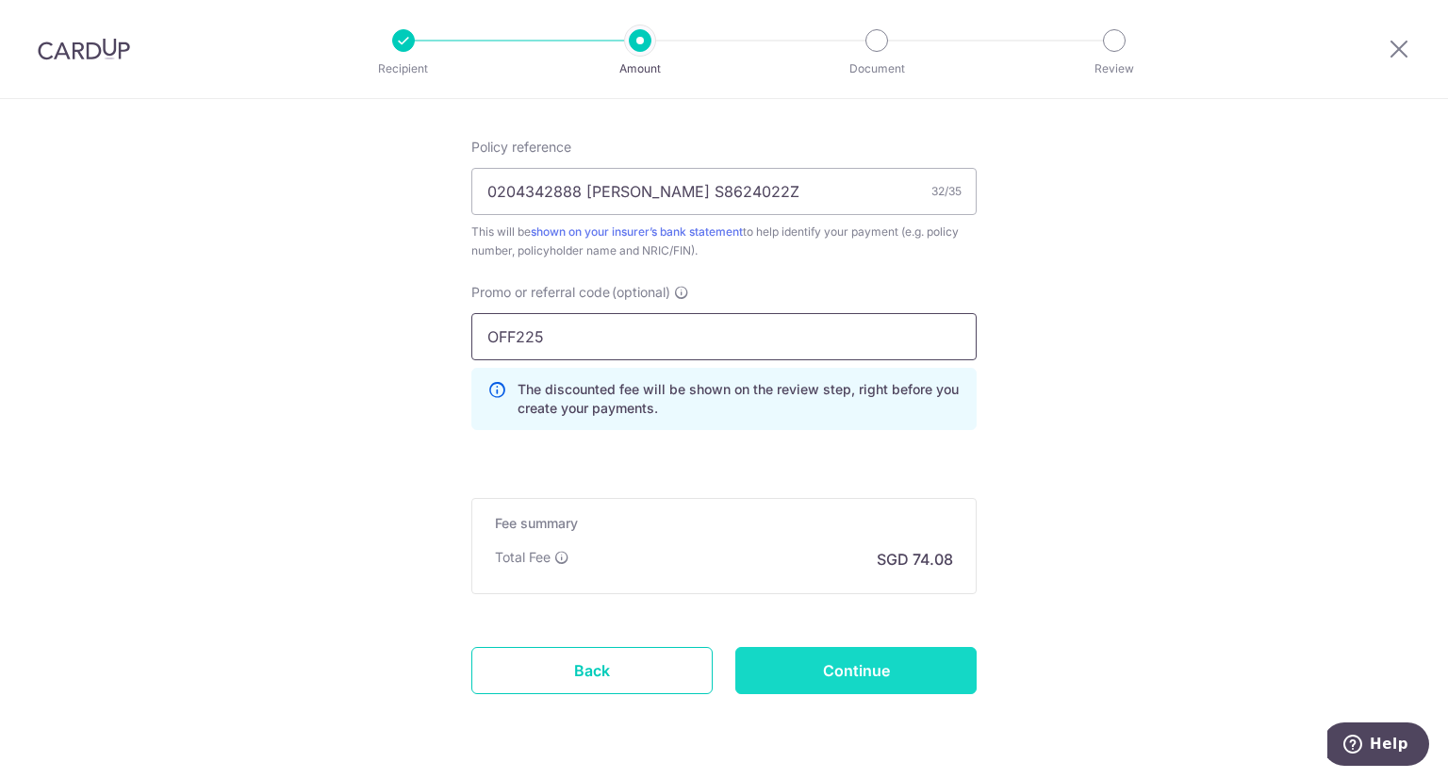
type input "OFF225"
click at [905, 662] on input "Continue" at bounding box center [855, 670] width 241 height 47
type input "Create Schedule"
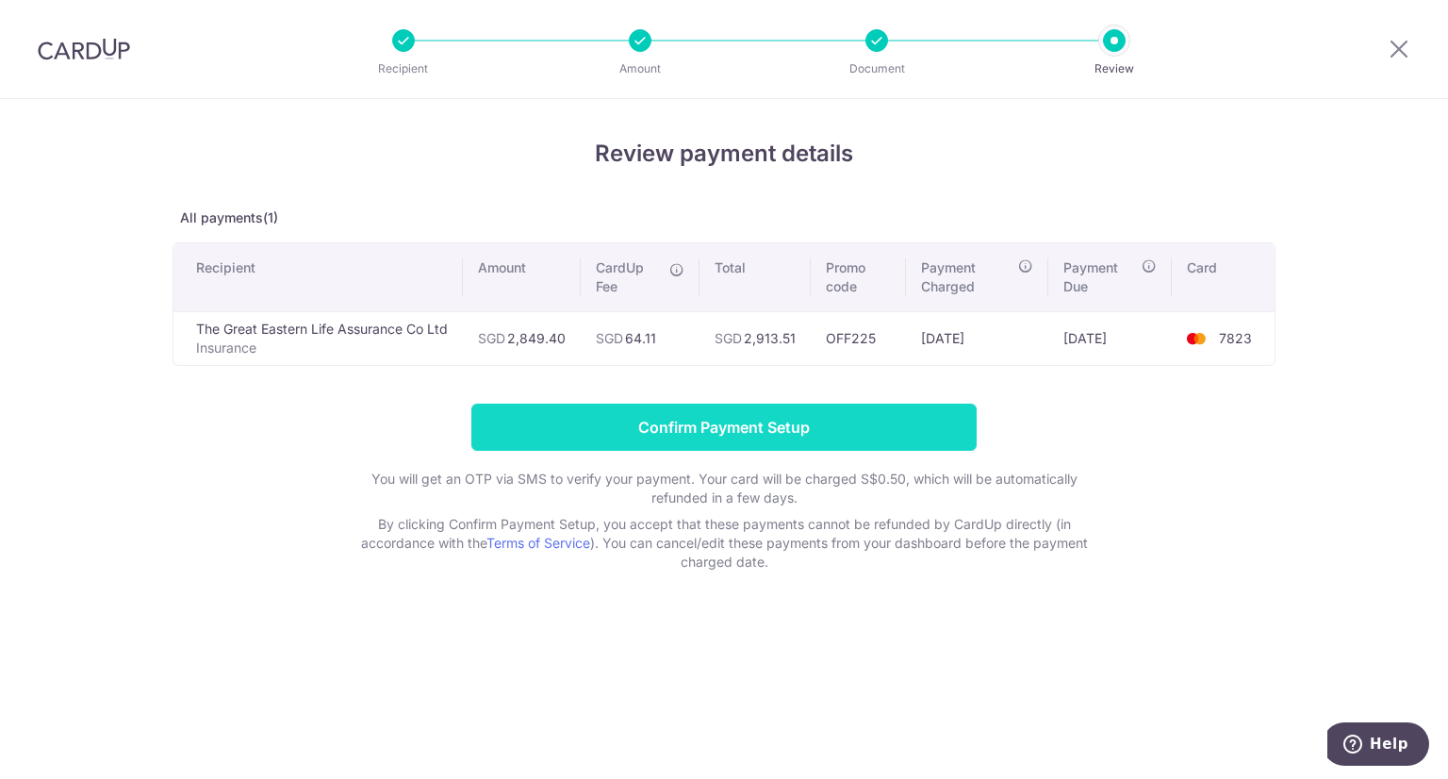
click at [814, 438] on input "Confirm Payment Setup" at bounding box center [723, 426] width 505 height 47
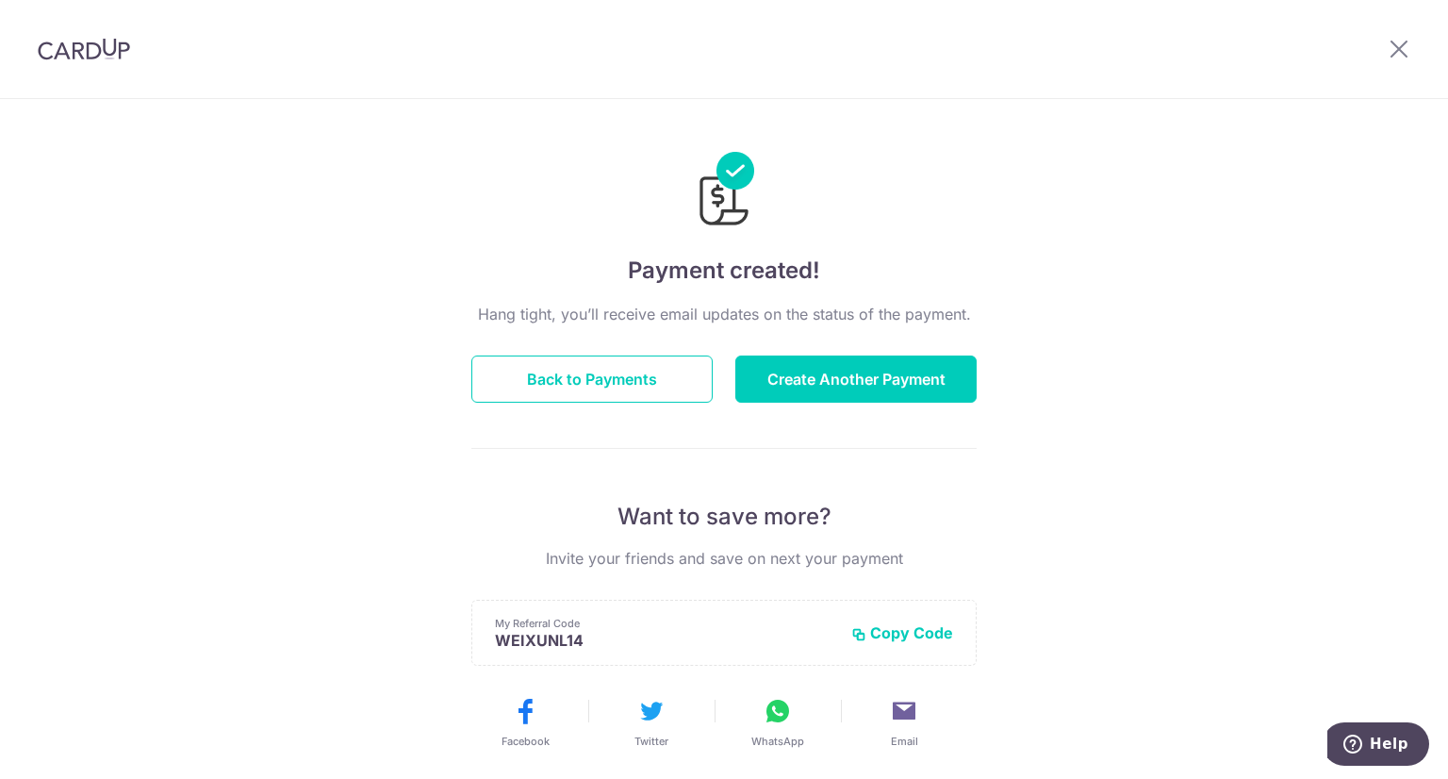
drag, startPoint x: 1143, startPoint y: 322, endPoint x: 1174, endPoint y: 297, distance: 40.2
click at [1151, 318] on div "Payment created! Hang tight, you’ll receive email updates on the status of the …" at bounding box center [724, 602] width 1448 height 1007
click at [1396, 43] on icon at bounding box center [1399, 49] width 23 height 24
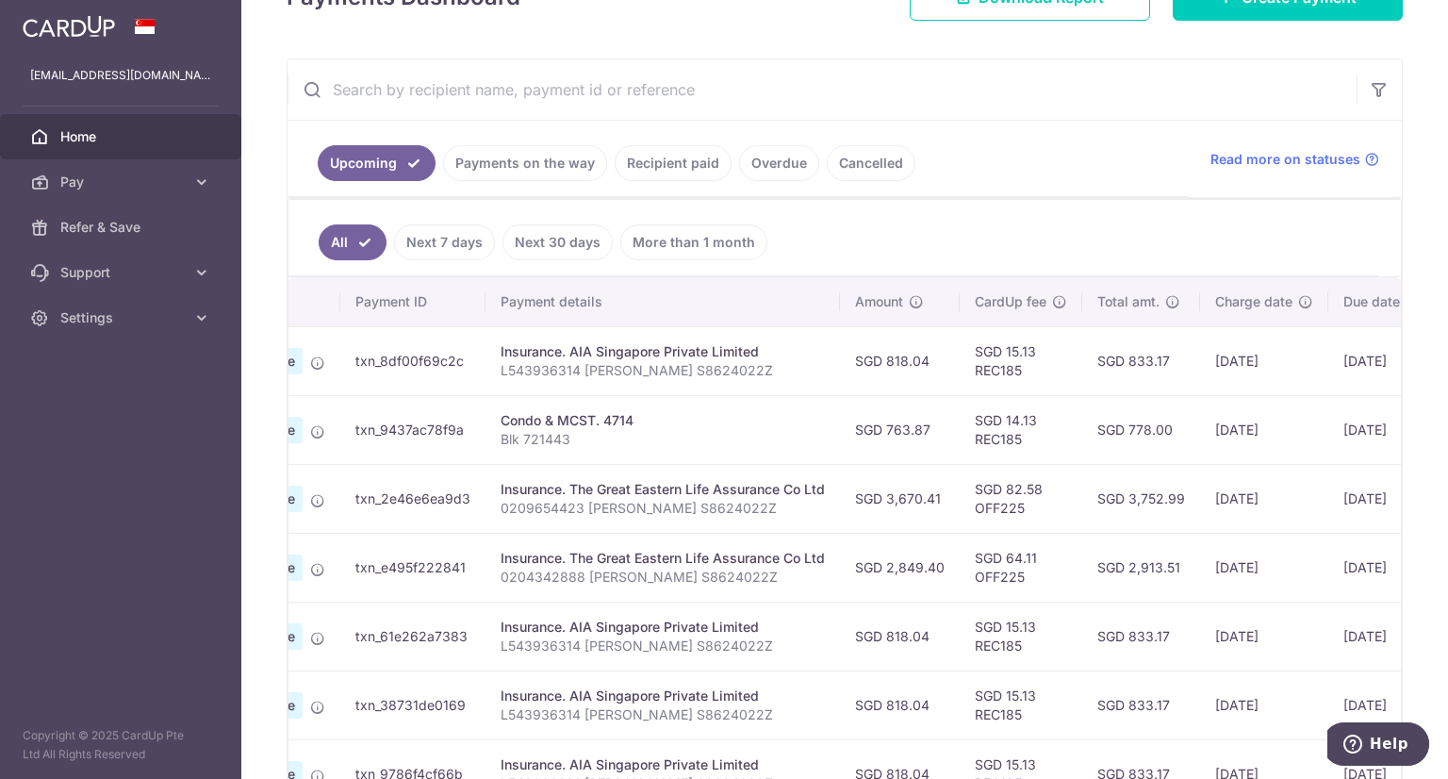
scroll to position [0, 367]
